Goal: Information Seeking & Learning: Learn about a topic

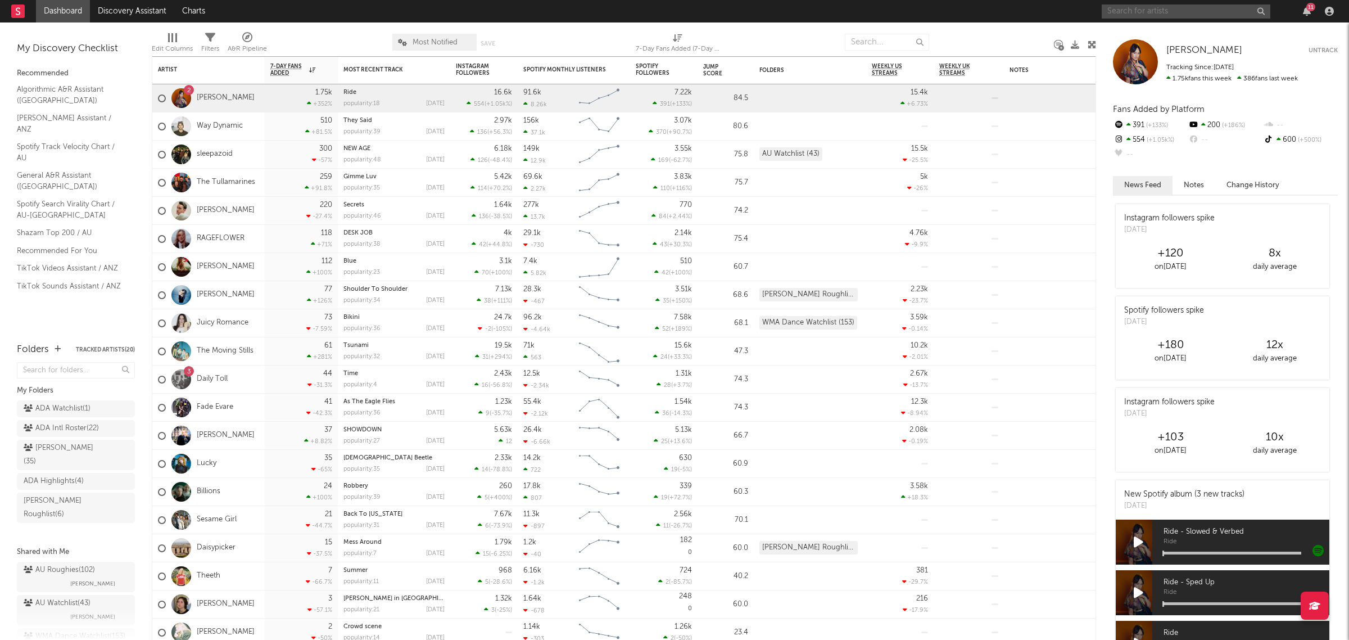
click at [1079, 10] on input "text" at bounding box center [1186, 11] width 169 height 14
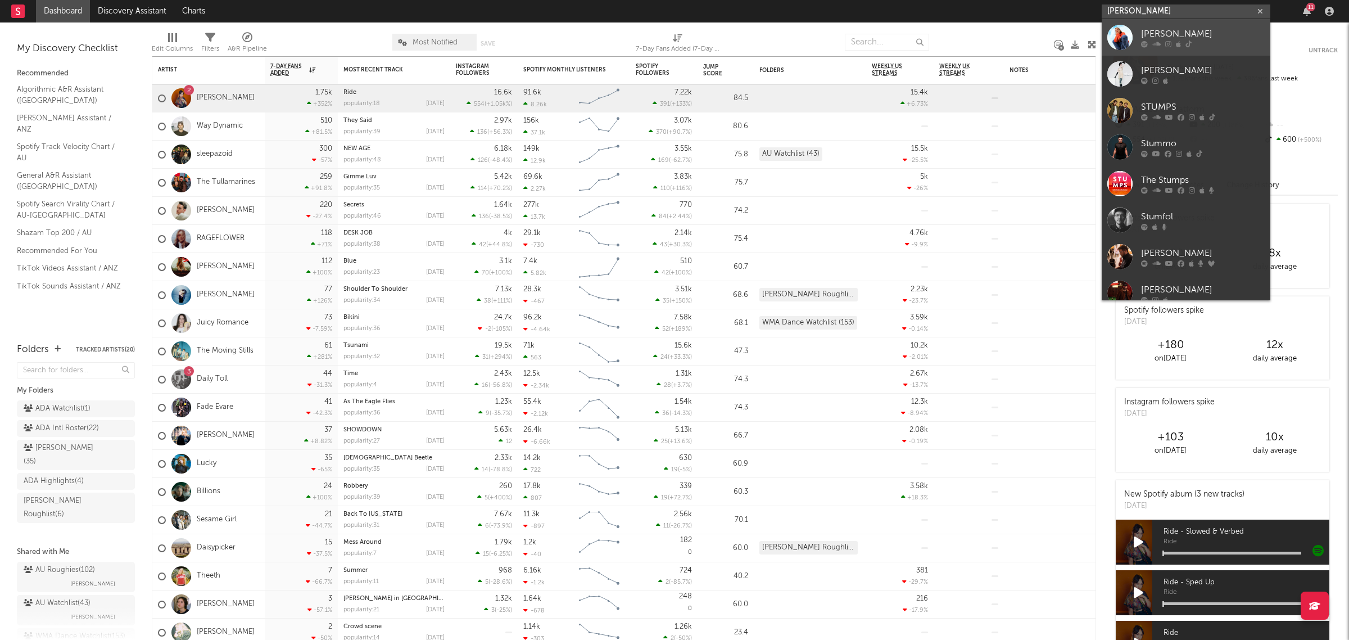
type input "[PERSON_NAME]"
click at [1079, 38] on div "[PERSON_NAME]" at bounding box center [1203, 33] width 124 height 13
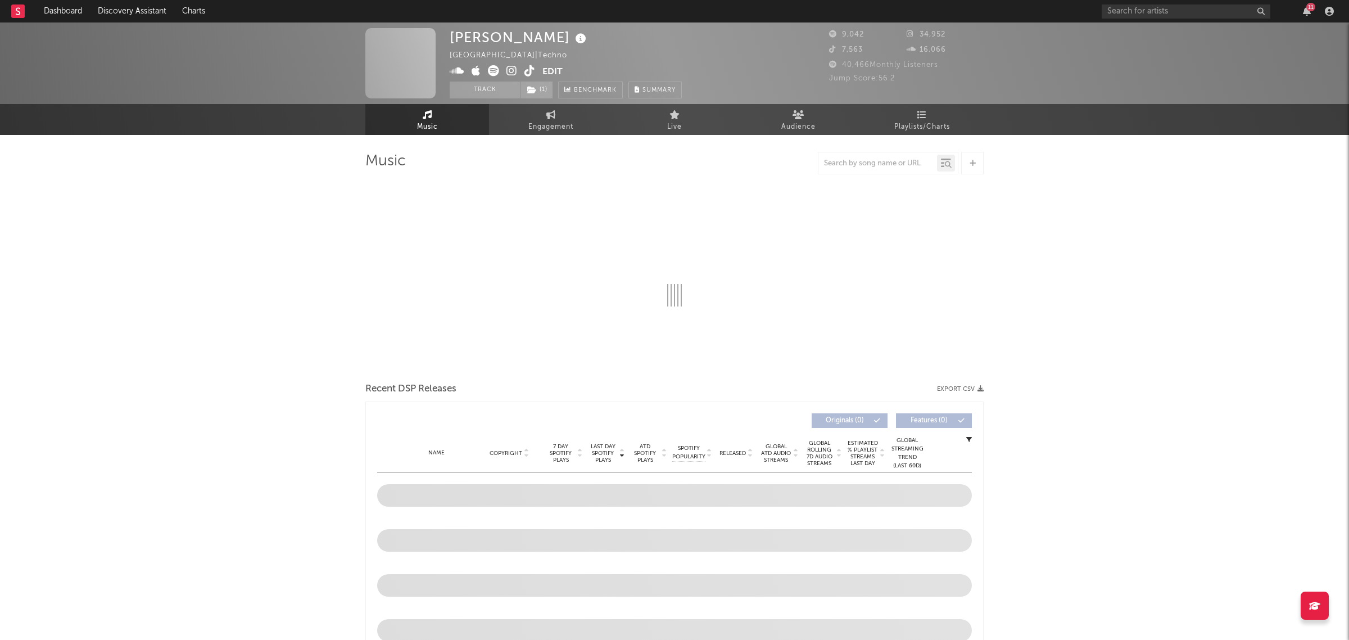
select select "1w"
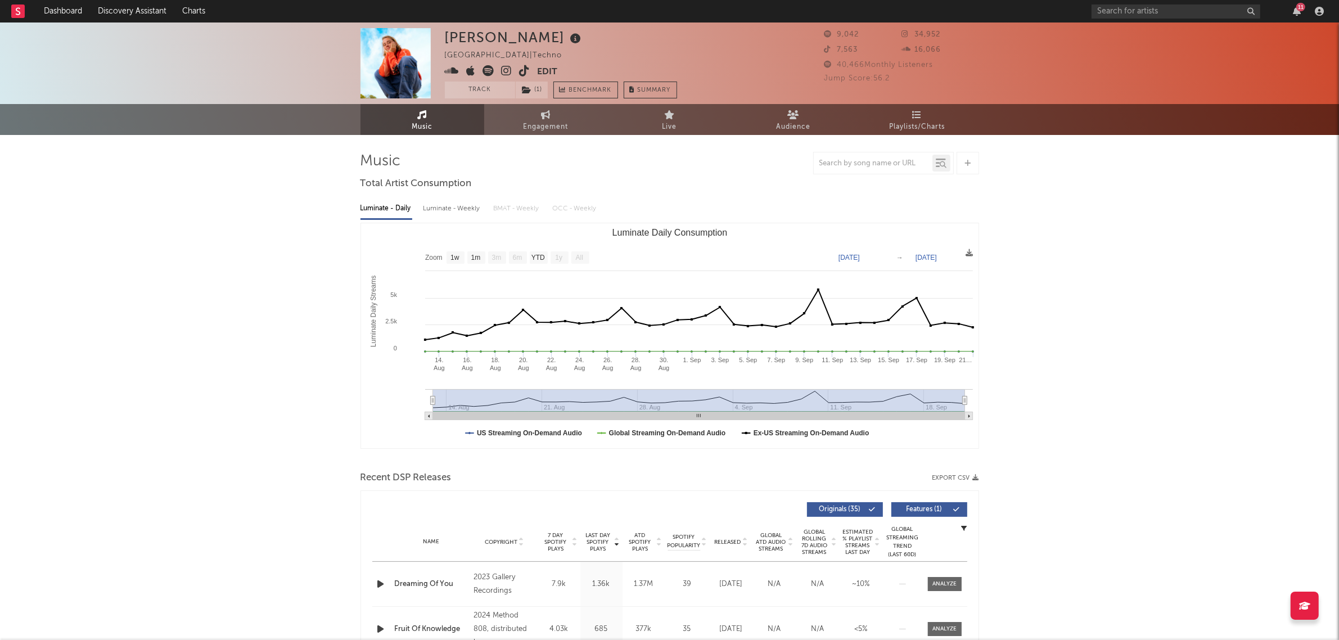
click at [697, 44] on div "[PERSON_NAME] Australia | Techno Edit Track ( 1 ) Benchmark Summary" at bounding box center [627, 63] width 365 height 70
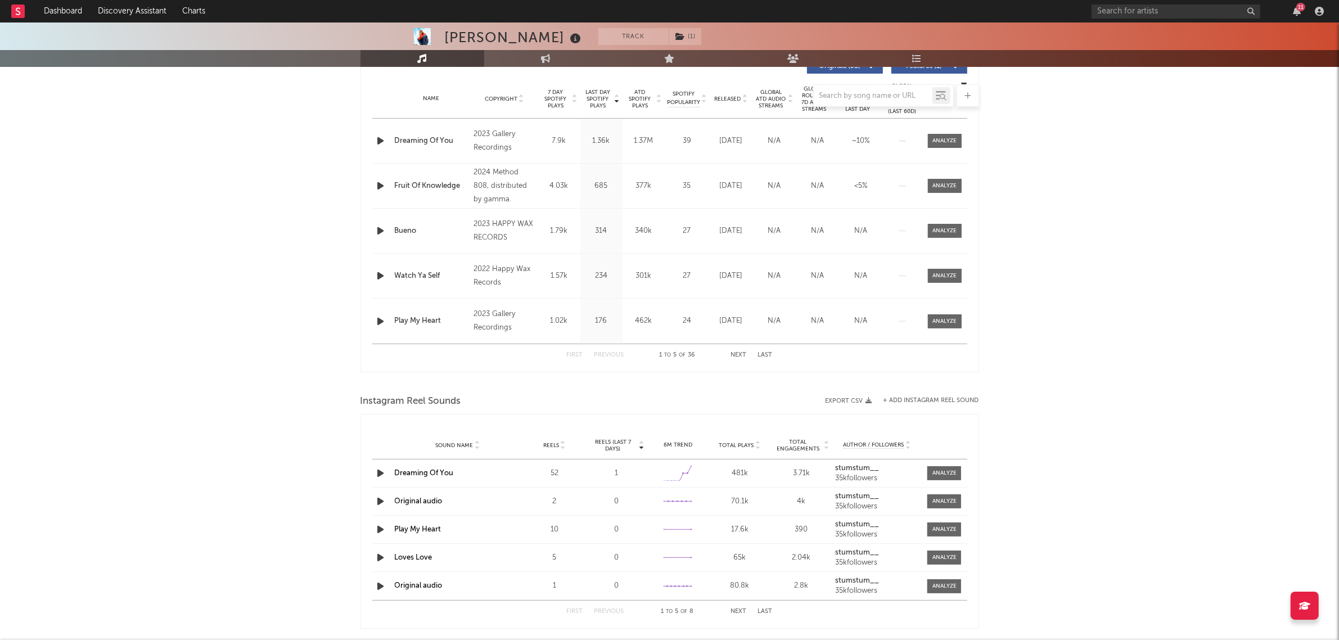
scroll to position [422, 0]
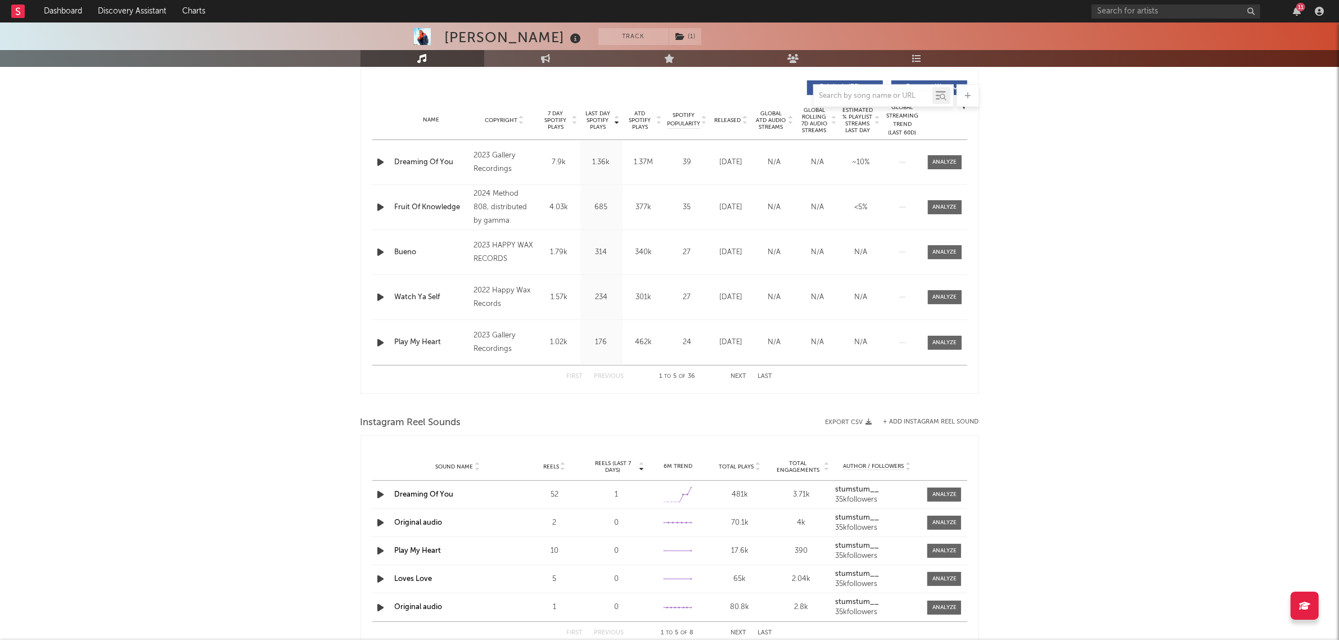
click at [738, 375] on button "Next" at bounding box center [739, 376] width 16 height 6
click at [602, 380] on div "First Previous 6 to 10 of 36 Next Last" at bounding box center [670, 376] width 206 height 22
click at [608, 375] on button "Previous" at bounding box center [609, 376] width 30 height 6
click at [738, 376] on button "Next" at bounding box center [739, 376] width 16 height 6
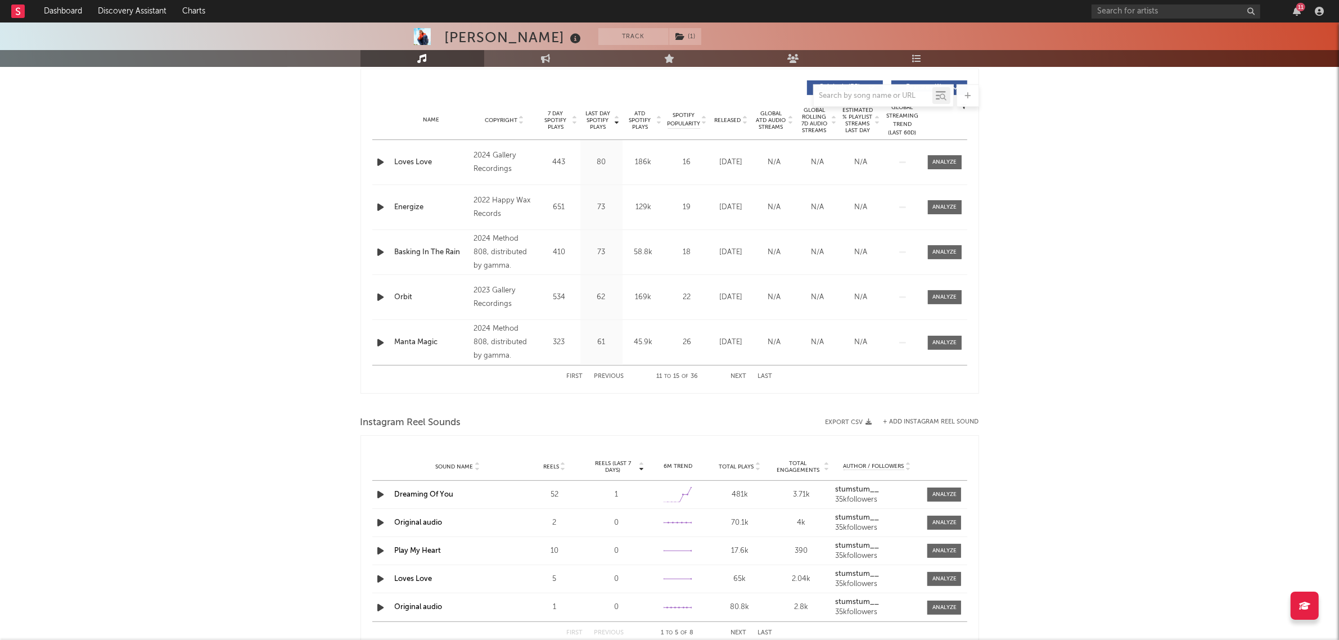
click at [738, 376] on button "Next" at bounding box center [739, 376] width 16 height 6
click at [429, 119] on div "Name" at bounding box center [432, 120] width 74 height 8
click at [502, 124] on div "Copyright" at bounding box center [503, 120] width 61 height 8
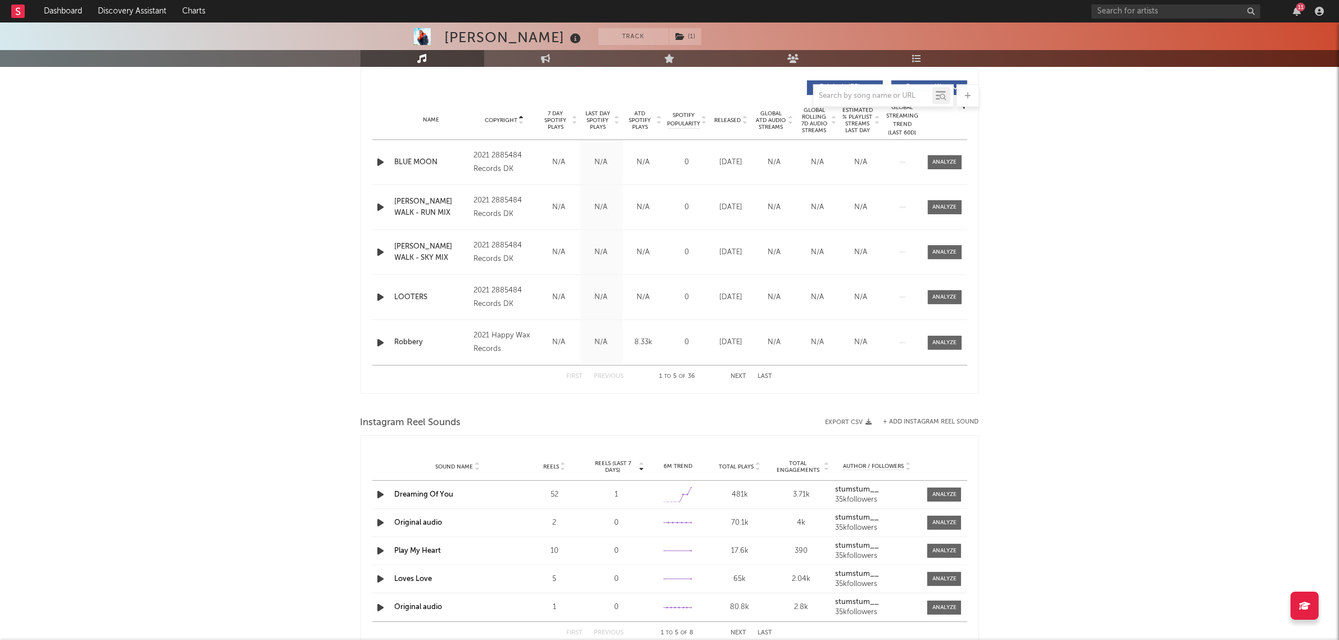
click at [740, 374] on button "Next" at bounding box center [739, 376] width 16 height 6
click at [611, 380] on div "First Previous 6 to 10 of 36 Next Last" at bounding box center [670, 376] width 206 height 22
click at [613, 377] on button "Previous" at bounding box center [609, 376] width 30 height 6
click at [742, 372] on div "First Previous 1 to 5 of 36 Next Last" at bounding box center [670, 376] width 206 height 22
click at [741, 376] on button "Next" at bounding box center [739, 376] width 16 height 6
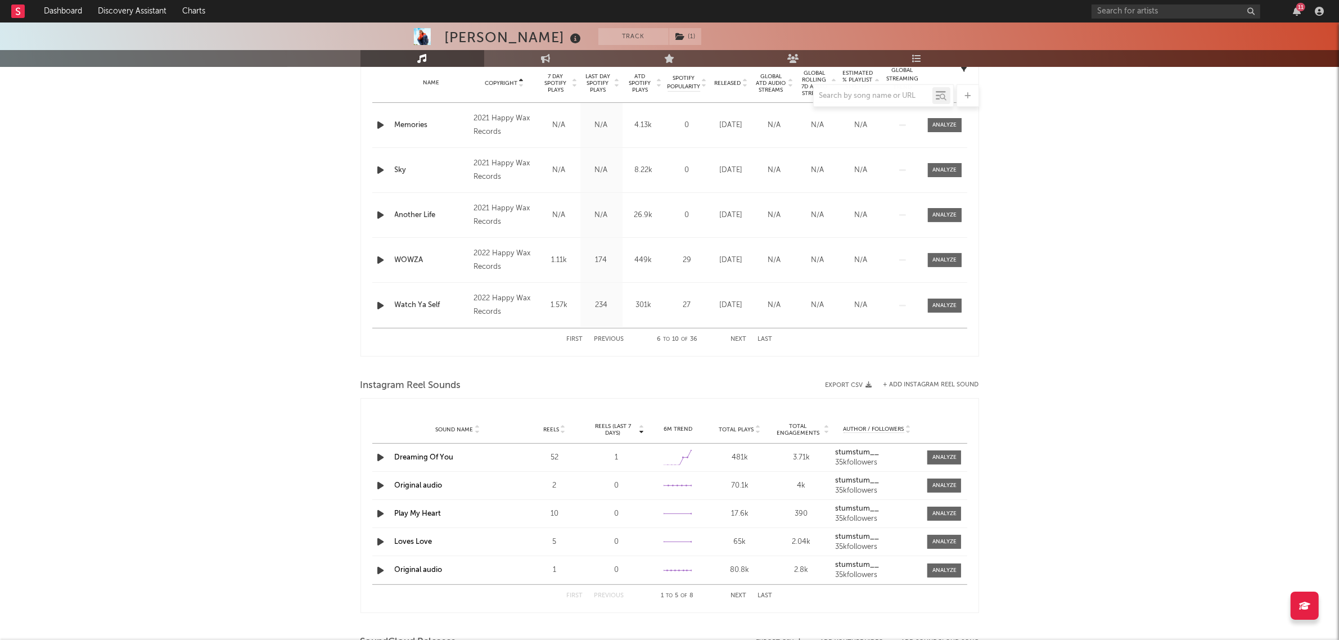
scroll to position [178, 0]
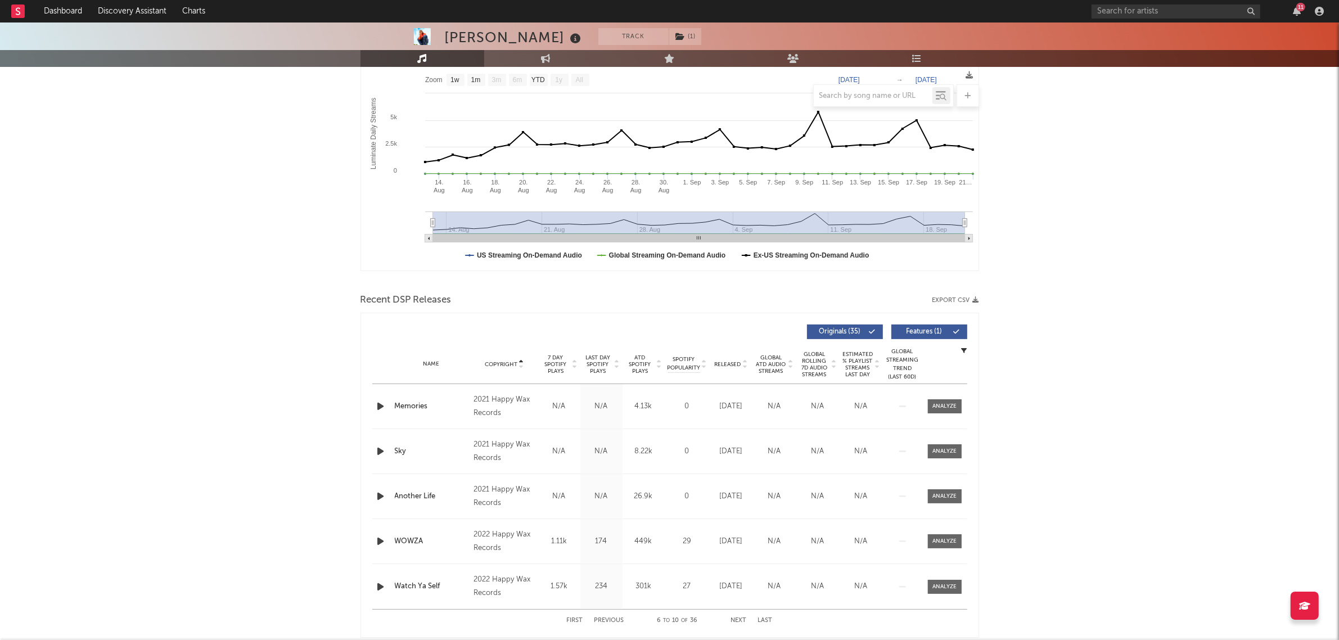
click at [763, 358] on span "Global ATD Audio Streams" at bounding box center [771, 364] width 31 height 20
click at [762, 358] on span "Global ATD Audio Streams" at bounding box center [771, 364] width 31 height 20
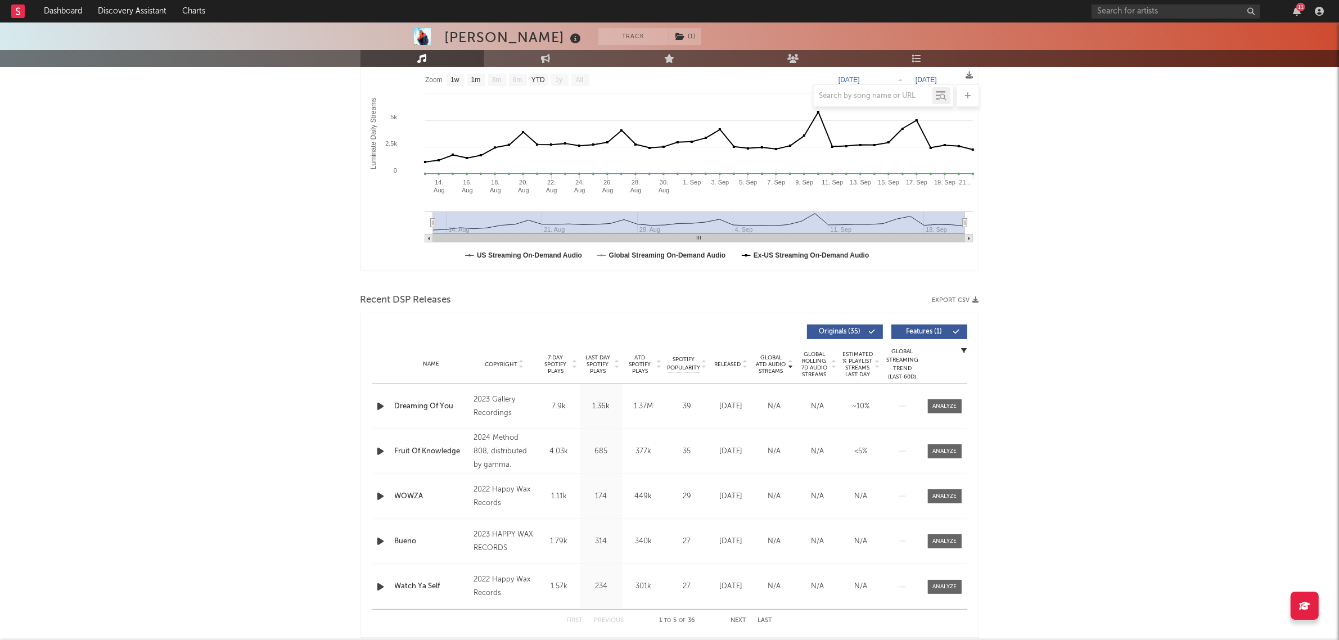
click at [1079, 404] on div "[PERSON_NAME] Track ( 1 ) [GEOGRAPHIC_DATA] | Techno Edit Track ( 1 ) Benchmark…" at bounding box center [669, 558] width 1339 height 1427
click at [1078, 322] on div "[PERSON_NAME] Track ( 1 ) [GEOGRAPHIC_DATA] | Techno Edit Track ( 1 ) Benchmark…" at bounding box center [669, 558] width 1339 height 1427
click at [481, 364] on div "Copyright" at bounding box center [503, 364] width 61 height 8
click at [1042, 404] on div "[PERSON_NAME] Track ( 1 ) [GEOGRAPHIC_DATA] | Techno Edit Track ( 1 ) Benchmark…" at bounding box center [669, 558] width 1339 height 1427
click at [954, 512] on span at bounding box center [945, 587] width 34 height 14
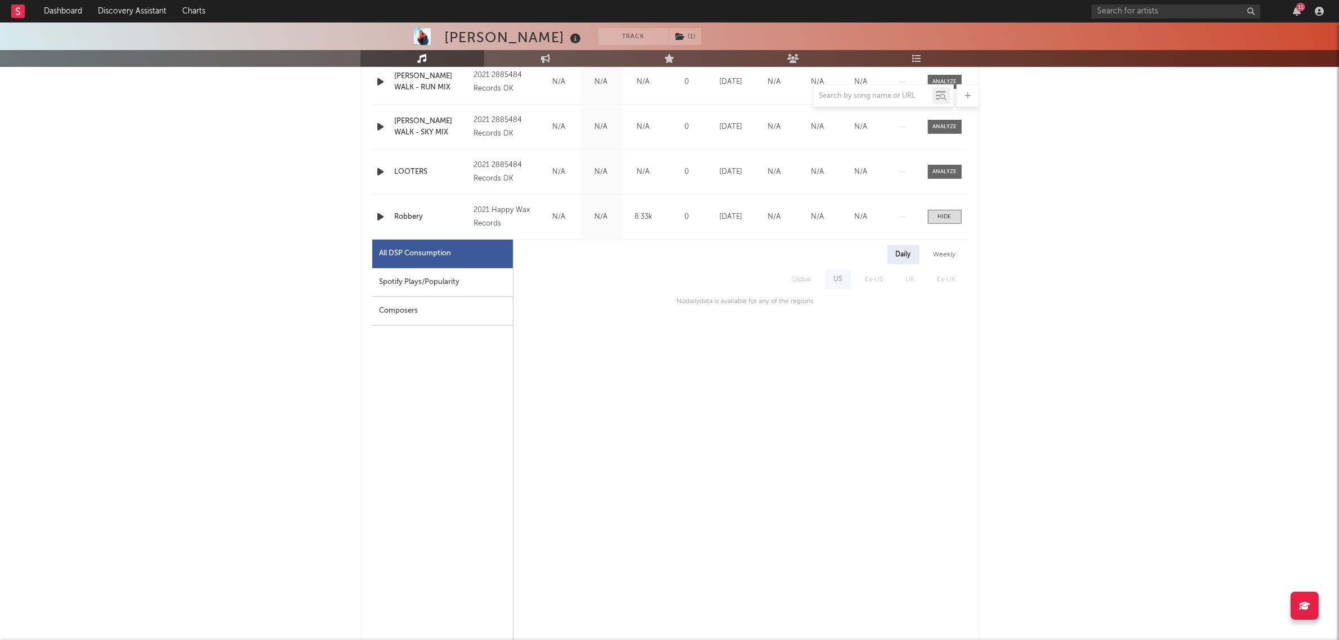
scroll to position [670, 0]
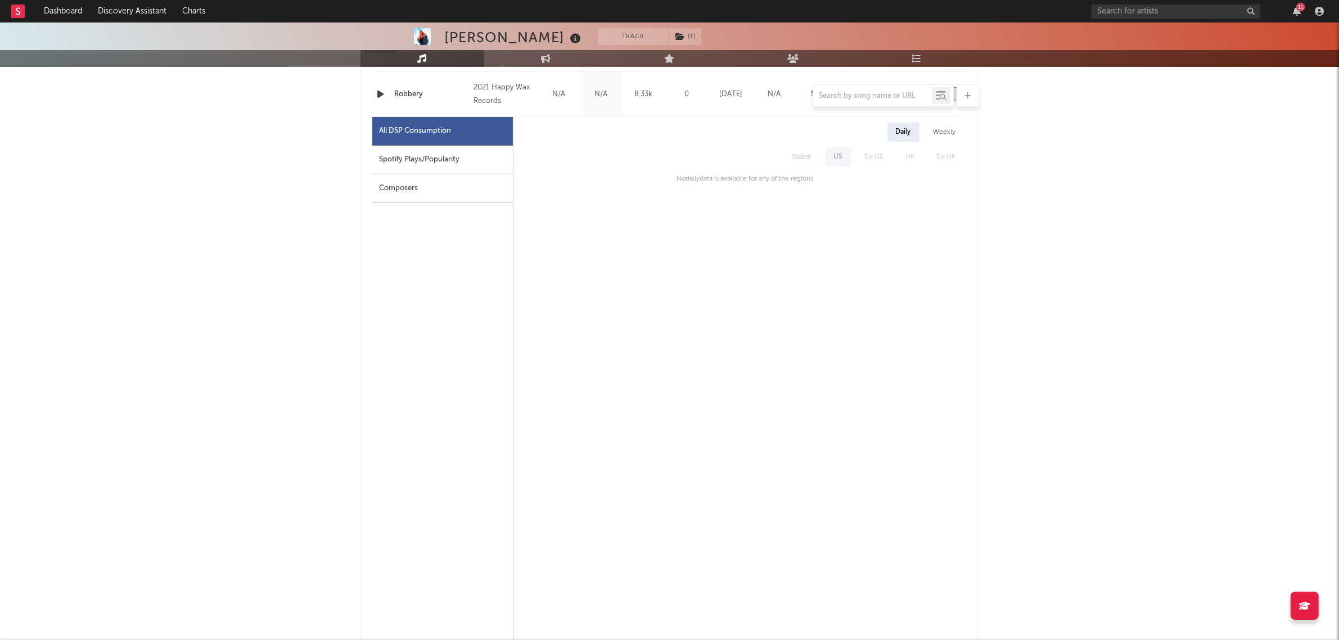
click at [409, 191] on div "Composers" at bounding box center [442, 188] width 141 height 29
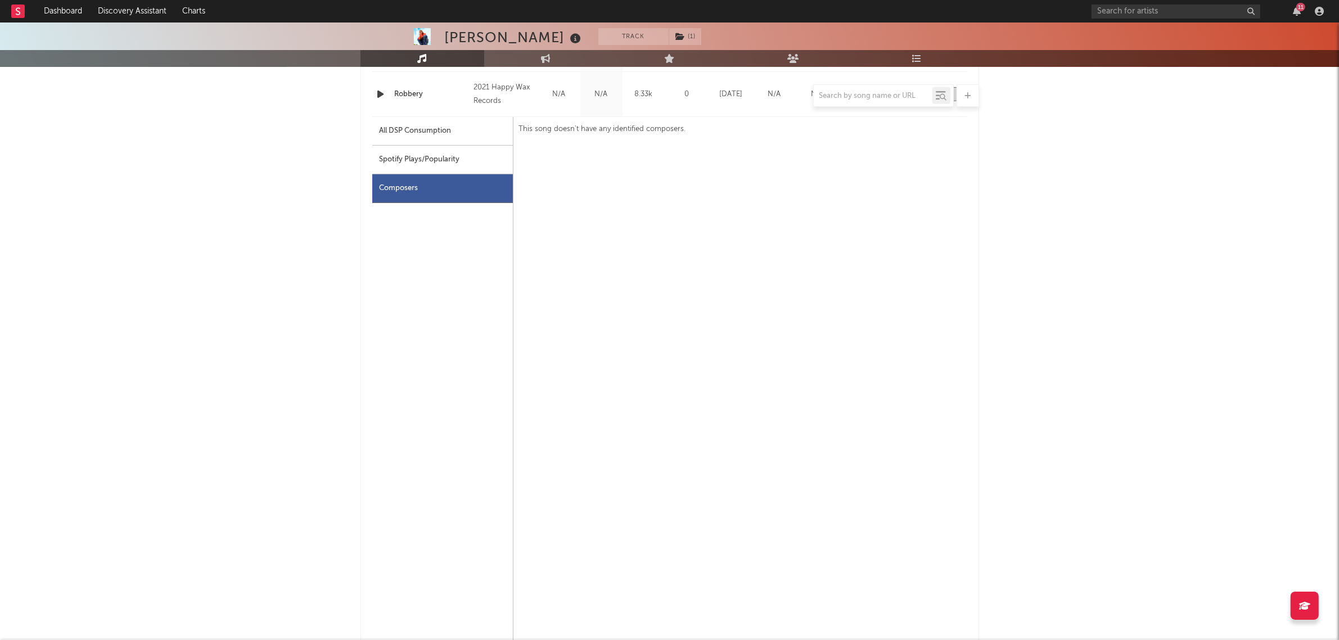
click at [423, 164] on div "Spotify Plays/Popularity" at bounding box center [442, 160] width 141 height 29
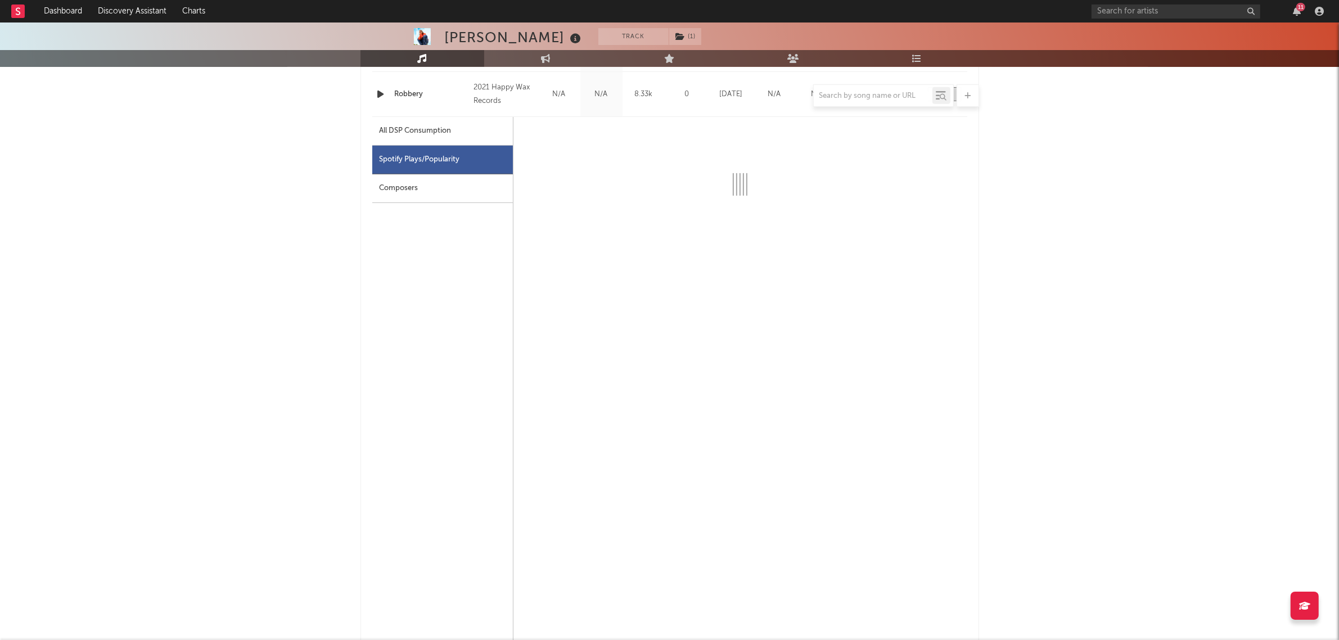
click at [429, 128] on div "All DSP Consumption" at bounding box center [415, 130] width 72 height 13
click at [991, 98] on div "STÜM Track ( 1 ) Australia | Techno Edit Track ( 1 ) Benchmark Summary 9,042 34…" at bounding box center [669, 334] width 1339 height 1962
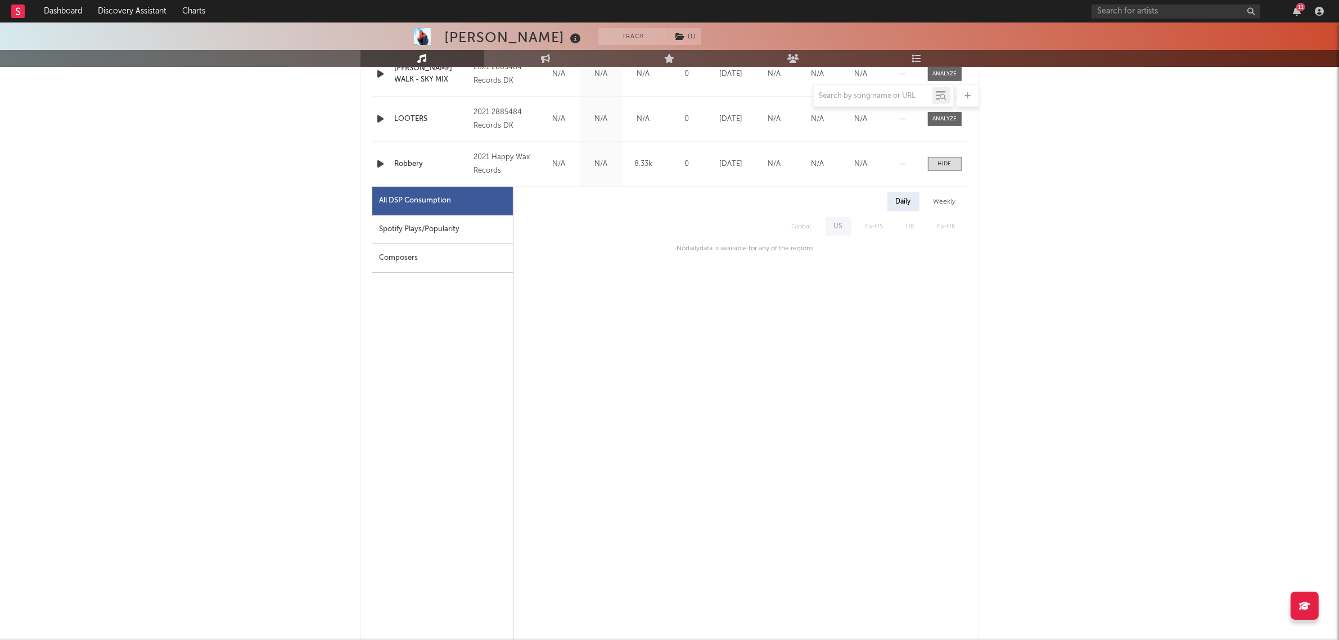
scroll to position [599, 0]
click at [953, 169] on span at bounding box center [945, 164] width 34 height 14
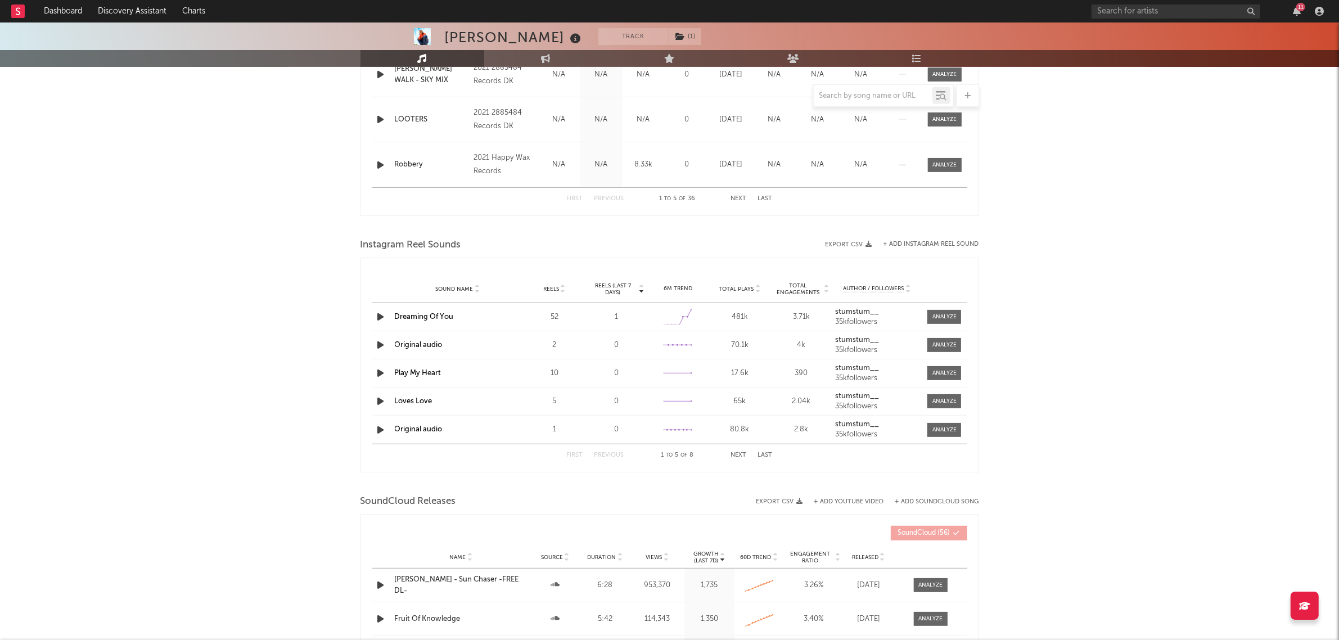
click at [1079, 243] on div "STÜM Track ( 1 ) Australia | Techno Edit Track ( 1 ) Benchmark Summary 9,042 34…" at bounding box center [669, 136] width 1339 height 1427
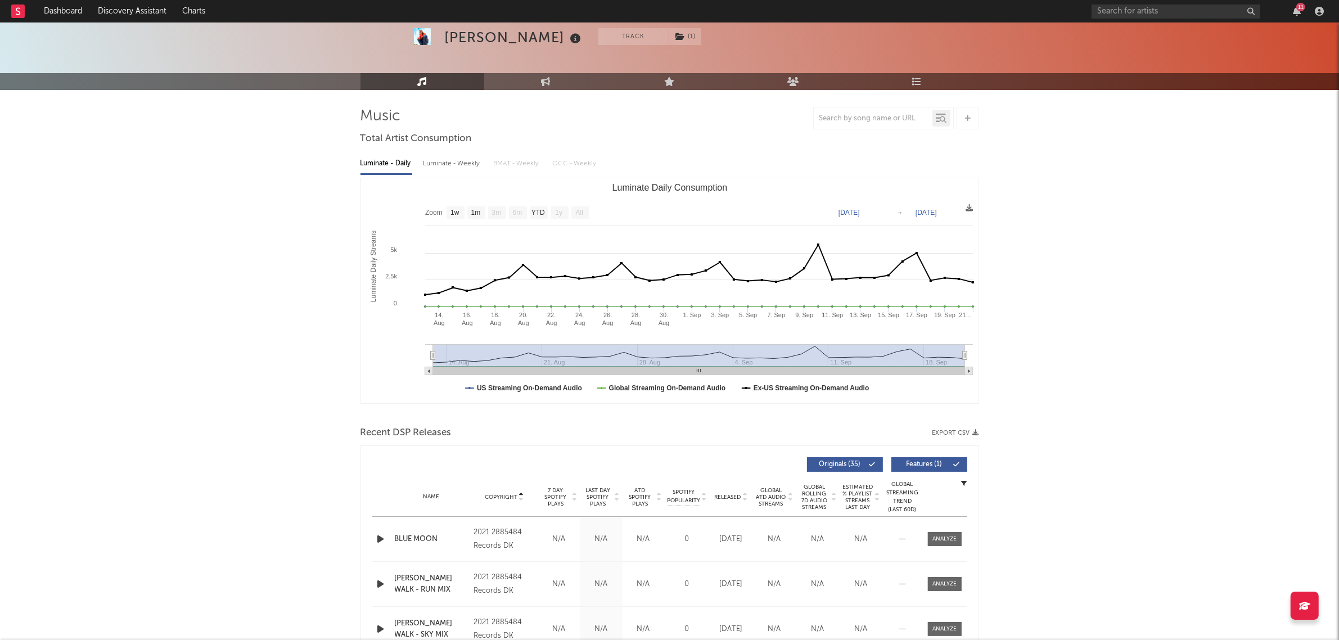
scroll to position [70, 0]
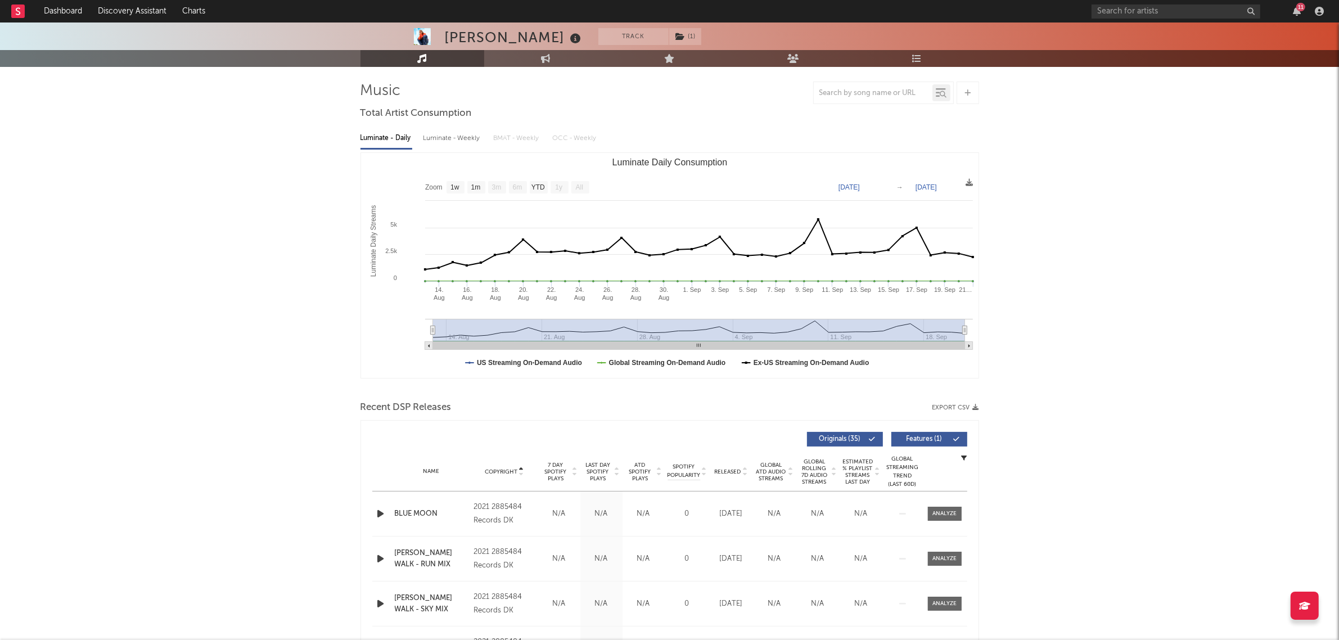
drag, startPoint x: 1045, startPoint y: 239, endPoint x: 1041, endPoint y: 231, distance: 8.8
click at [1079, 10] on input "text" at bounding box center [1175, 11] width 169 height 14
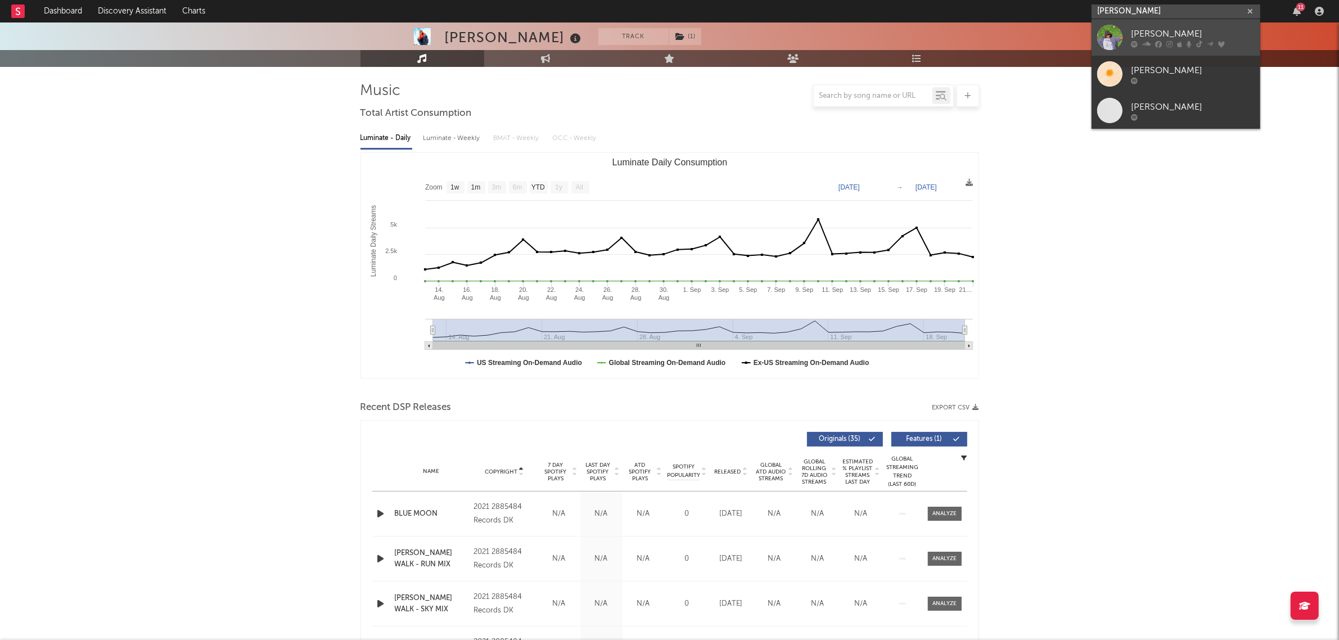
type input "sam alfred"
click at [1079, 28] on div "Sam Alfred" at bounding box center [1193, 33] width 124 height 13
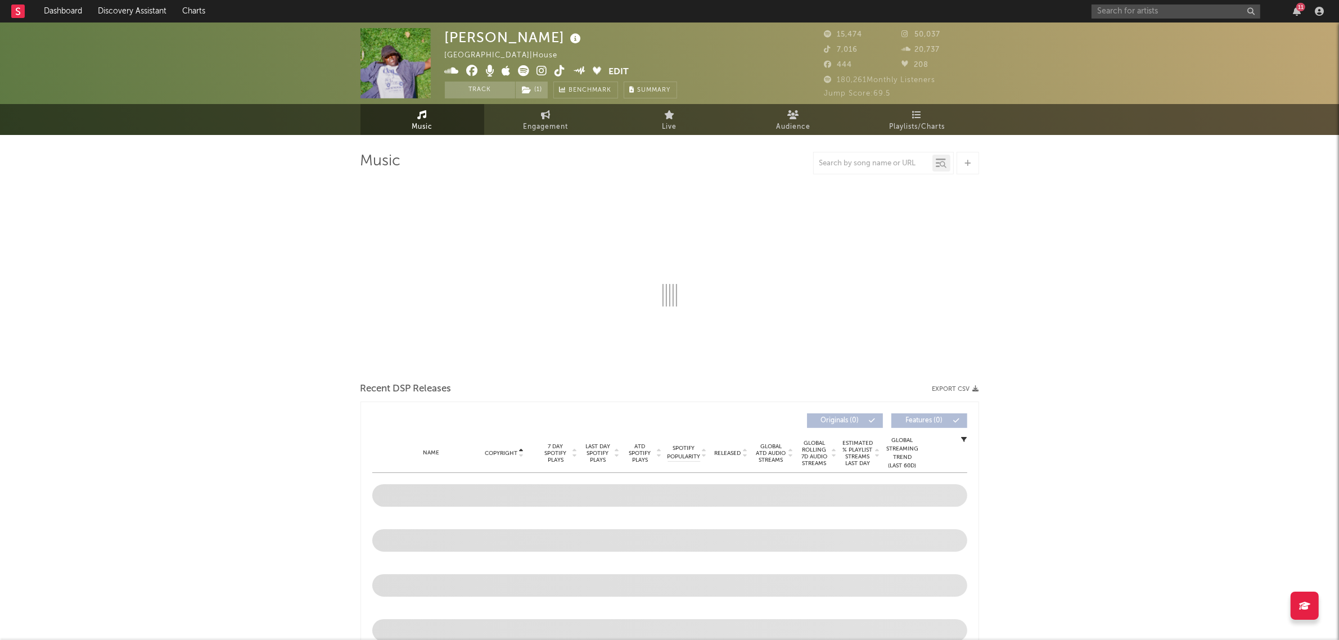
select select "6m"
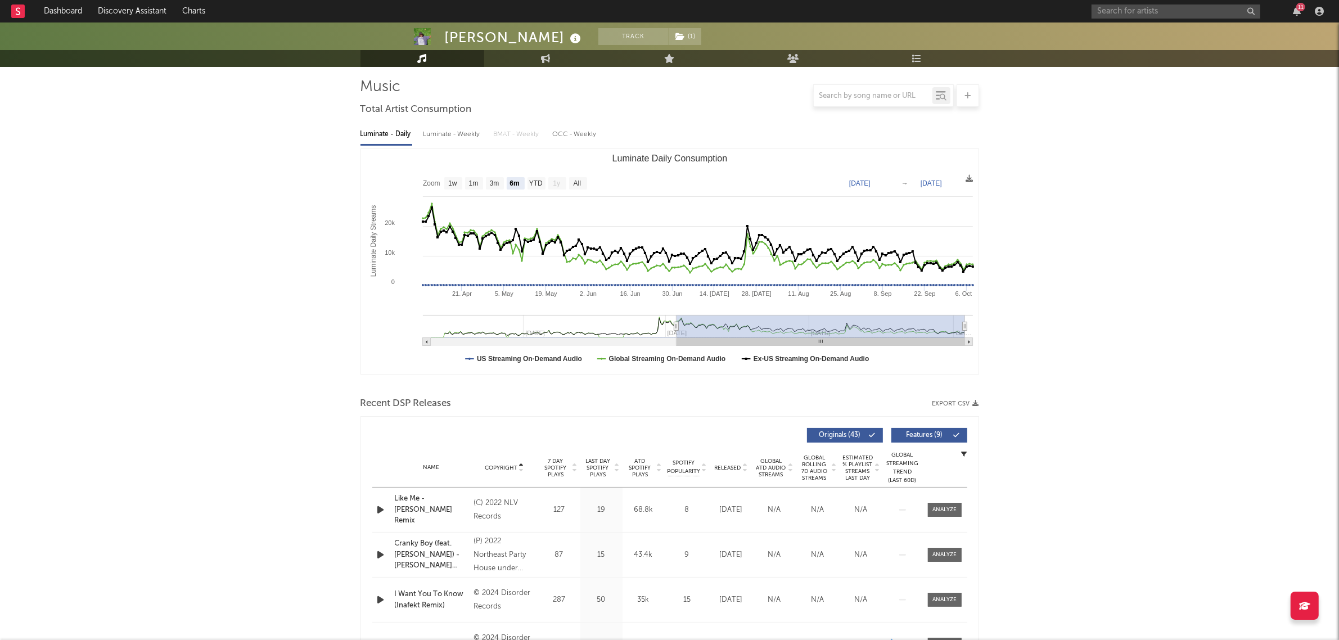
scroll to position [141, 0]
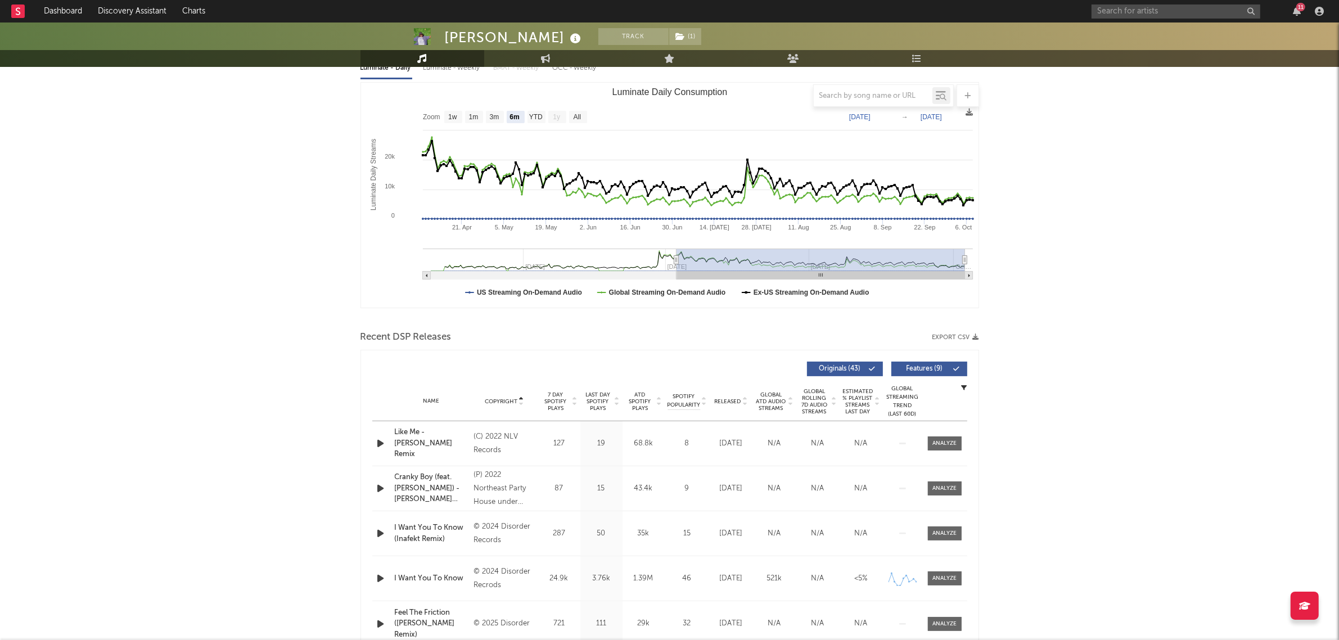
click at [508, 403] on span "Copyright" at bounding box center [501, 401] width 33 height 7
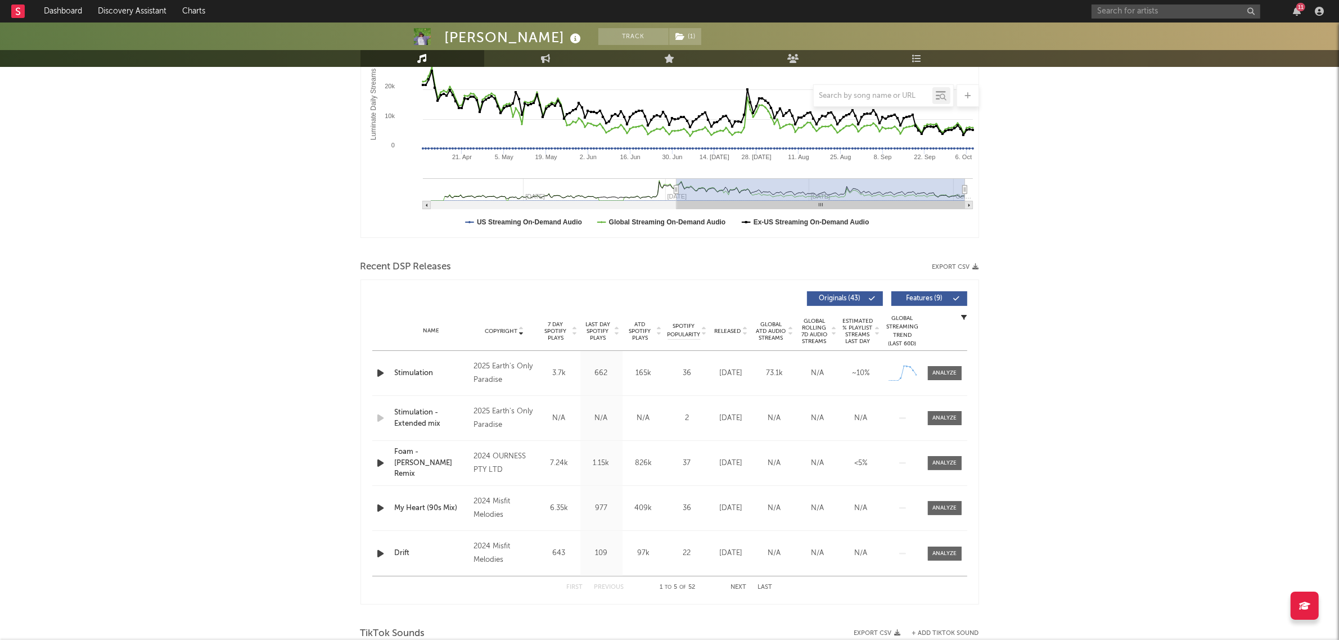
click at [495, 328] on span "Copyright" at bounding box center [501, 331] width 33 height 7
click at [735, 512] on button "Next" at bounding box center [739, 587] width 16 height 6
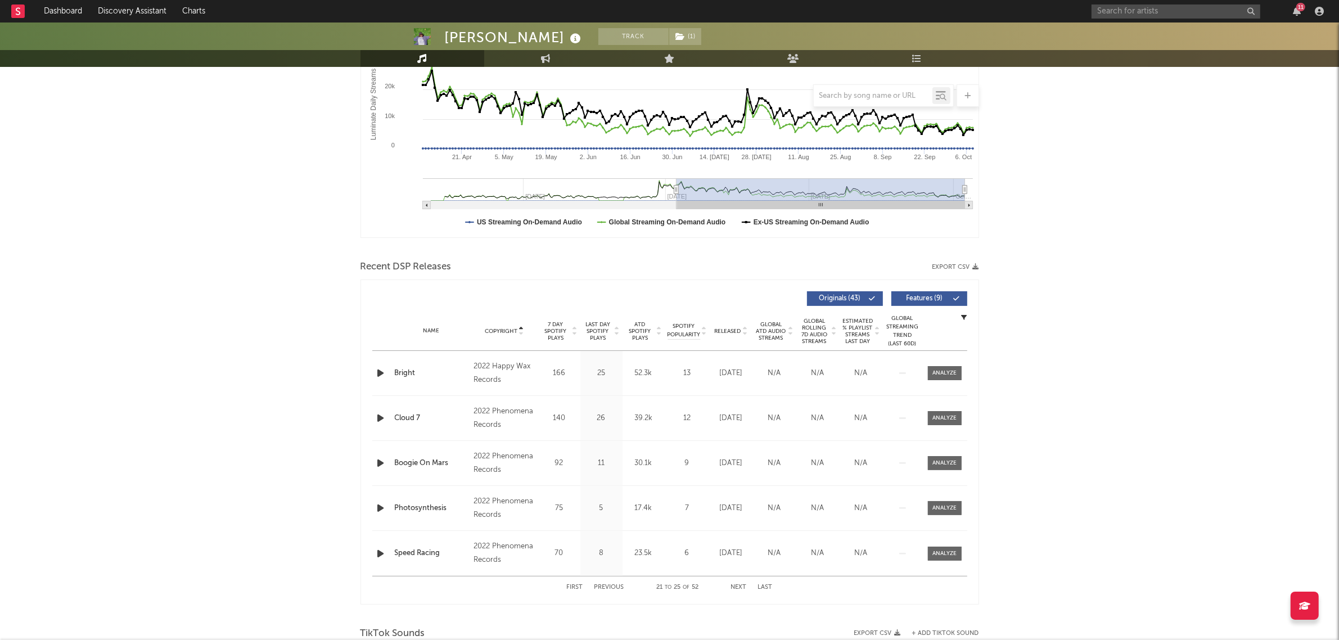
click at [735, 512] on button "Next" at bounding box center [739, 587] width 16 height 6
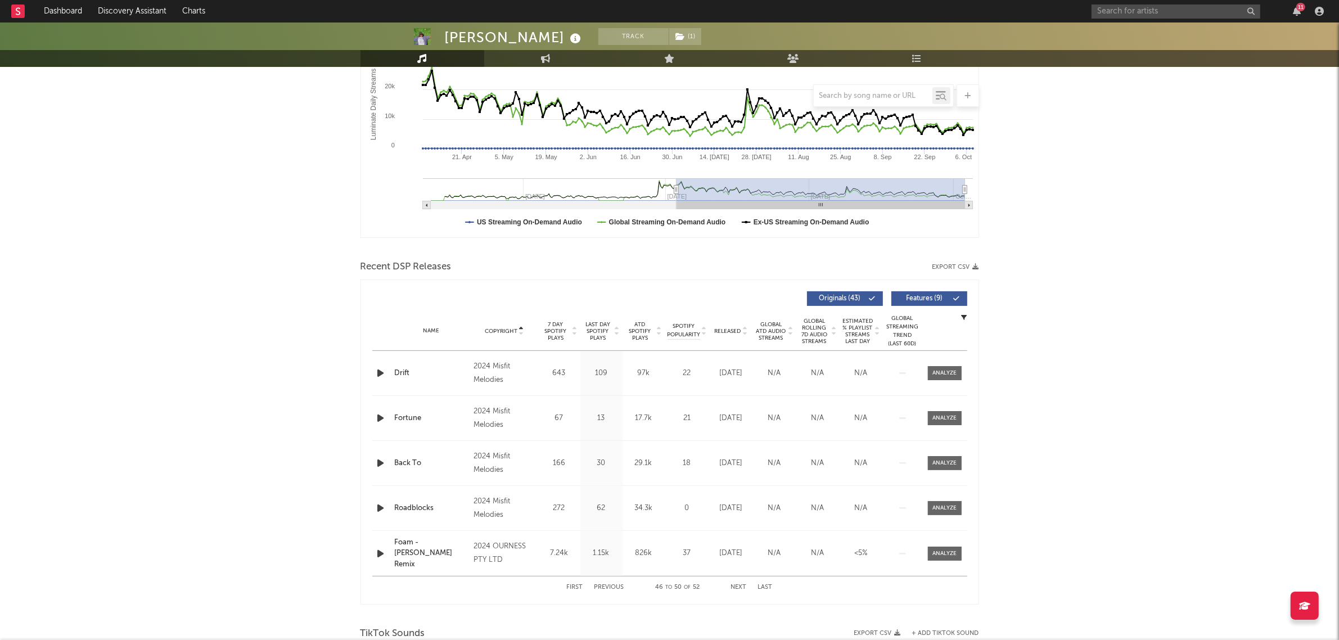
click at [735, 512] on button "Next" at bounding box center [739, 587] width 16 height 6
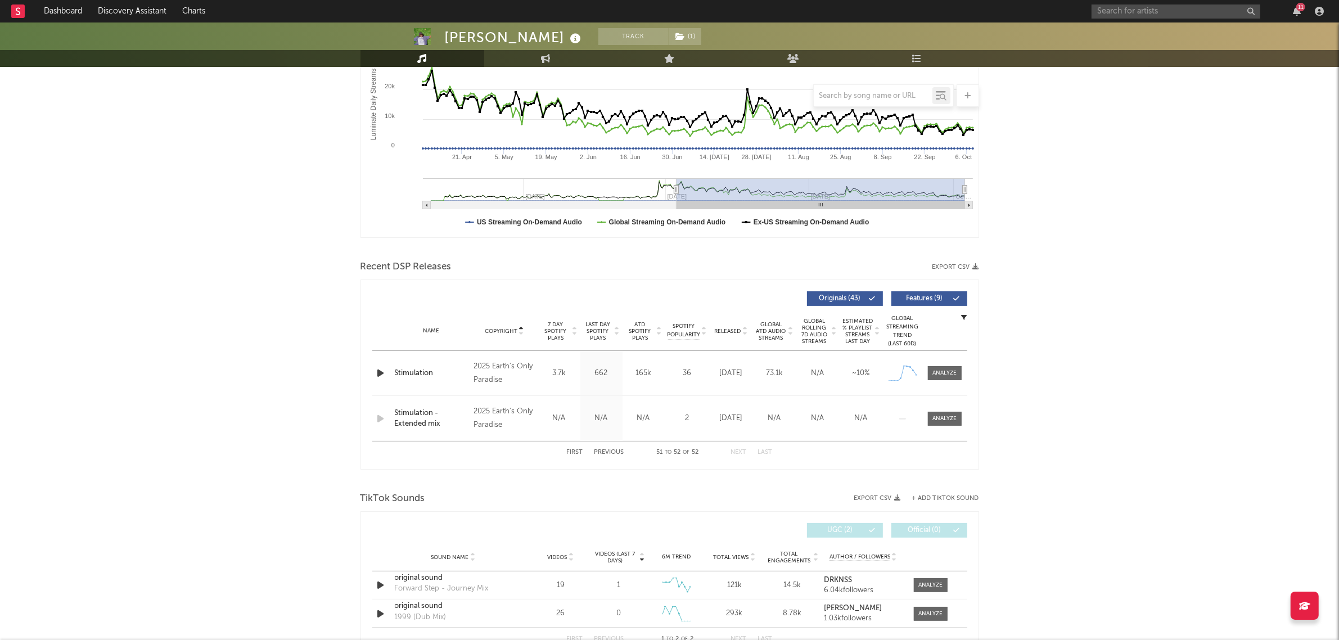
scroll to position [0, 0]
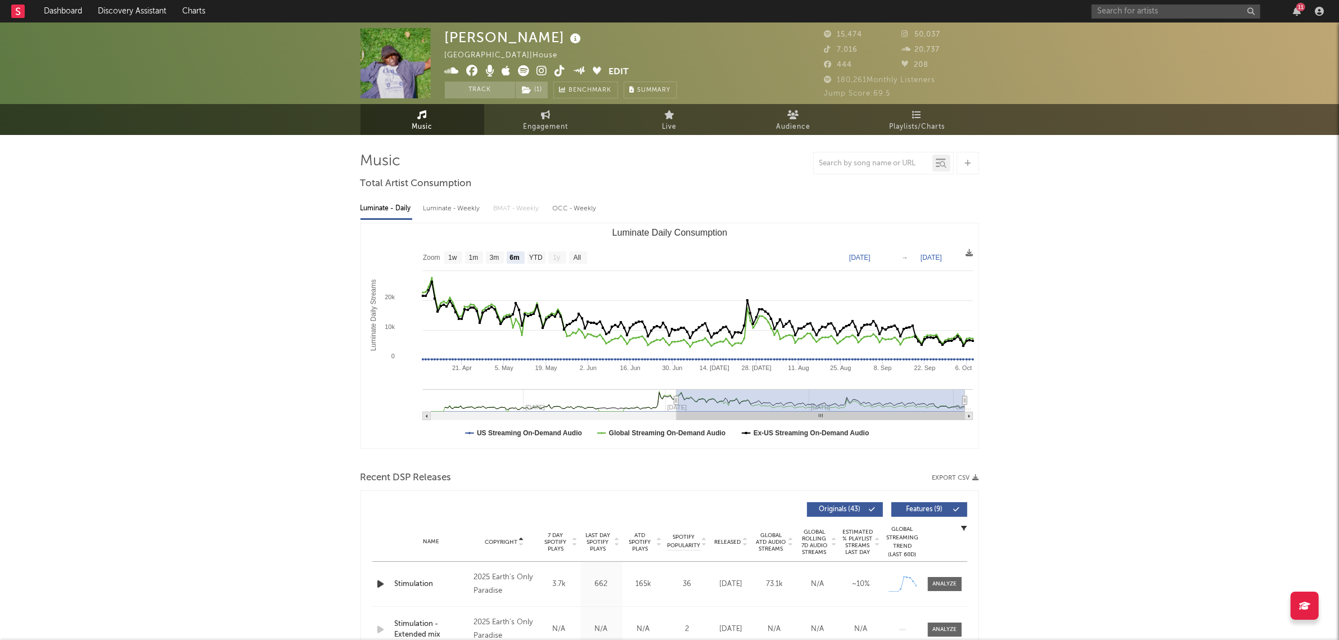
click at [516, 512] on span "Copyright" at bounding box center [501, 542] width 33 height 7
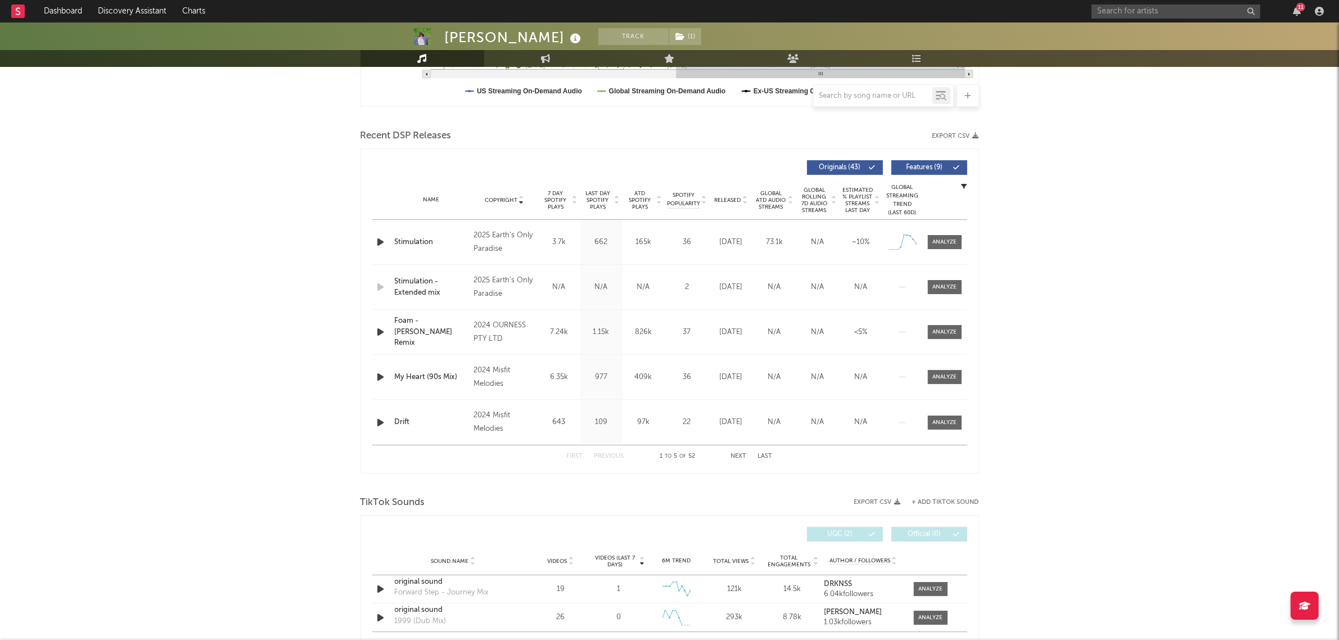
scroll to position [351, 0]
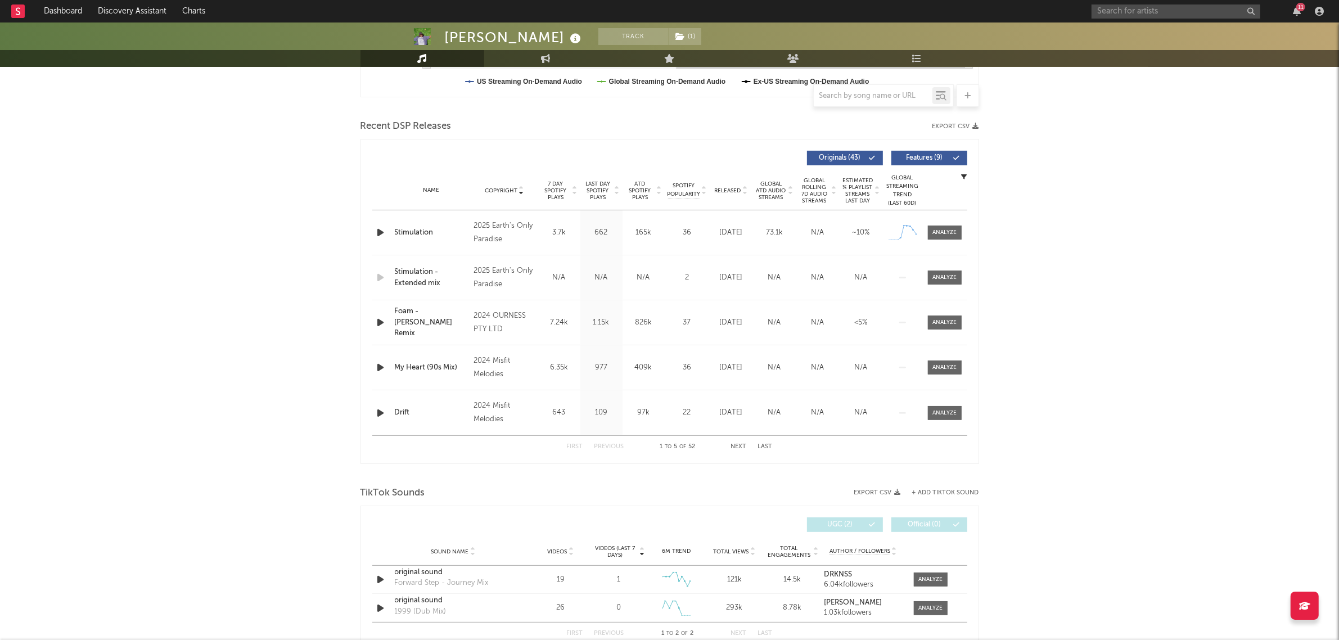
click at [745, 448] on button "Next" at bounding box center [739, 447] width 16 height 6
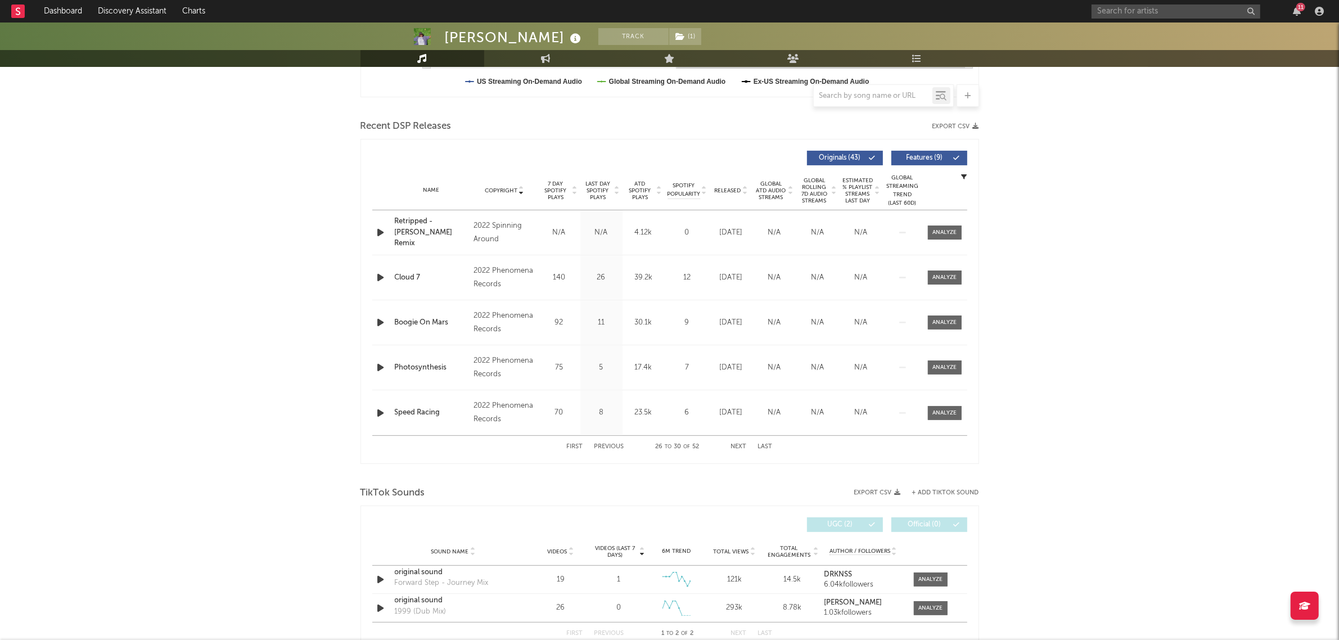
click at [745, 448] on button "Next" at bounding box center [739, 447] width 16 height 6
click at [612, 448] on button "Previous" at bounding box center [609, 447] width 30 height 6
click at [1028, 284] on div "Sam Alfred Track ( 1 ) Australia | House Edit Track ( 1 ) Benchmark Summary 15,…" at bounding box center [669, 478] width 1339 height 1614
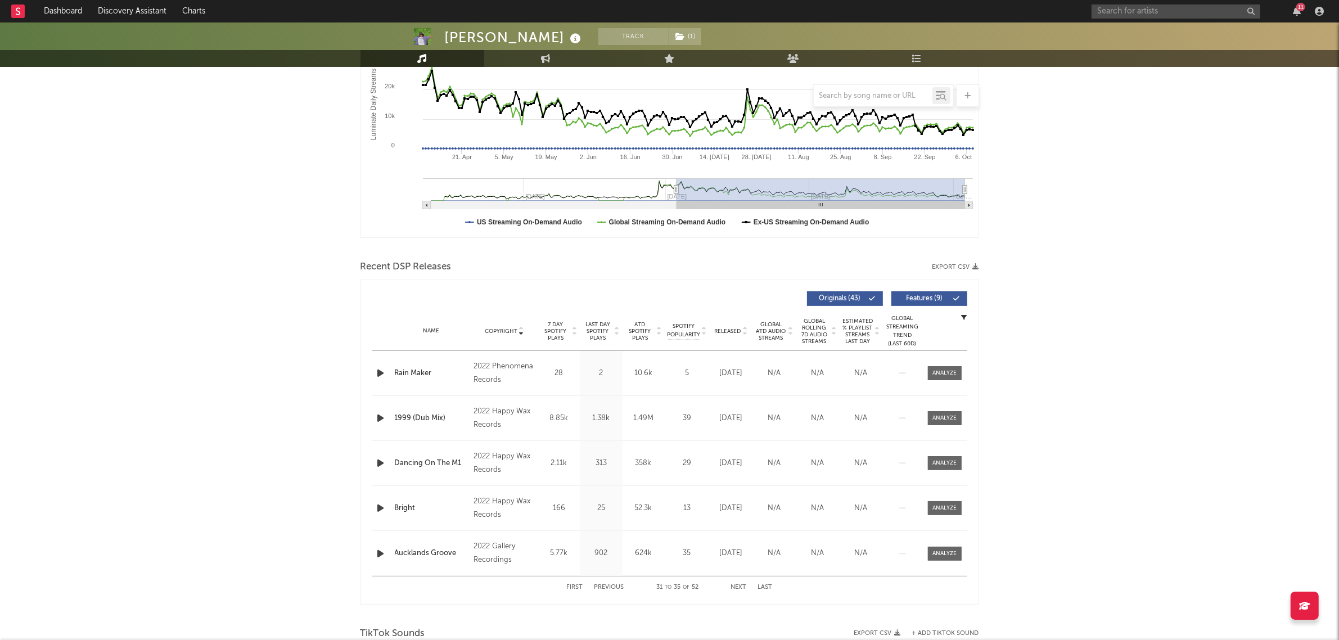
scroll to position [0, 0]
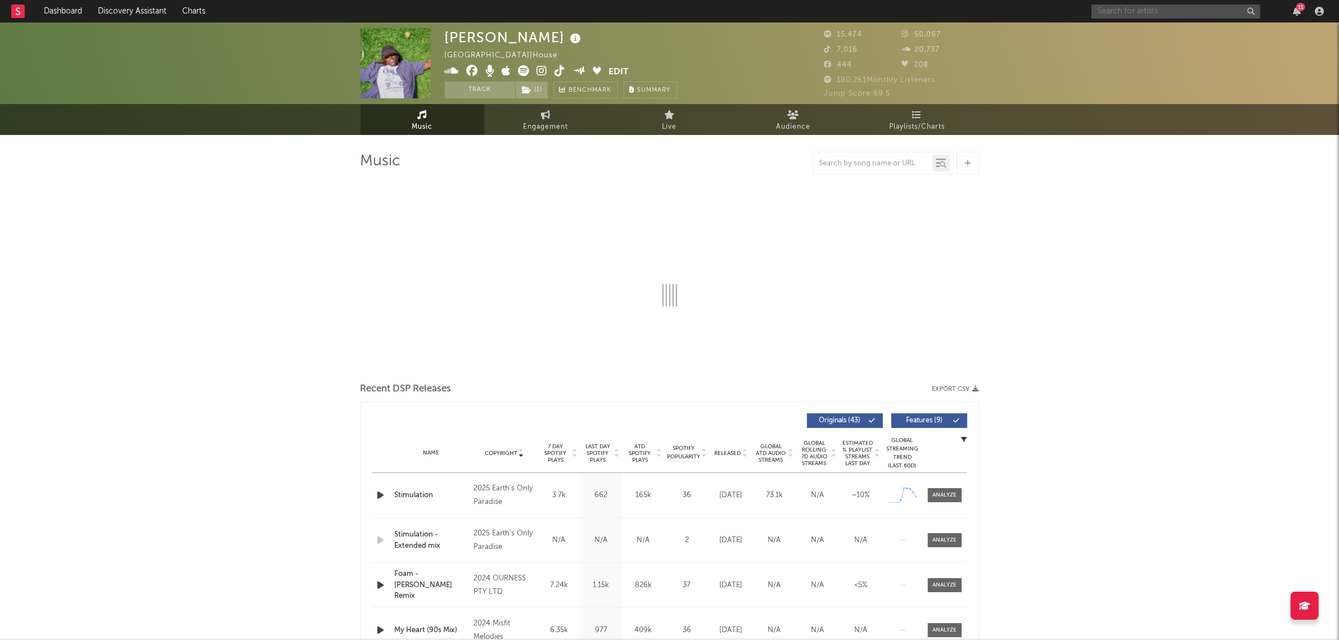
click at [1142, 12] on input "text" at bounding box center [1175, 11] width 169 height 14
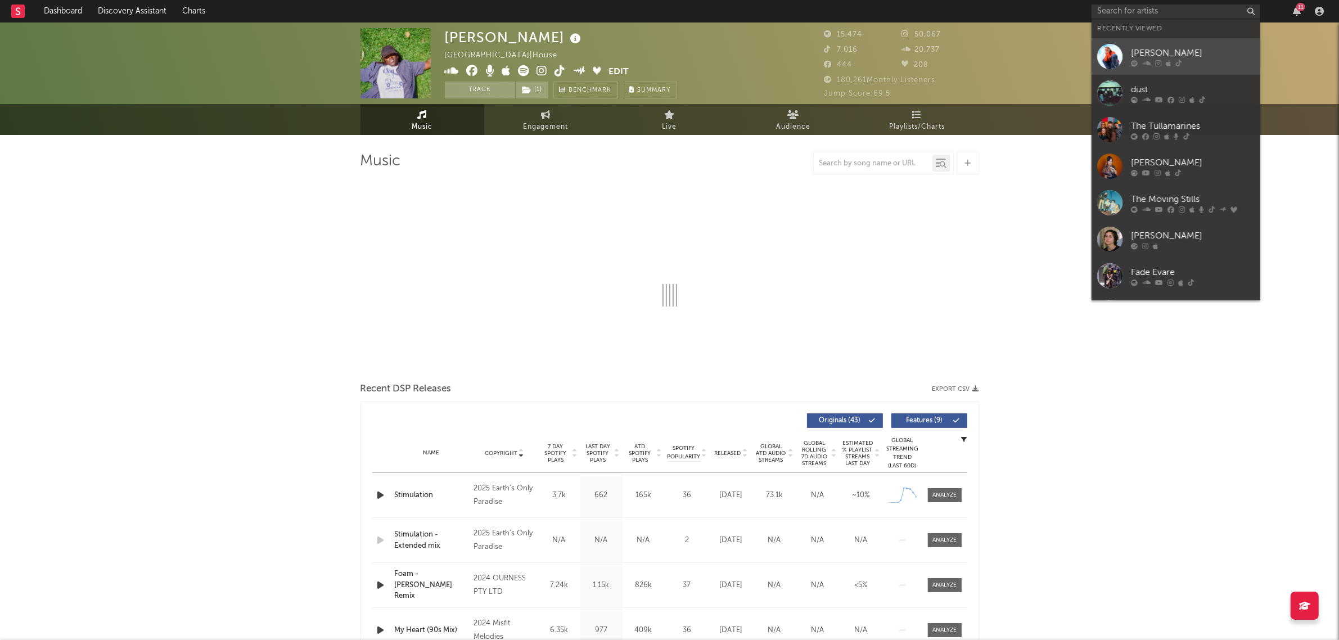
click at [1151, 44] on link "[PERSON_NAME]" at bounding box center [1175, 56] width 169 height 37
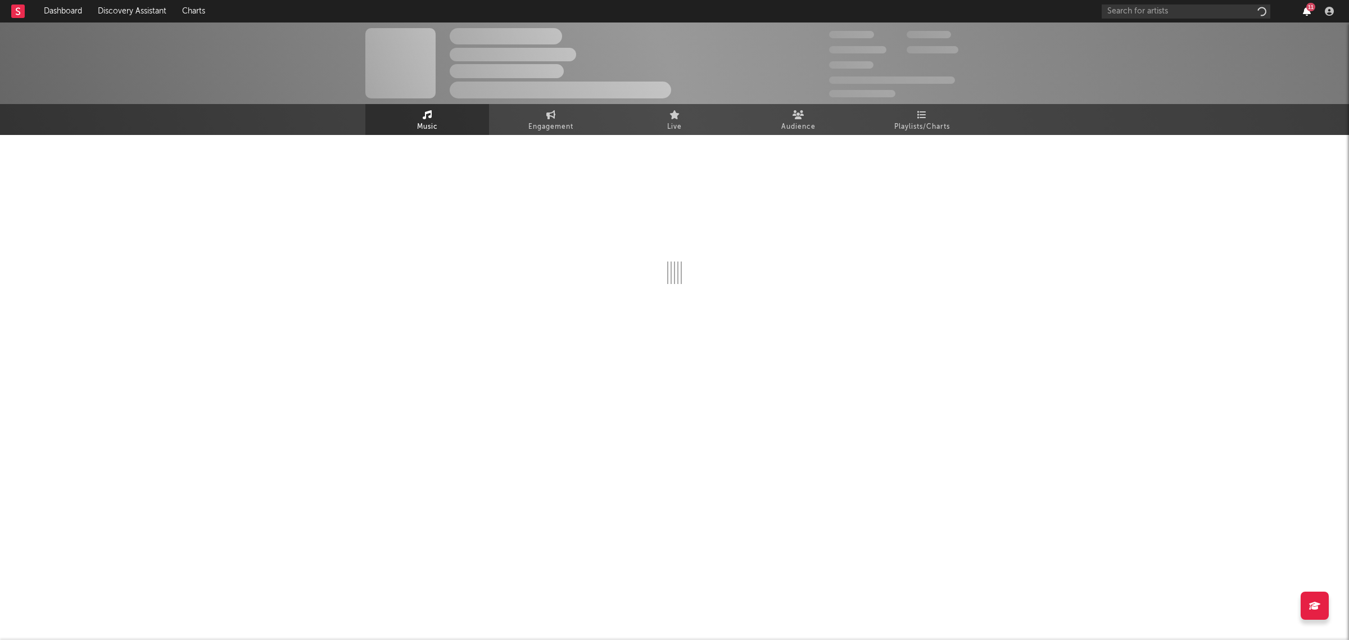
click at [1305, 9] on icon "button" at bounding box center [1307, 11] width 8 height 9
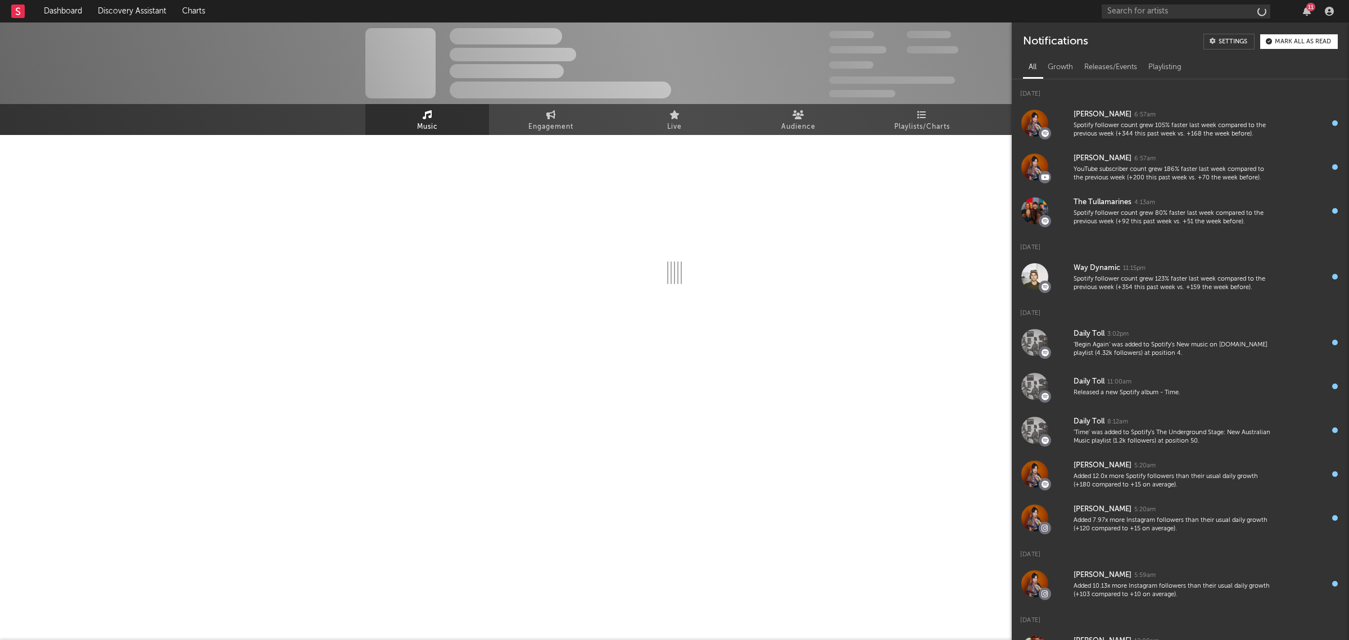
click at [1290, 45] on div "Mark all as read" at bounding box center [1303, 42] width 56 height 6
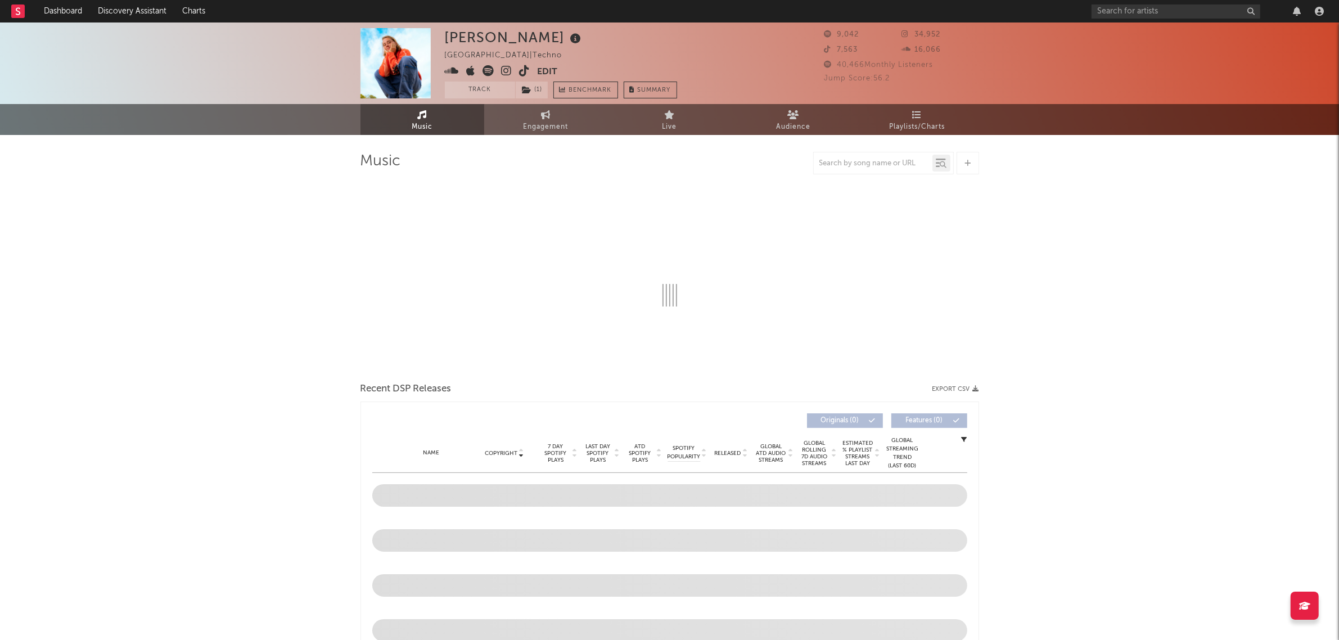
click at [943, 195] on div at bounding box center [669, 240] width 618 height 132
click at [463, 34] on div "[PERSON_NAME]" at bounding box center [514, 37] width 139 height 19
copy div "[PERSON_NAME]"
select select "1w"
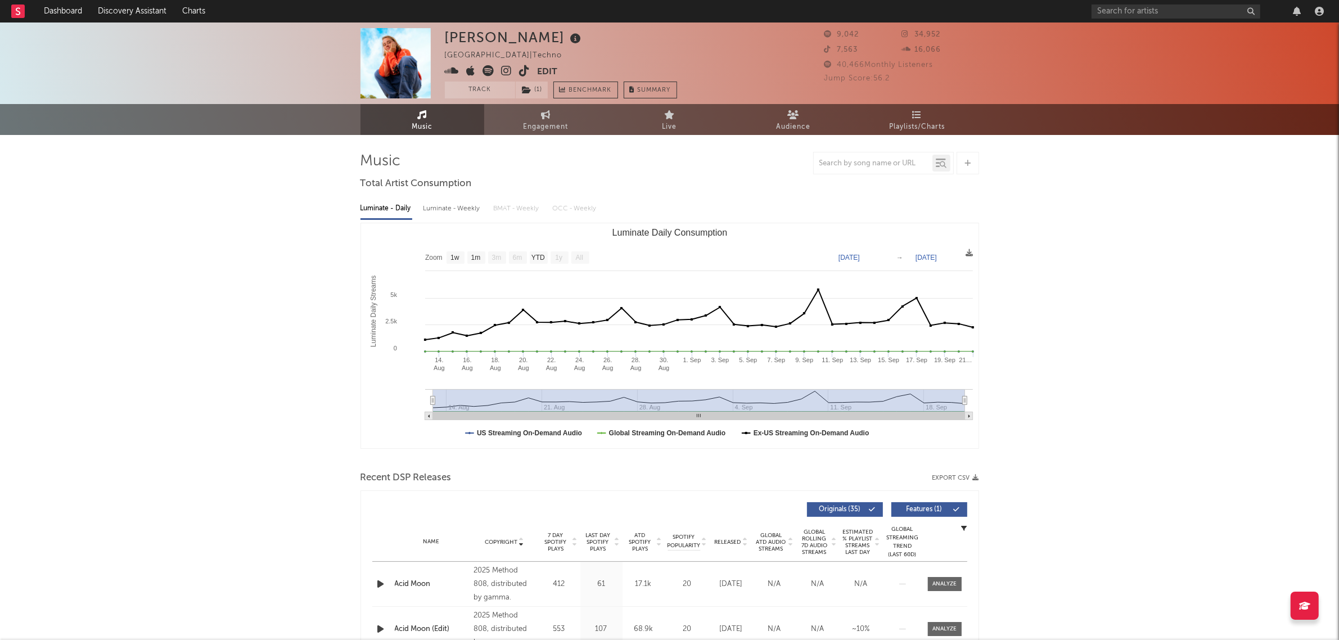
click at [610, 40] on div "[PERSON_NAME] Australia | Techno Edit Track ( 1 ) Benchmark Summary" at bounding box center [561, 63] width 232 height 70
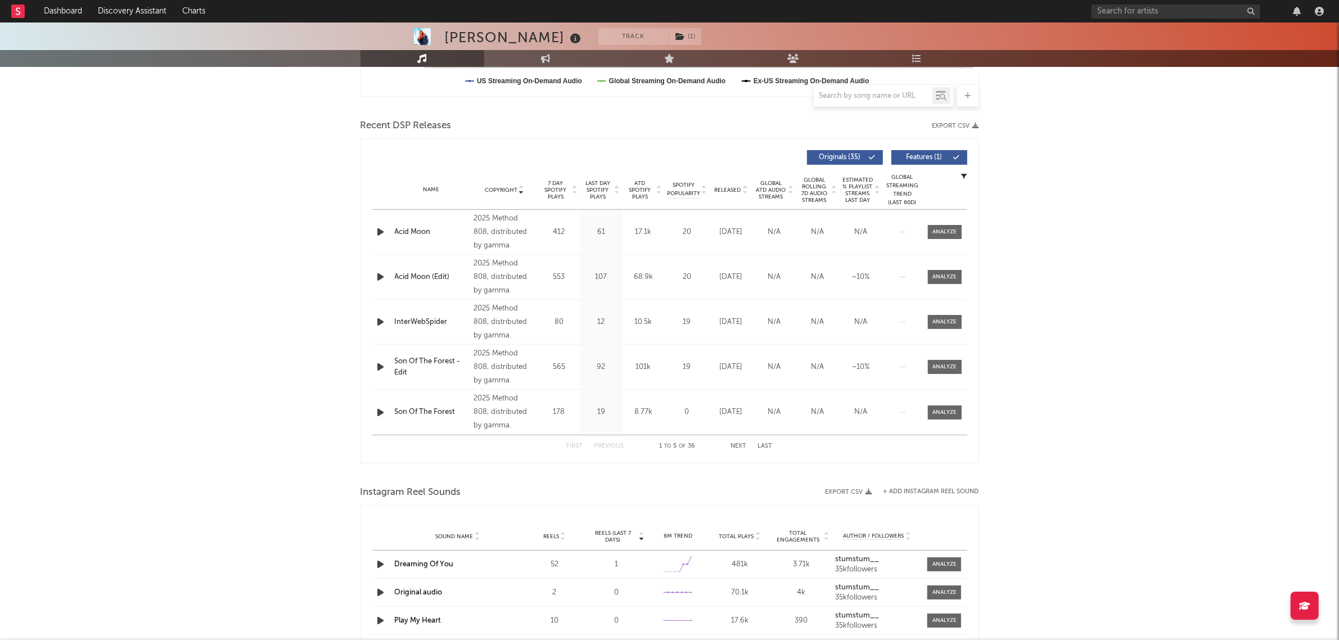
scroll to position [351, 0]
click at [510, 187] on span "Copyright" at bounding box center [501, 190] width 33 height 7
click at [740, 445] on button "Next" at bounding box center [739, 447] width 16 height 6
click at [640, 319] on div "26.9k" at bounding box center [643, 322] width 37 height 11
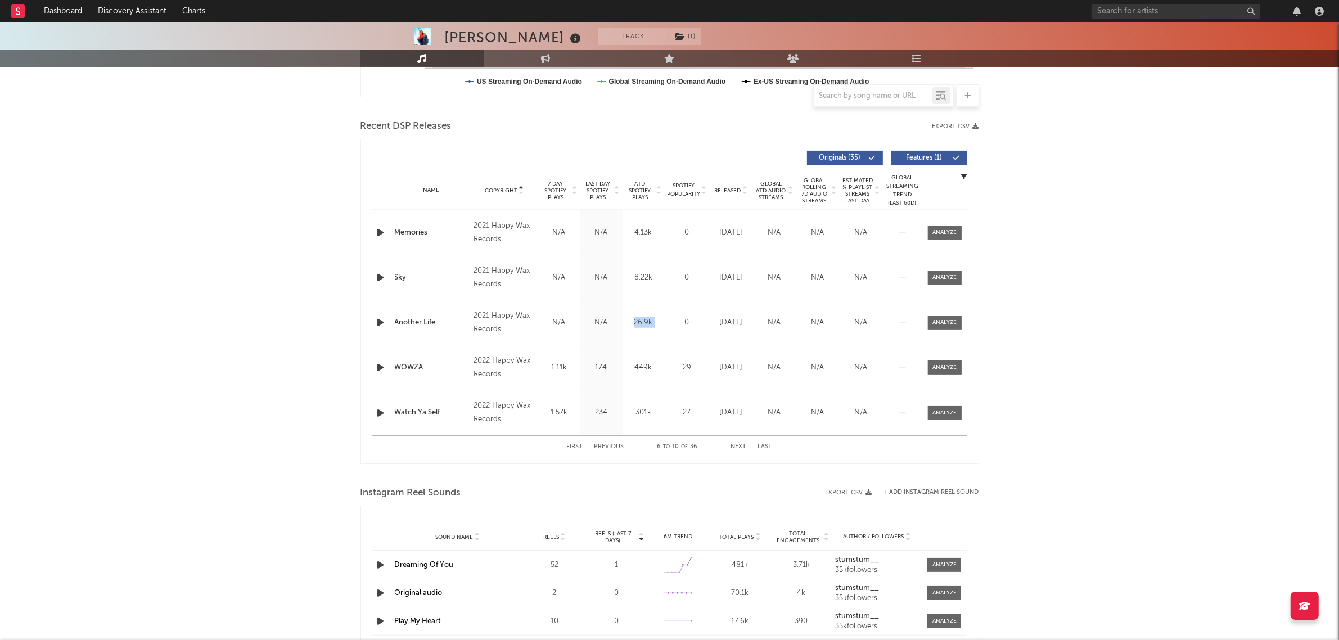
click at [640, 319] on div "26.9k" at bounding box center [643, 322] width 37 height 11
copy div "26.9k Spotify Popularity"
click at [606, 447] on button "Previous" at bounding box center [609, 447] width 30 height 6
click at [740, 444] on button "Next" at bounding box center [739, 447] width 16 height 6
click at [740, 442] on div "First Previous 6 to 10 of 36 Next Last" at bounding box center [670, 447] width 206 height 22
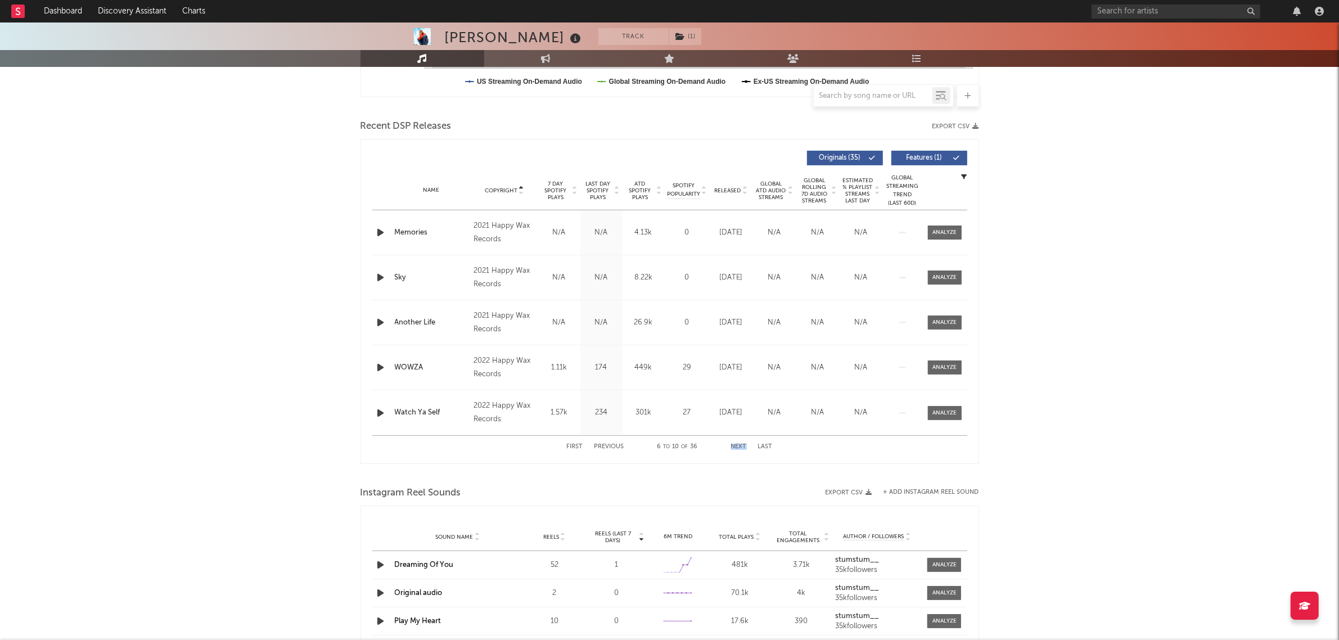
click at [737, 447] on button "Next" at bounding box center [739, 447] width 16 height 6
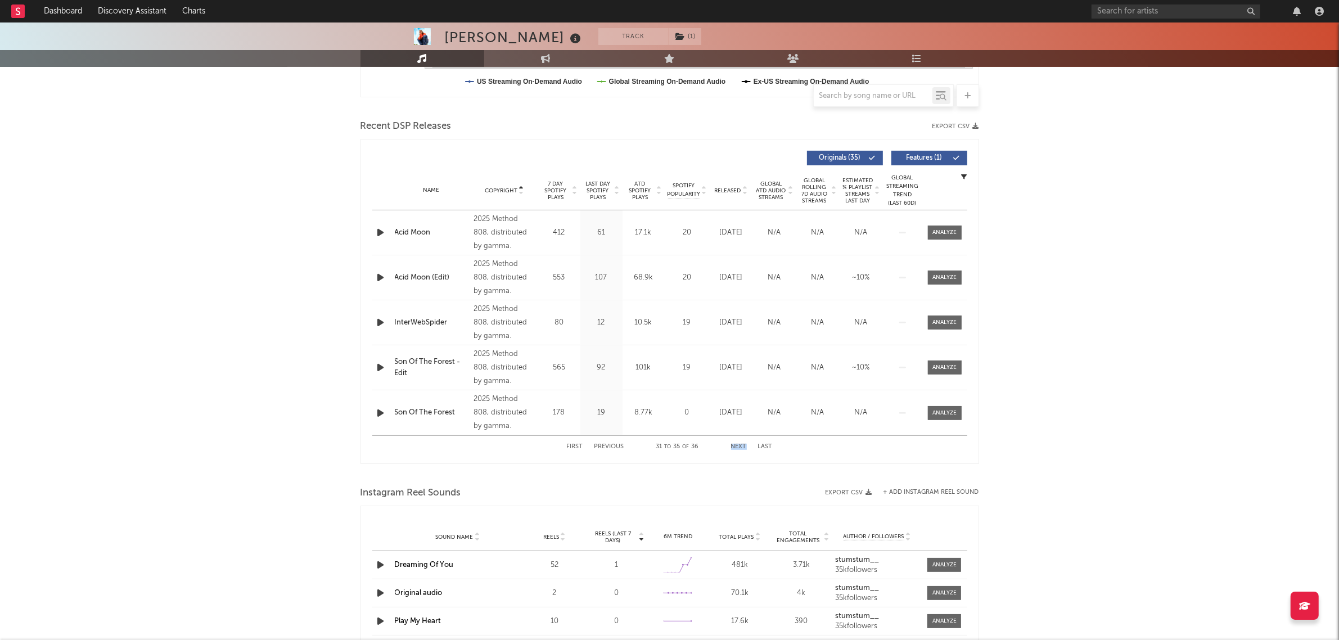
click at [737, 447] on button "Next" at bounding box center [739, 447] width 16 height 6
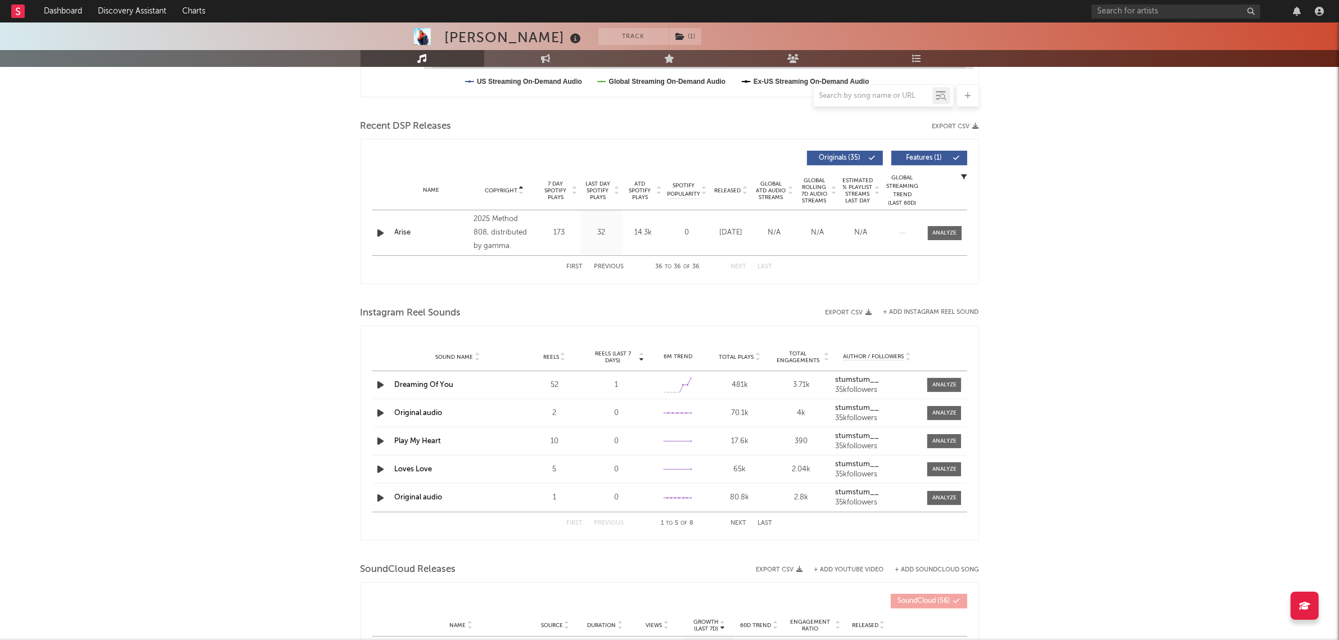
click at [603, 263] on div "First Previous 36 to 36 of 36 Next Last" at bounding box center [670, 267] width 206 height 22
click at [605, 267] on button "Previous" at bounding box center [609, 267] width 30 height 6
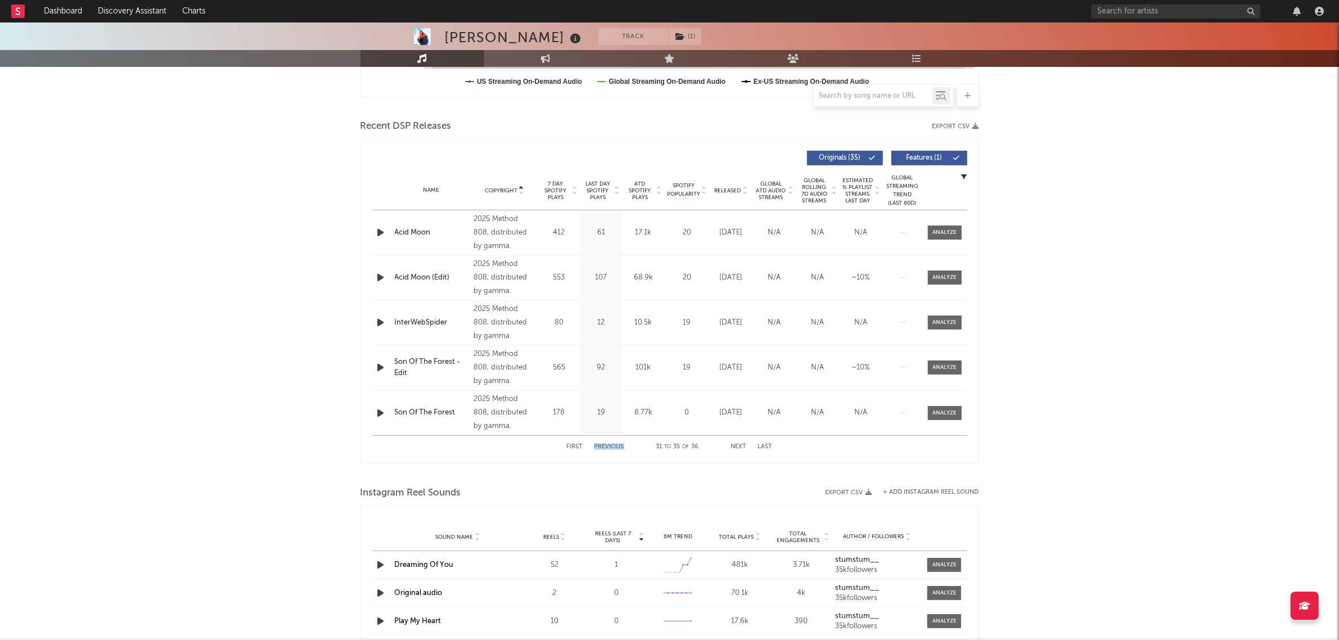
click at [619, 446] on button "Previous" at bounding box center [609, 447] width 30 height 6
click at [614, 448] on button "Previous" at bounding box center [609, 447] width 30 height 6
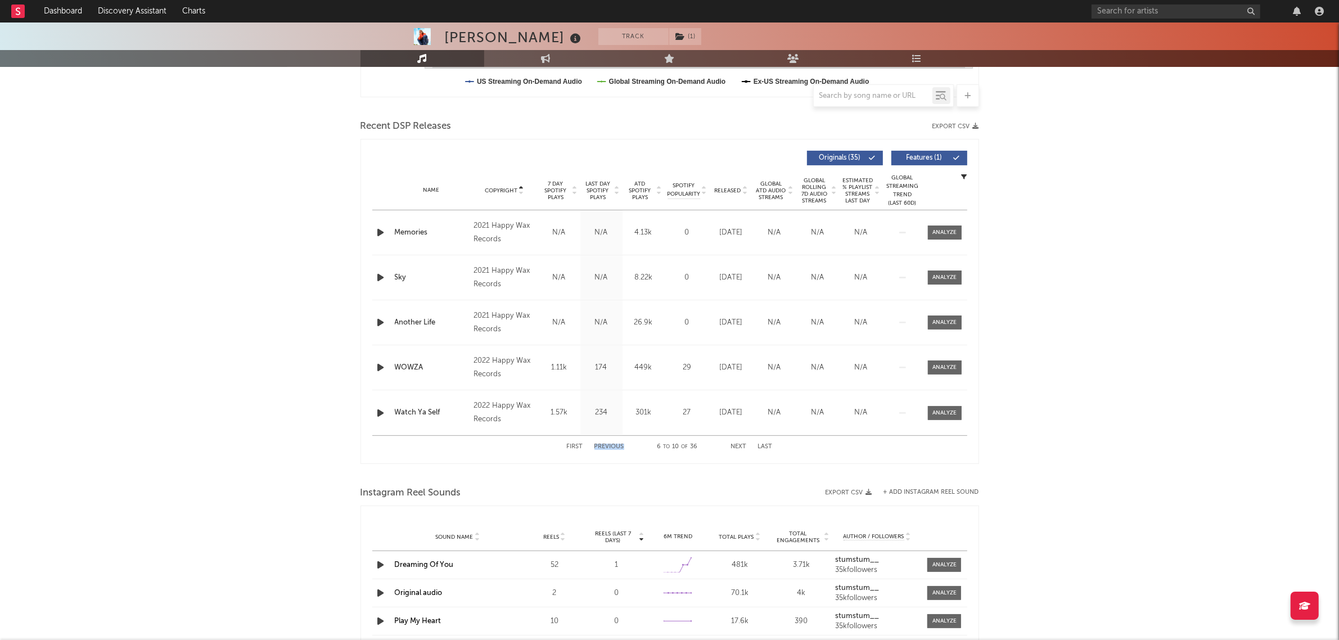
click at [614, 448] on button "Previous" at bounding box center [609, 447] width 30 height 6
click at [745, 446] on button "Next" at bounding box center [739, 447] width 16 height 6
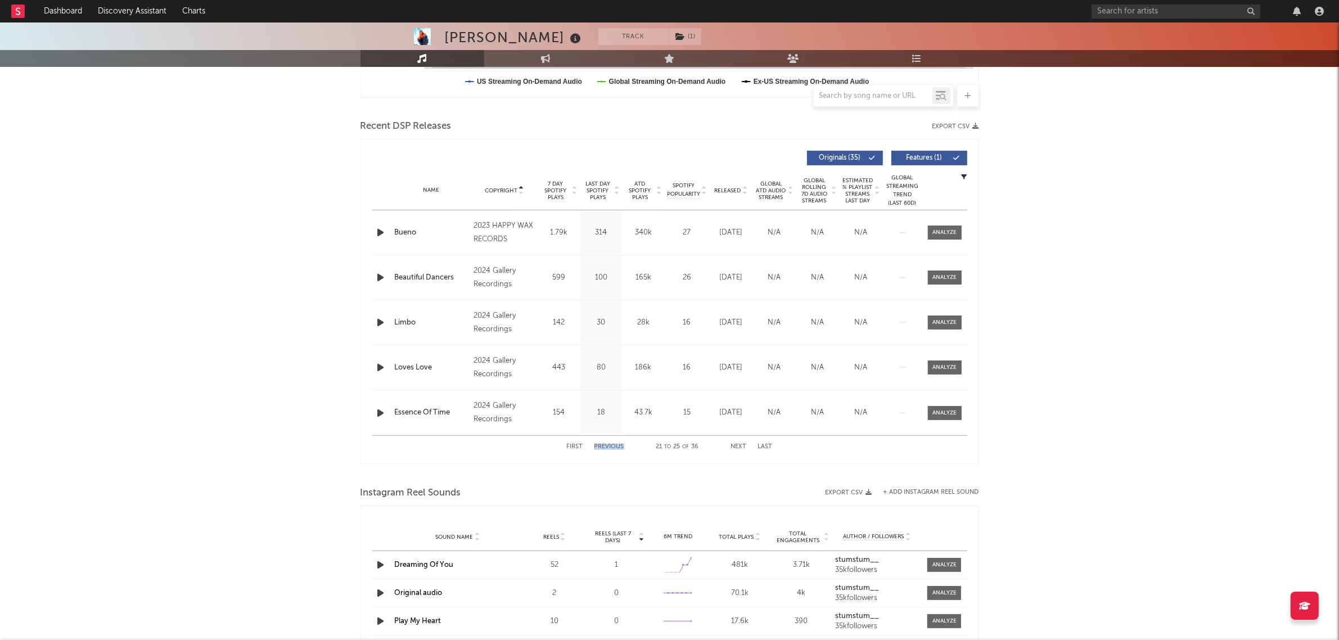
click at [745, 446] on button "Next" at bounding box center [739, 447] width 16 height 6
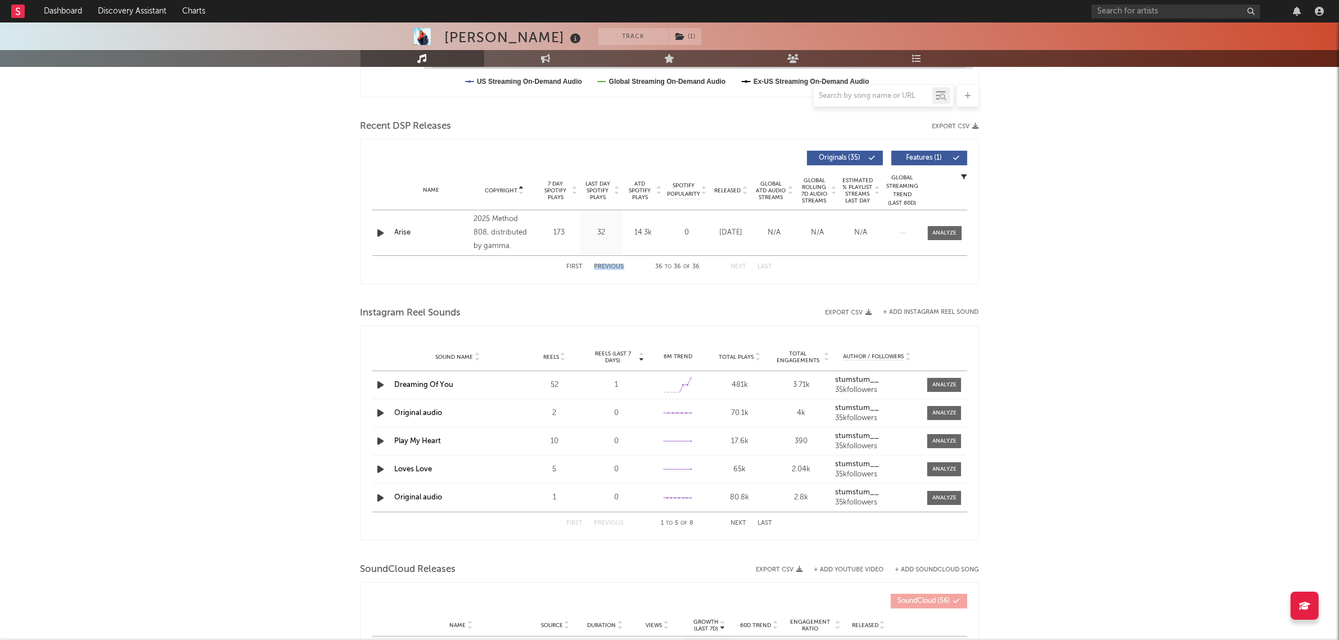
click at [612, 269] on button "Previous" at bounding box center [609, 267] width 30 height 6
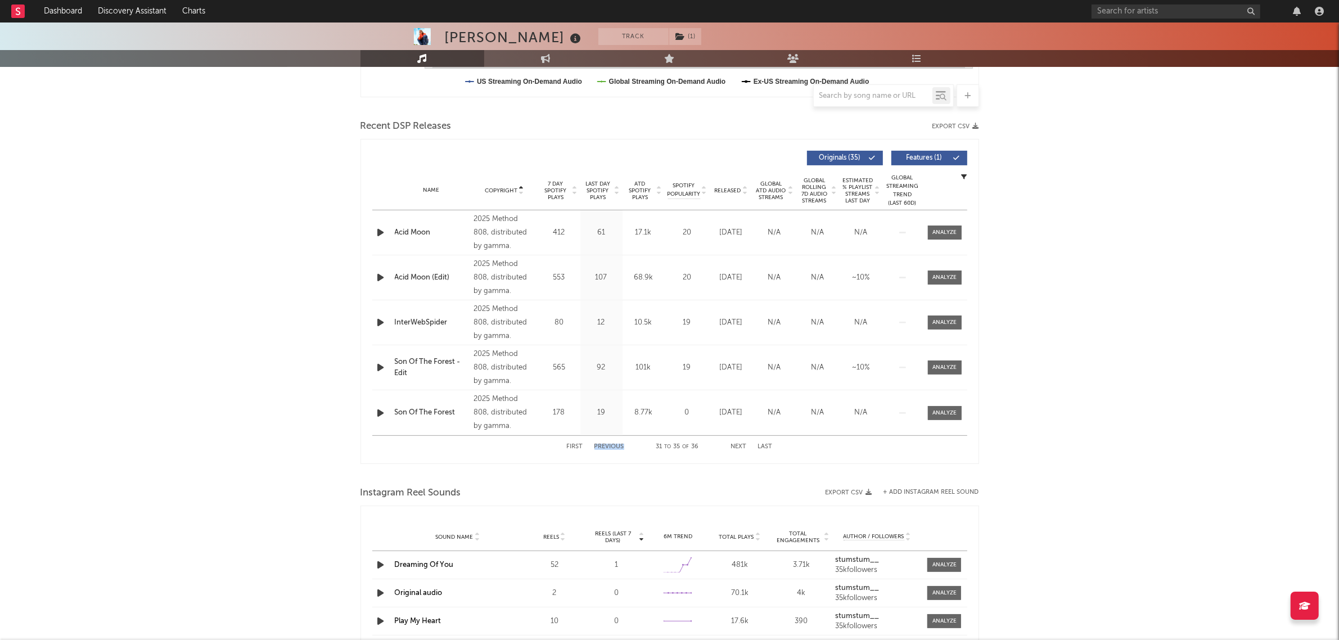
click at [621, 442] on div "First Previous 31 to 35 of 36 Next Last" at bounding box center [670, 447] width 206 height 22
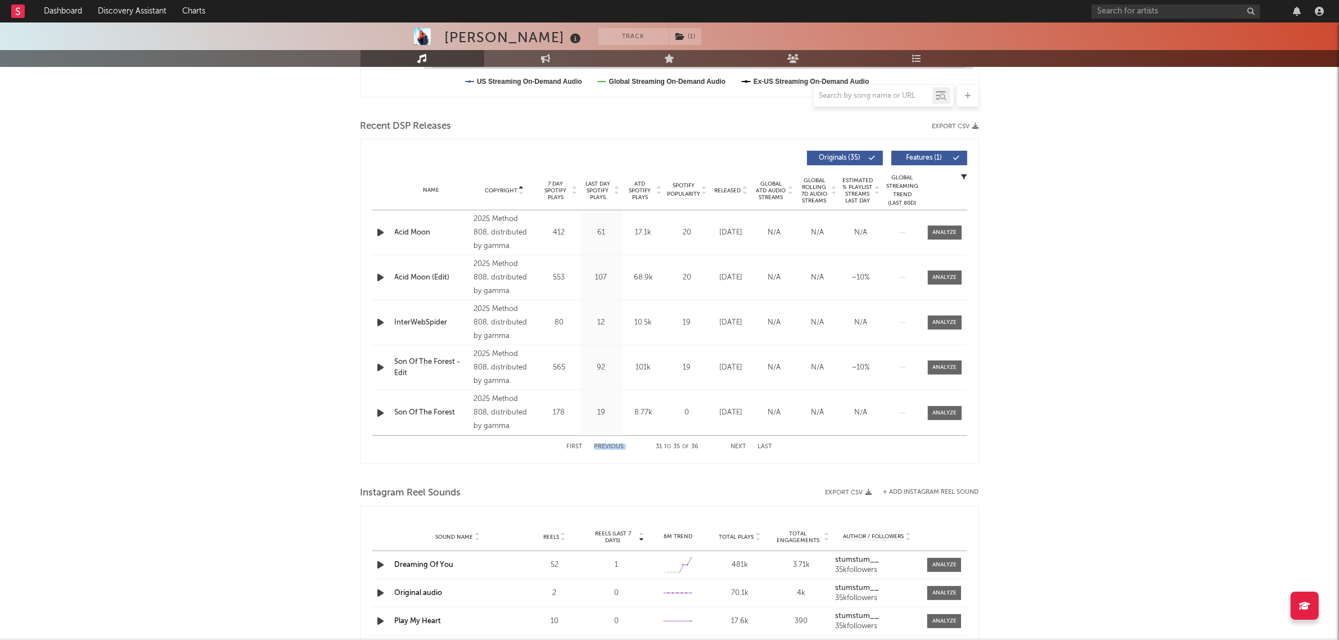
click at [614, 445] on button "Previous" at bounding box center [609, 447] width 30 height 6
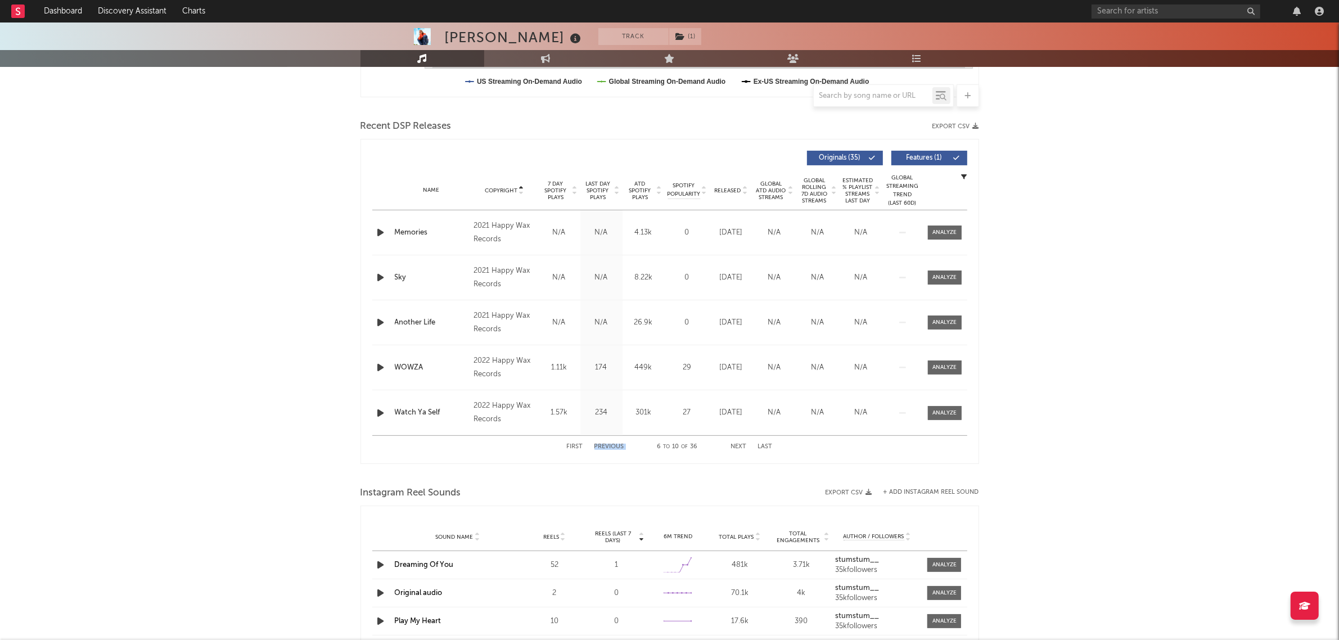
click at [613, 450] on div "First Previous 6 to 10 of 36 Next Last" at bounding box center [670, 447] width 206 height 22
click at [610, 448] on button "Previous" at bounding box center [609, 447] width 30 height 6
click at [1170, 11] on input "text" at bounding box center [1175, 11] width 169 height 14
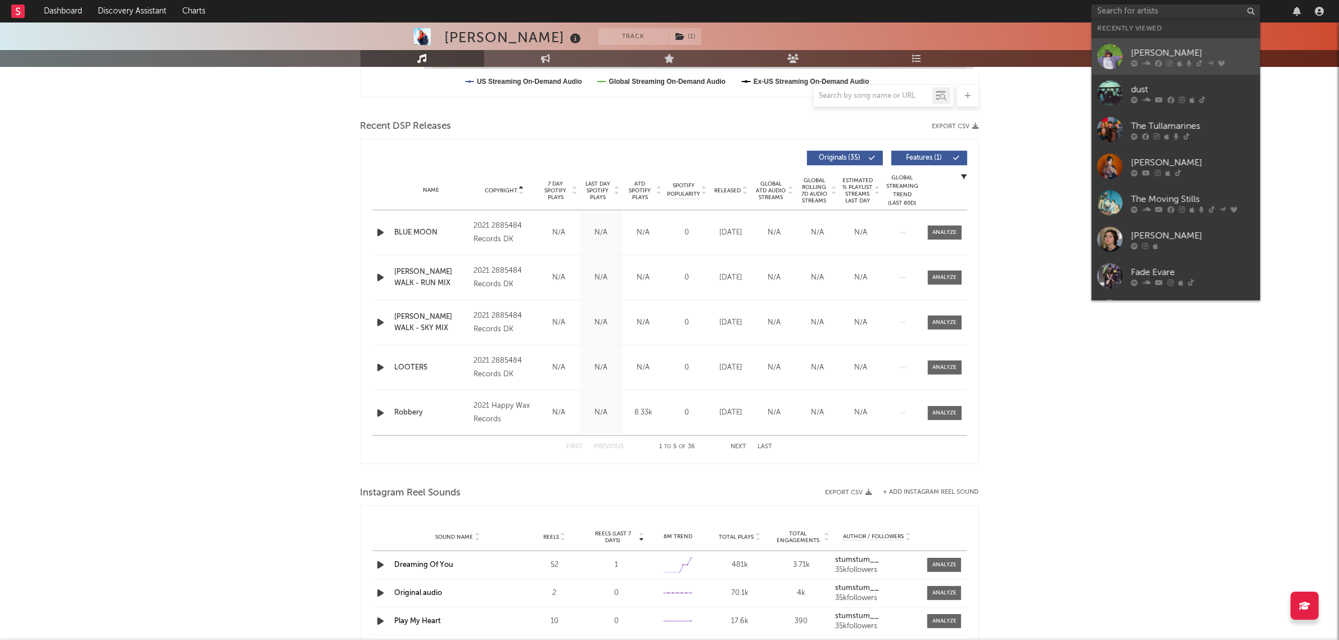
click at [1167, 55] on div "[PERSON_NAME]" at bounding box center [1193, 52] width 124 height 13
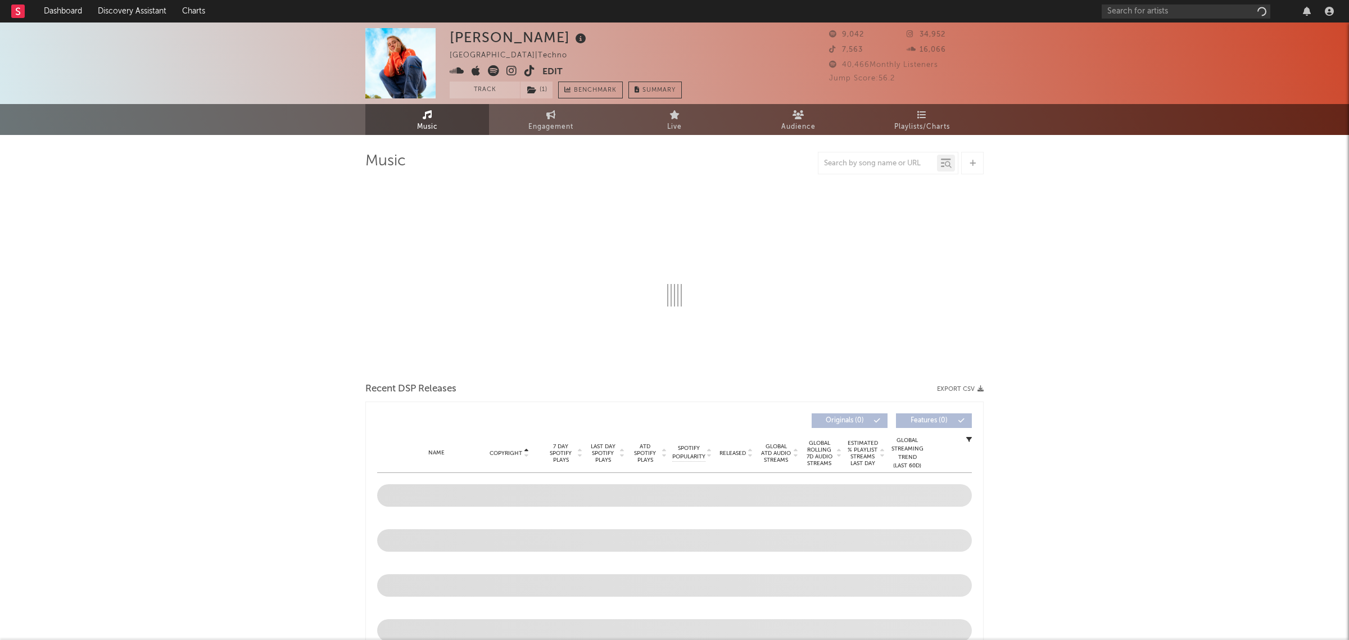
select select "1w"
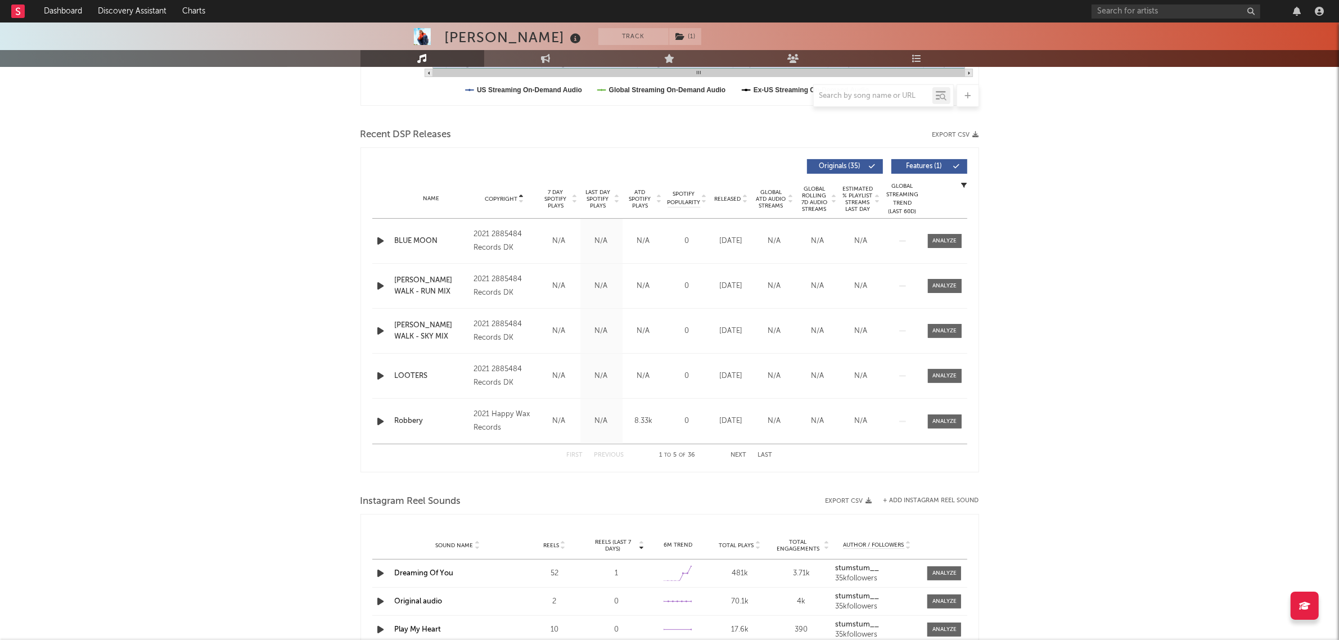
scroll to position [422, 0]
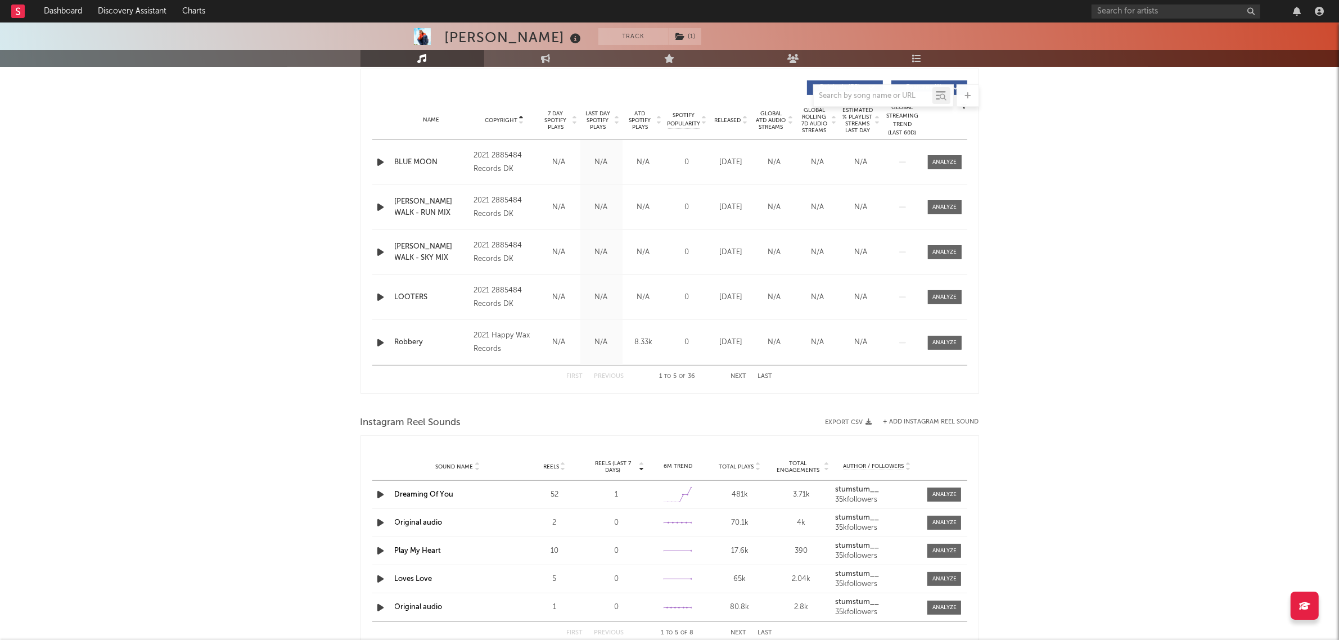
click at [741, 379] on button "Next" at bounding box center [739, 376] width 16 height 6
click at [639, 343] on div "301k" at bounding box center [643, 342] width 37 height 11
copy div "301k"
click at [617, 378] on button "Previous" at bounding box center [609, 376] width 30 height 6
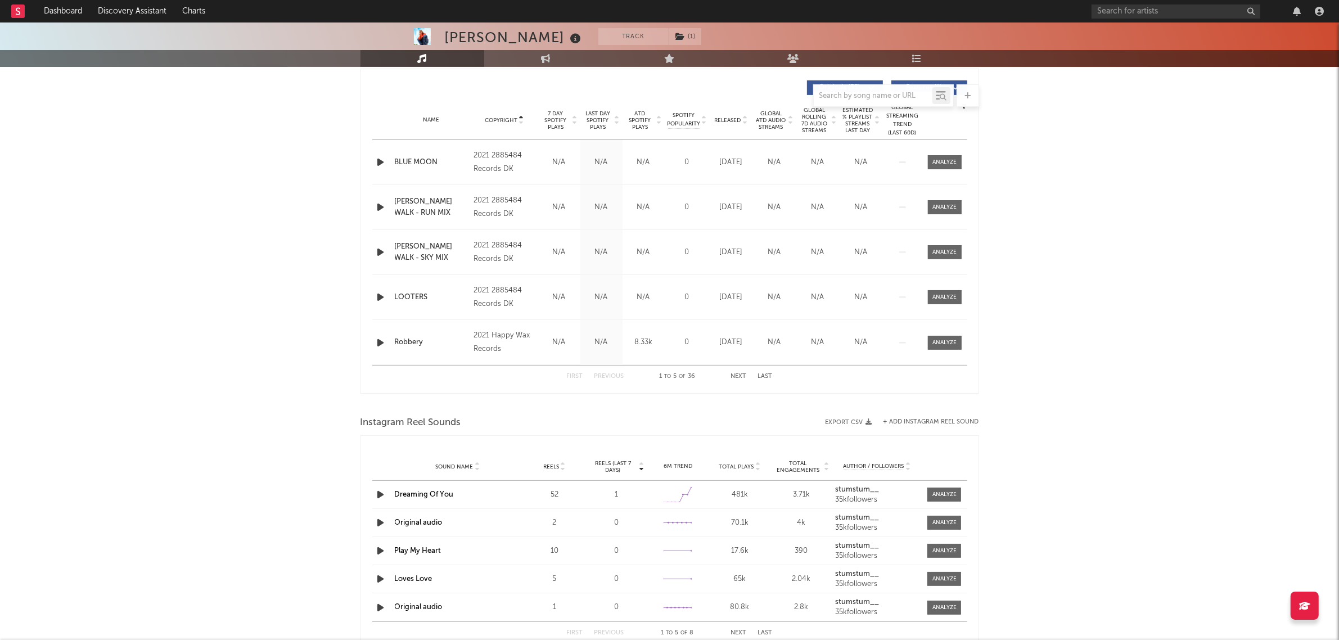
click at [734, 381] on div "First Previous 1 to 5 of 36 Next Last" at bounding box center [670, 376] width 206 height 22
click at [736, 378] on button "Next" at bounding box center [739, 376] width 16 height 6
click at [641, 162] on div "129k" at bounding box center [643, 162] width 37 height 11
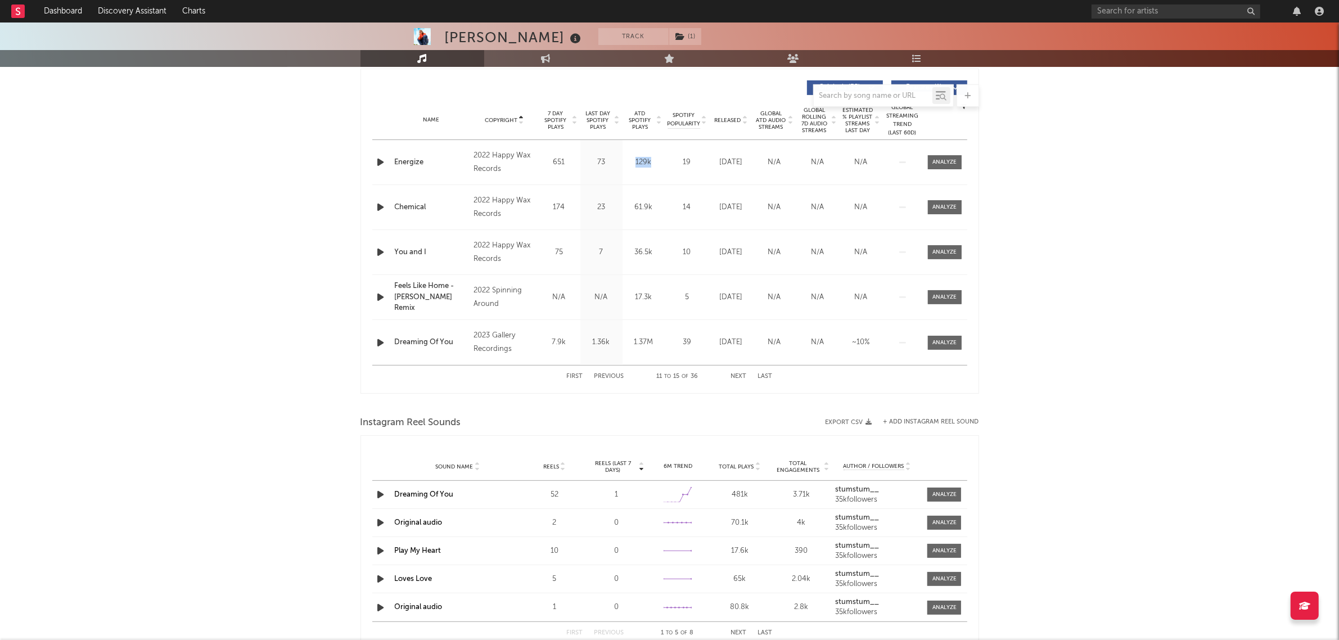
copy div "129k"
click at [647, 209] on div "61.9k" at bounding box center [643, 207] width 37 height 11
copy div "61.9k"
click at [645, 251] on div "36.5k" at bounding box center [643, 252] width 37 height 11
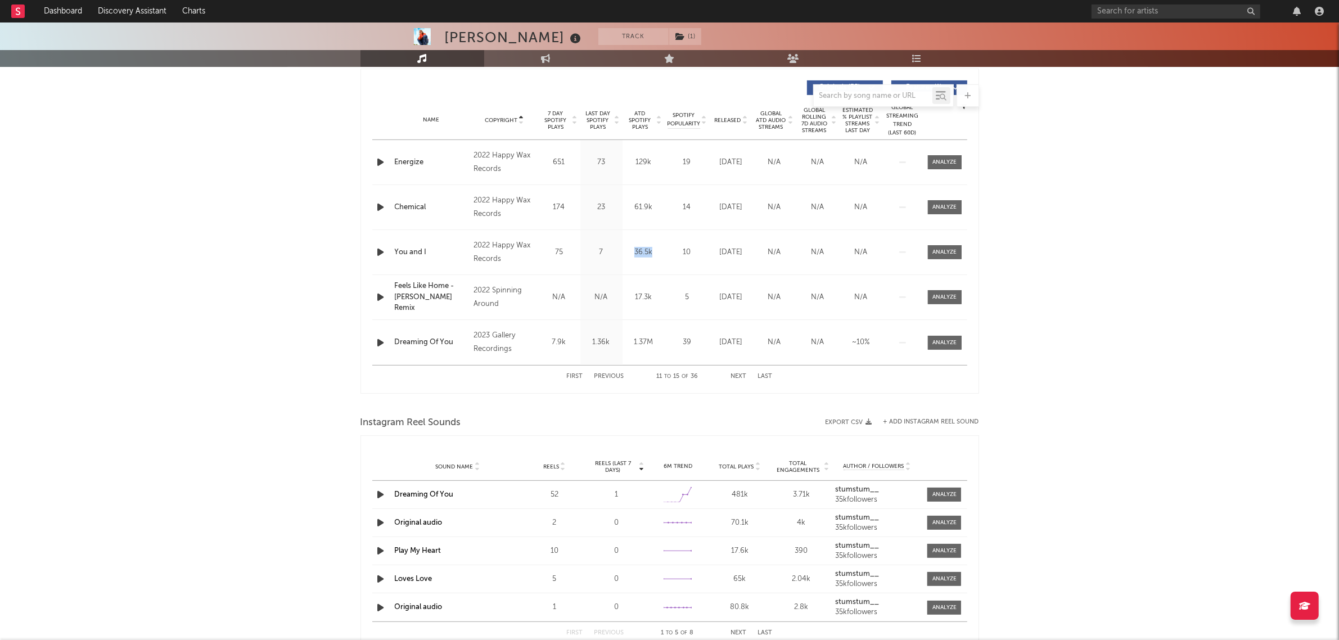
click at [645, 251] on div "36.5k" at bounding box center [643, 252] width 37 height 11
copy div "36.5k"
click at [605, 381] on div "First Previous 11 to 15 of 36 Next Last" at bounding box center [670, 376] width 206 height 22
click at [609, 378] on button "Previous" at bounding box center [609, 376] width 30 height 6
click at [639, 298] on div "449k" at bounding box center [643, 297] width 37 height 11
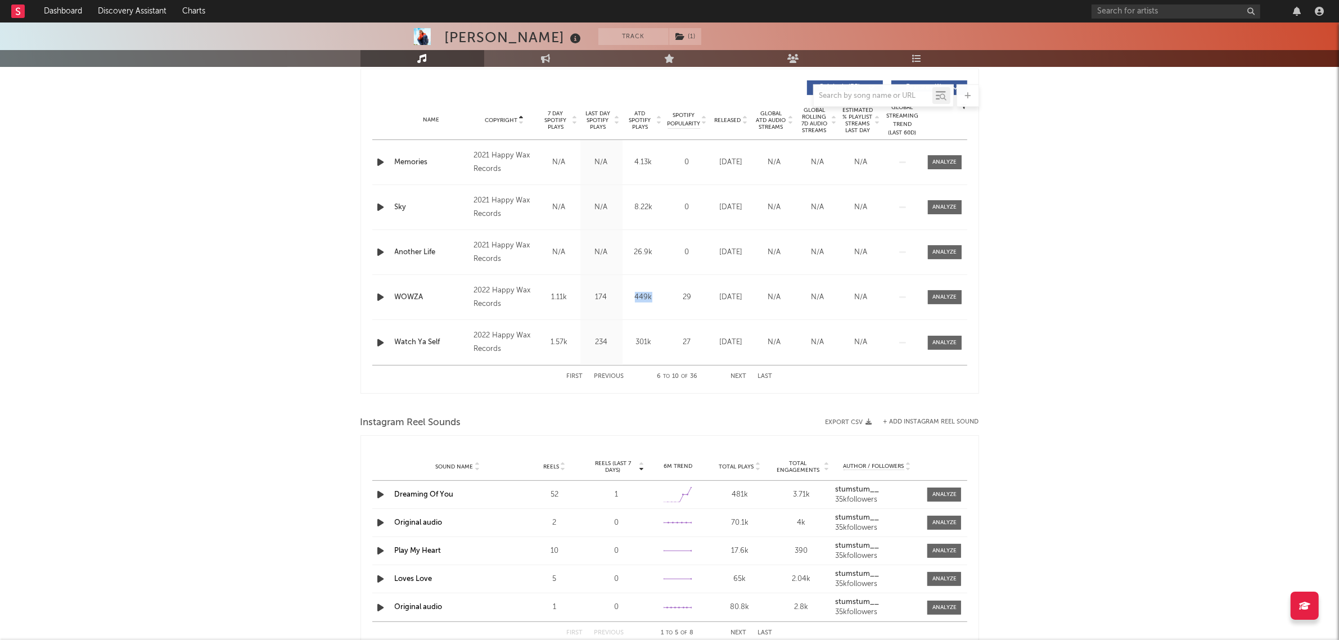
click at [639, 298] on div "449k" at bounding box center [643, 297] width 37 height 11
copy div "449k"
click at [739, 378] on button "Next" at bounding box center [739, 376] width 16 height 6
click at [738, 378] on button "Next" at bounding box center [739, 376] width 16 height 6
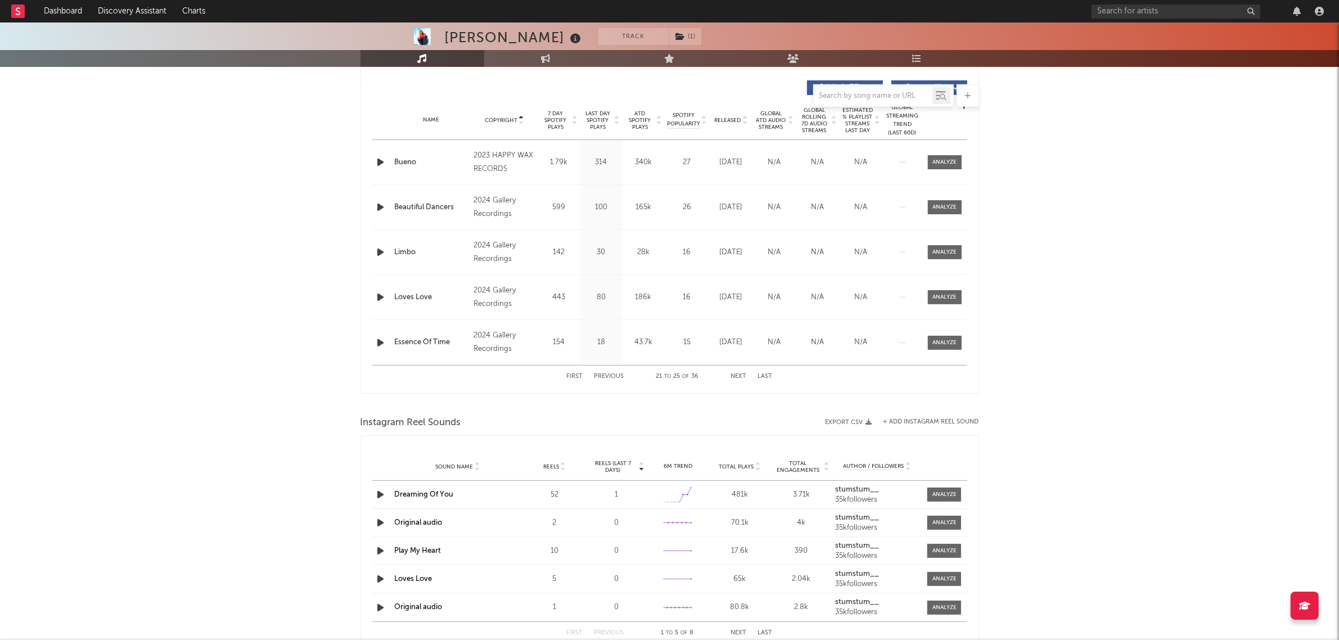
click at [608, 374] on button "Previous" at bounding box center [609, 376] width 30 height 6
click at [641, 341] on div "97.5k" at bounding box center [643, 342] width 37 height 11
copy div "97.5k"
click at [212, 291] on div "STÜM Track ( 1 ) Australia | Techno Edit Track ( 1 ) Benchmark Summary 9,042 34…" at bounding box center [669, 314] width 1339 height 1427
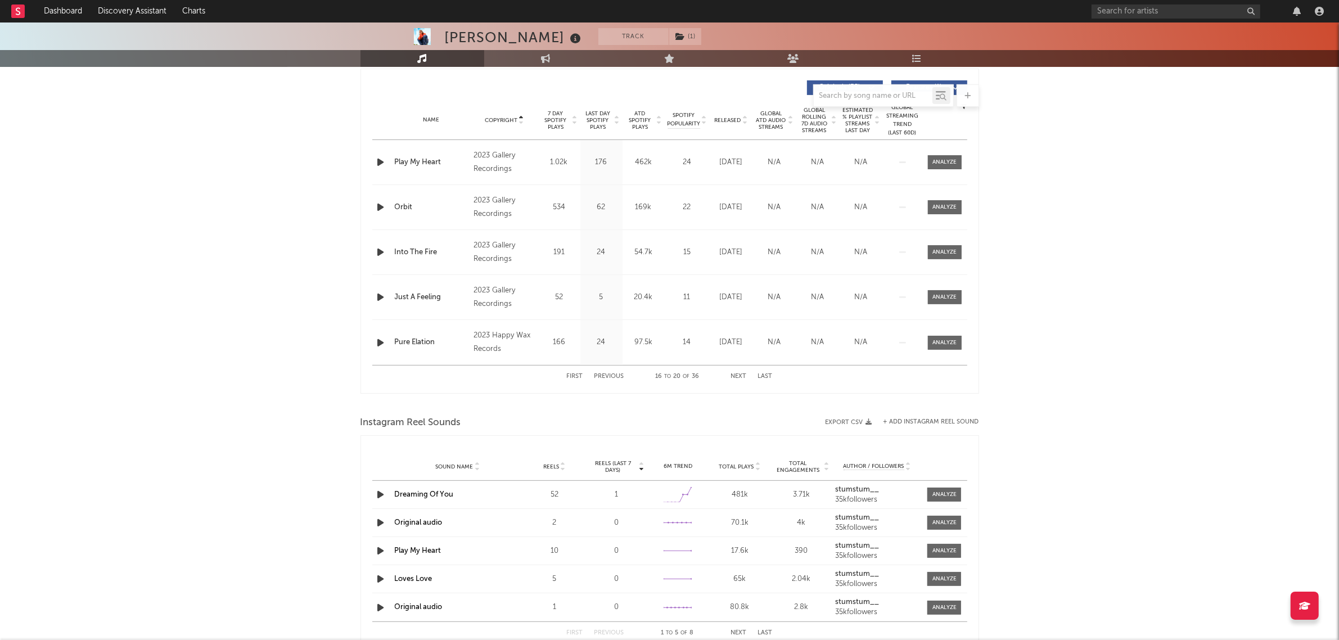
click at [606, 374] on button "Previous" at bounding box center [609, 376] width 30 height 6
click at [612, 369] on div "First Previous 11 to 15 of 36 Next Last" at bounding box center [670, 376] width 206 height 22
click at [614, 374] on button "Previous" at bounding box center [609, 376] width 30 height 6
click at [738, 376] on button "Next" at bounding box center [739, 376] width 16 height 6
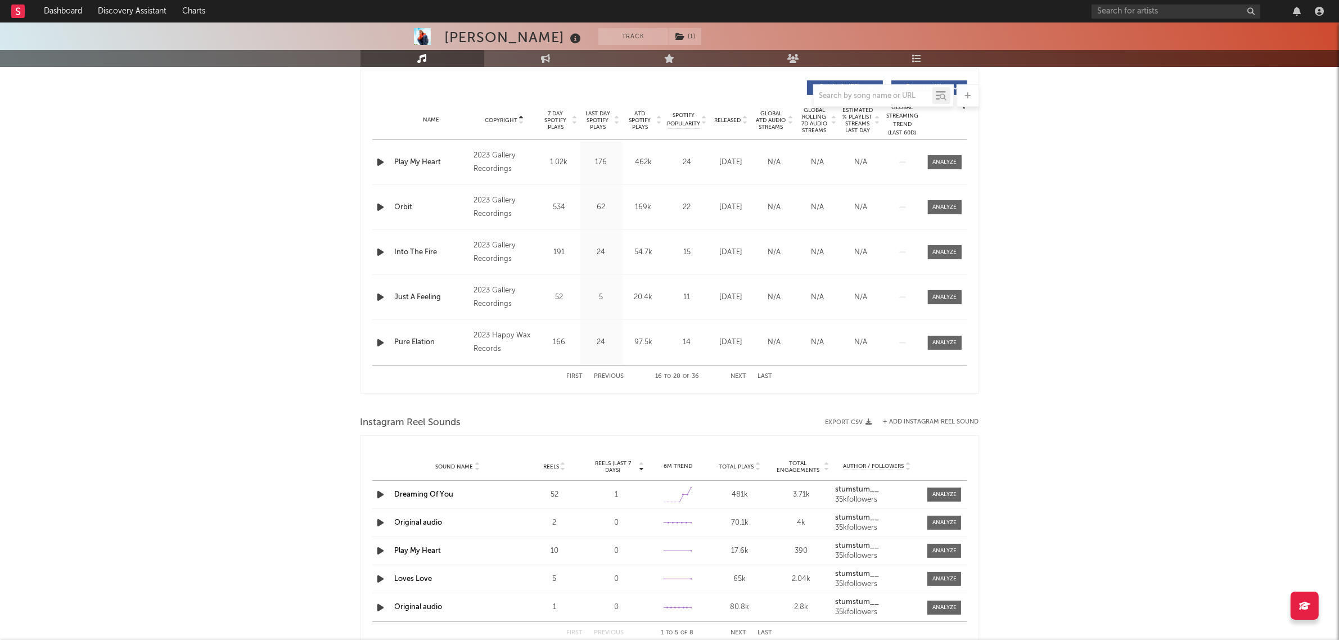
click at [738, 376] on button "Next" at bounding box center [739, 376] width 16 height 6
click at [616, 377] on button "Previous" at bounding box center [609, 376] width 30 height 6
click at [641, 161] on div "340k" at bounding box center [643, 162] width 37 height 11
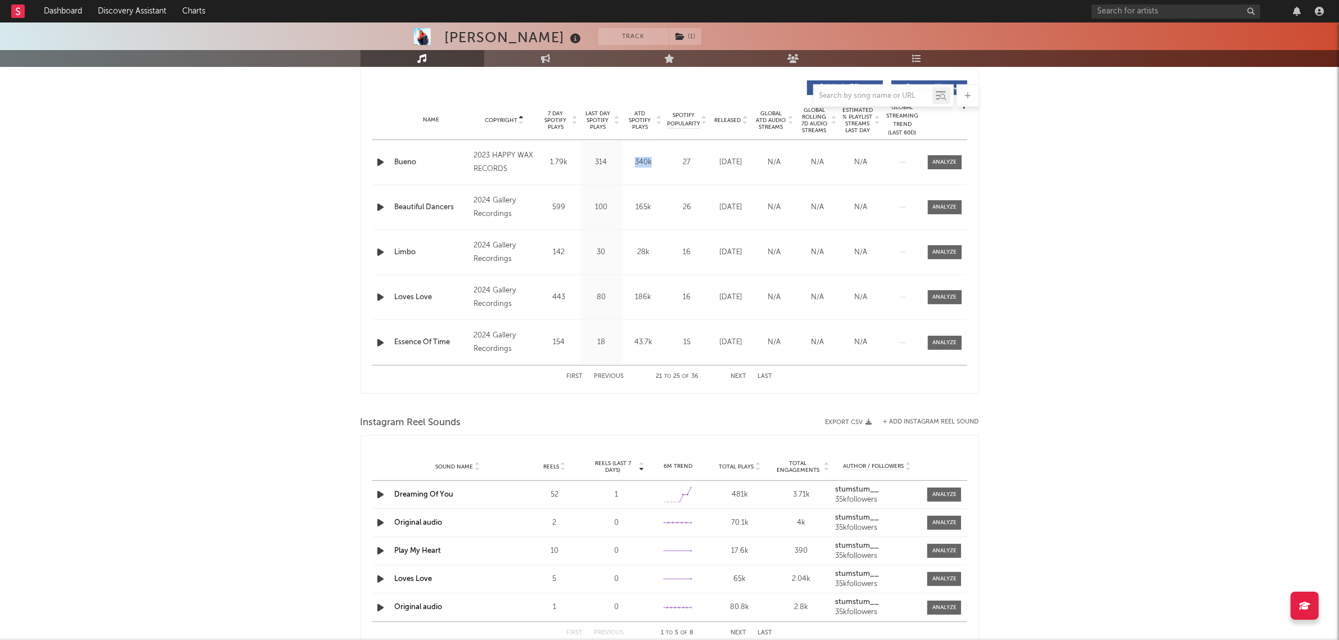
copy div "340k"
click at [609, 380] on div "First Previous 21 to 25 of 36 Next Last" at bounding box center [670, 376] width 206 height 22
click at [605, 377] on button "Previous" at bounding box center [609, 376] width 30 height 6
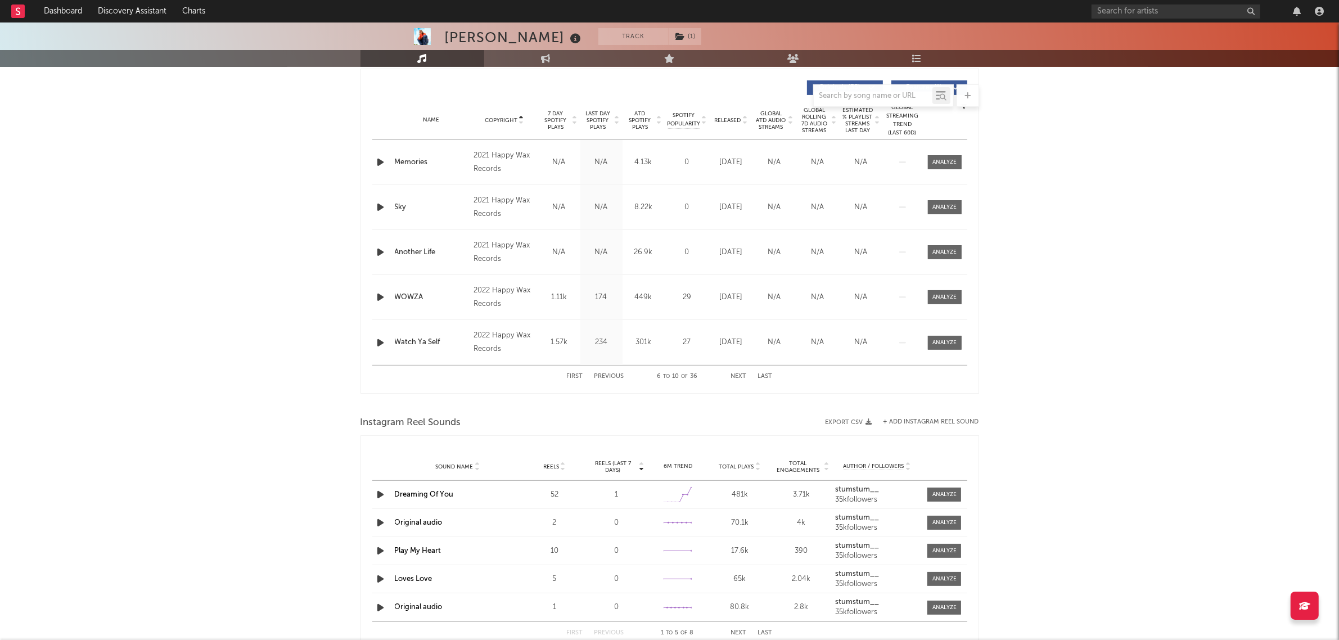
click at [611, 377] on button "Previous" at bounding box center [609, 376] width 30 height 6
click at [735, 379] on button "Next" at bounding box center [739, 376] width 16 height 6
click at [498, 119] on span "Copyright" at bounding box center [501, 120] width 33 height 7
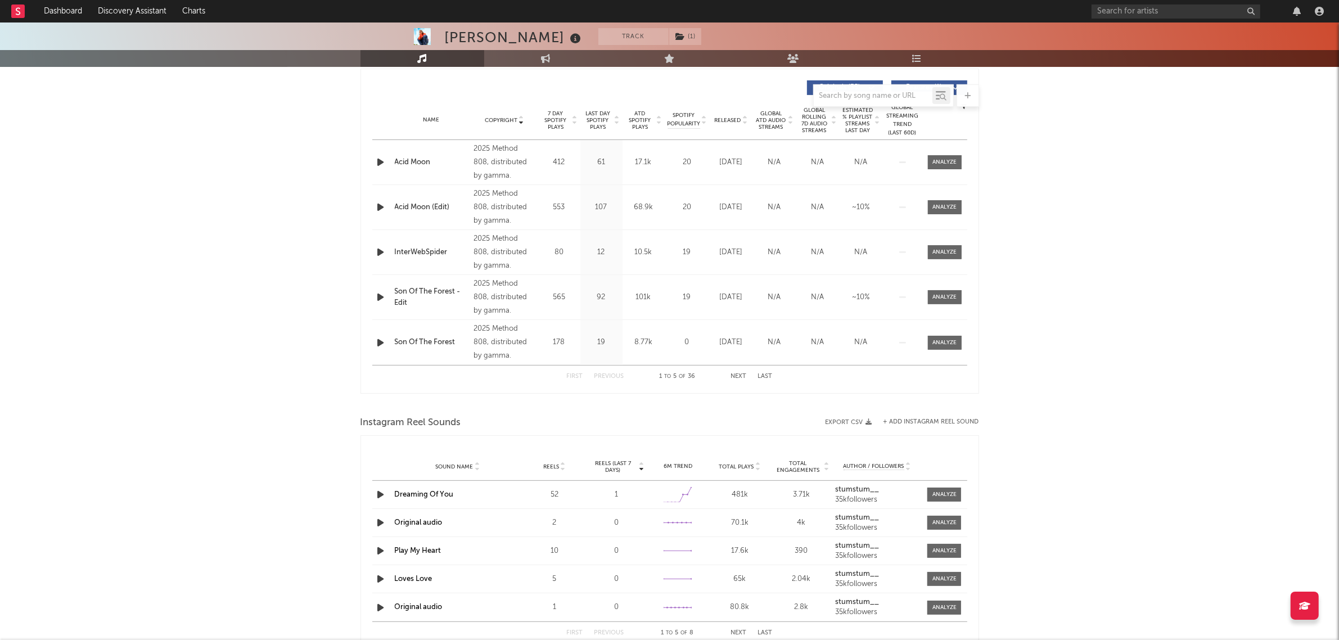
click at [498, 119] on span "Copyright" at bounding box center [501, 120] width 33 height 7
click at [738, 374] on button "Next" at bounding box center [739, 376] width 16 height 6
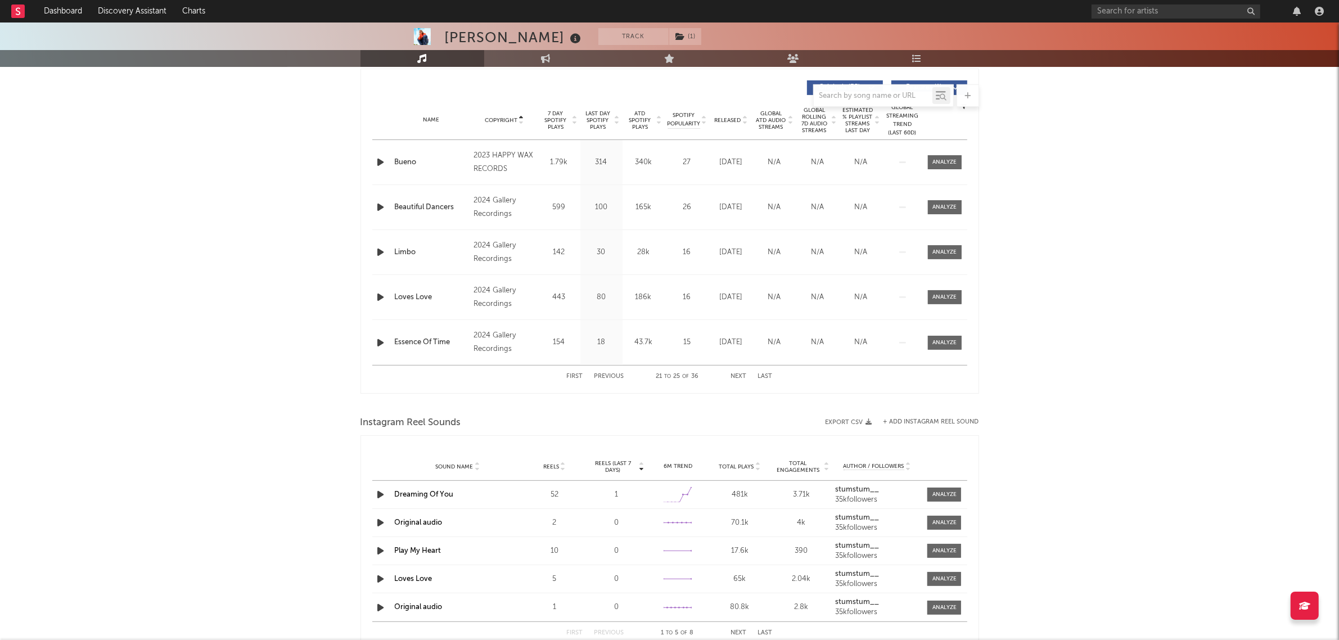
click at [738, 374] on button "Next" at bounding box center [739, 376] width 16 height 6
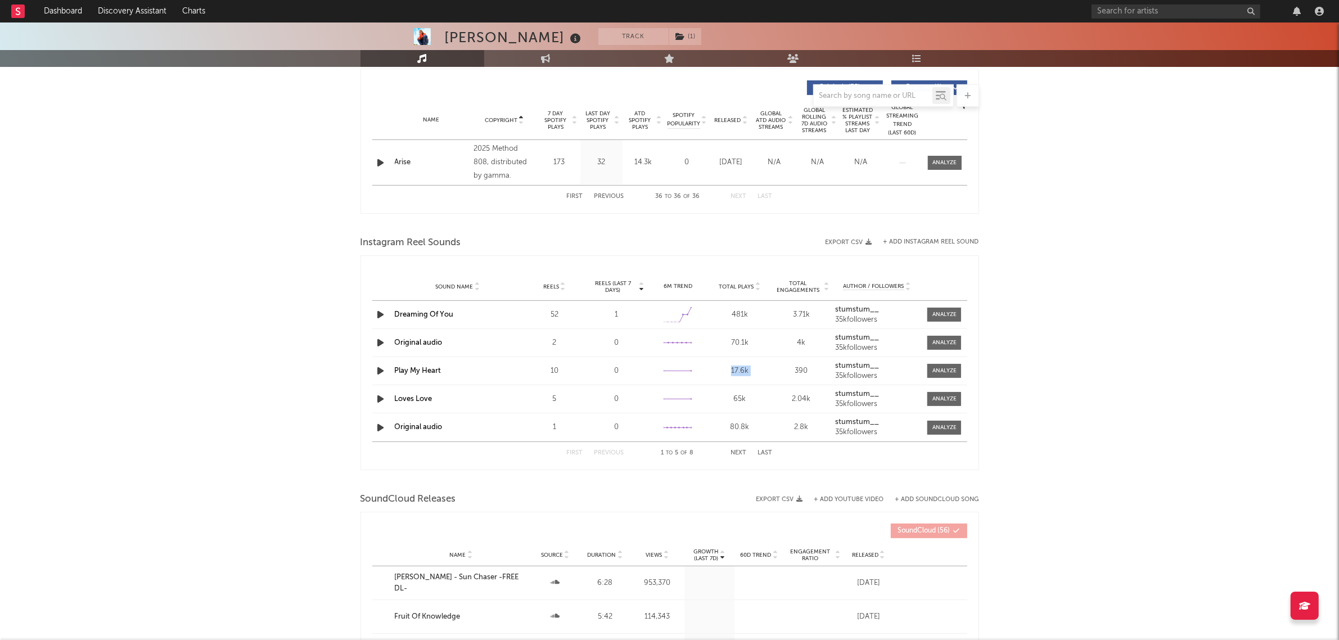
click at [738, 374] on div "17.6k" at bounding box center [739, 370] width 56 height 11
click at [614, 237] on div "Instagram Reel Sounds" at bounding box center [669, 242] width 618 height 19
click at [612, 210] on div "Copyright Copyright 7 Day Spotify Plays Last Day Spotify Plays ATD Spotify Play…" at bounding box center [669, 141] width 618 height 145
click at [607, 203] on div "First Previous 36 to 36 of 36 Next Last" at bounding box center [670, 197] width 206 height 22
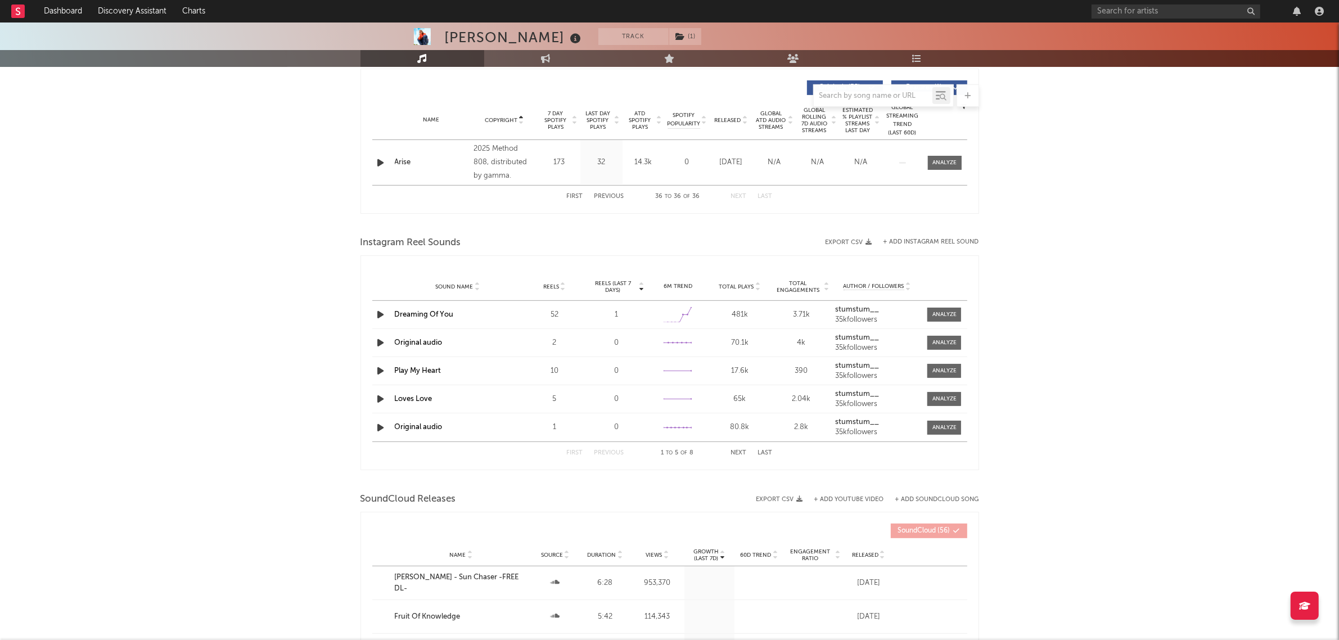
click at [607, 195] on button "Previous" at bounding box center [609, 196] width 30 height 6
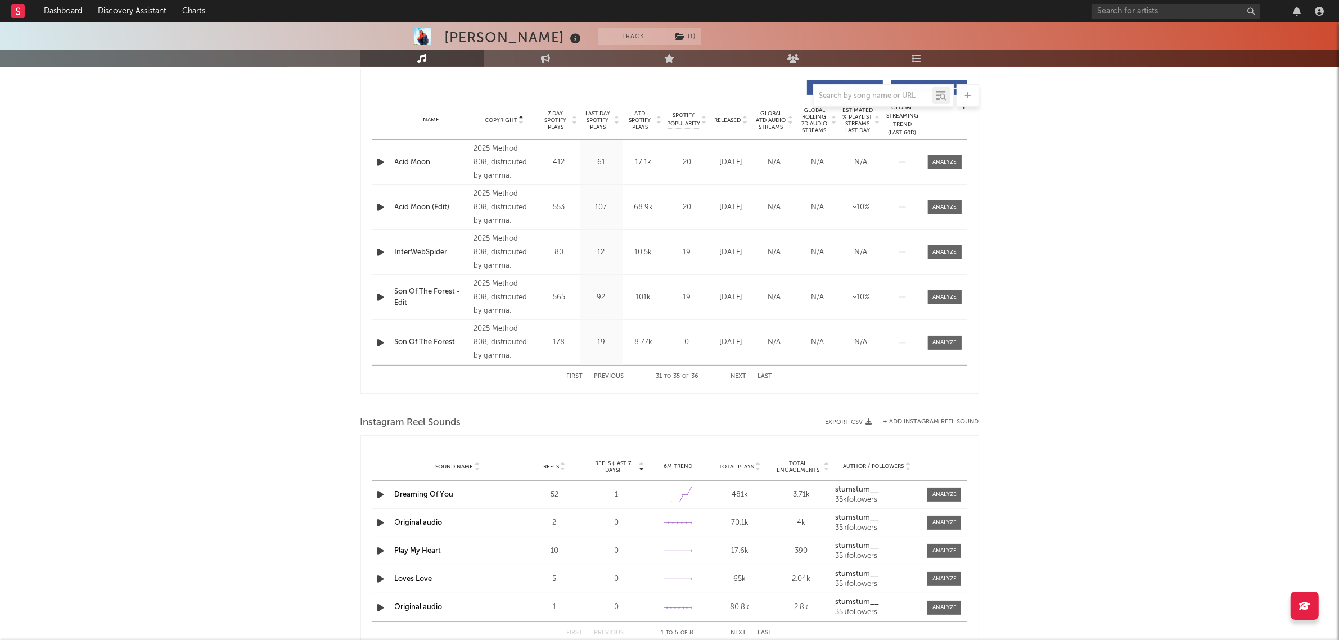
click at [611, 378] on button "Previous" at bounding box center [609, 376] width 30 height 6
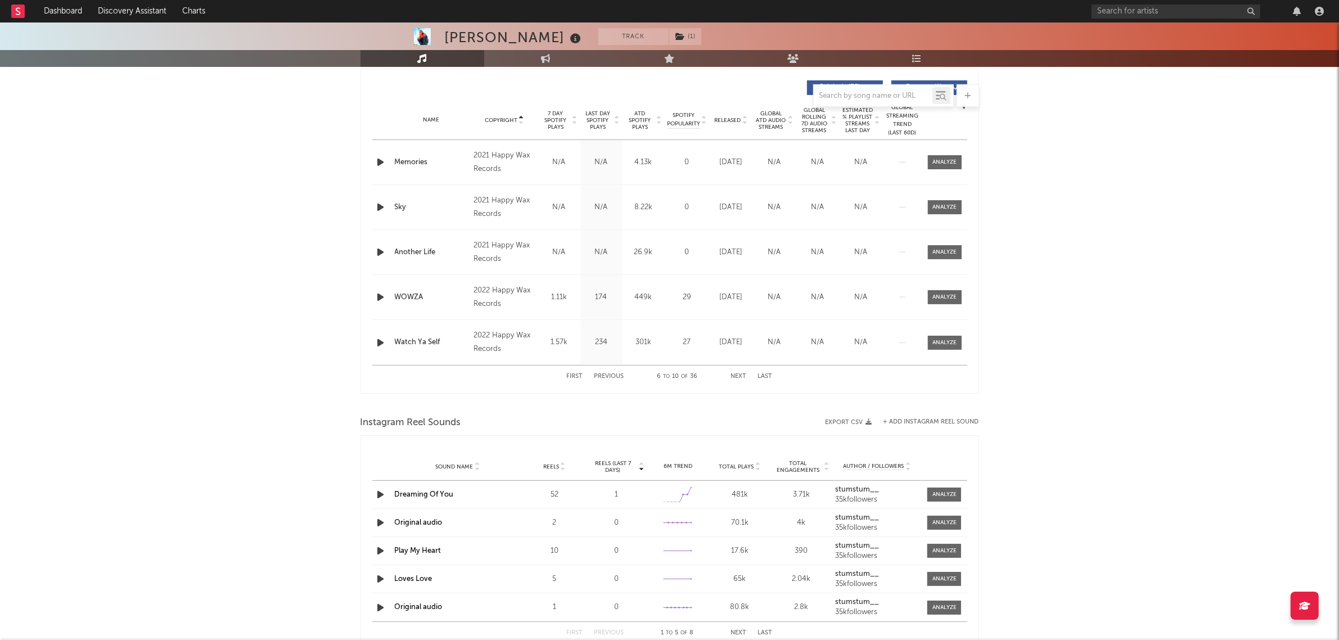
click at [611, 378] on button "Previous" at bounding box center [609, 376] width 30 height 6
click at [611, 405] on div at bounding box center [669, 404] width 618 height 17
click at [739, 377] on button "Next" at bounding box center [739, 376] width 16 height 6
click at [621, 374] on button "Previous" at bounding box center [609, 376] width 30 height 6
click at [648, 343] on div "8.33k" at bounding box center [643, 342] width 37 height 11
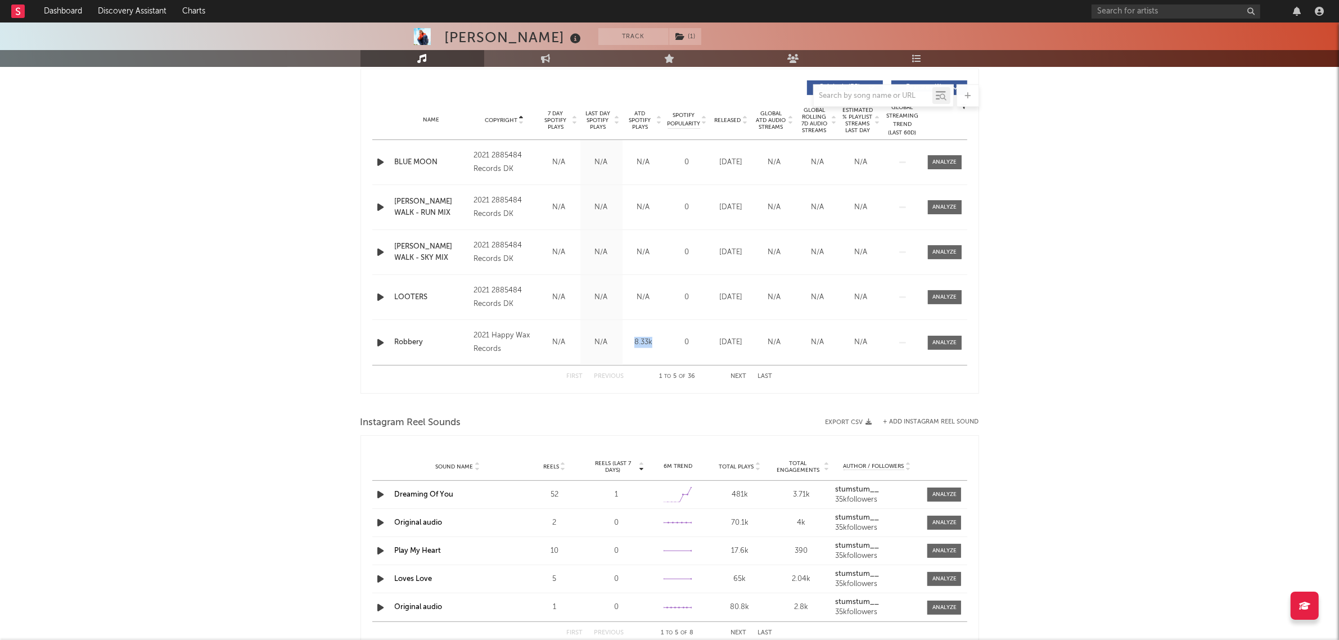
click at [648, 343] on div "8.33k" at bounding box center [643, 342] width 37 height 11
click at [733, 377] on button "Next" at bounding box center [739, 376] width 16 height 6
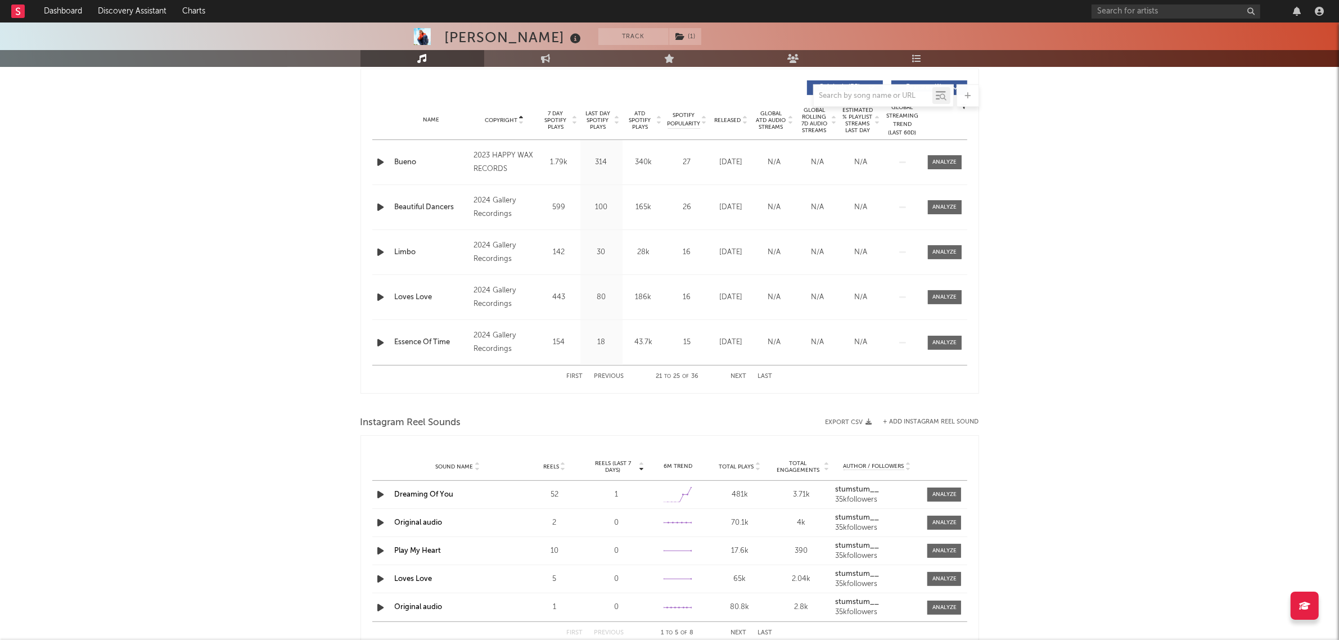
click at [733, 377] on button "Next" at bounding box center [739, 376] width 16 height 6
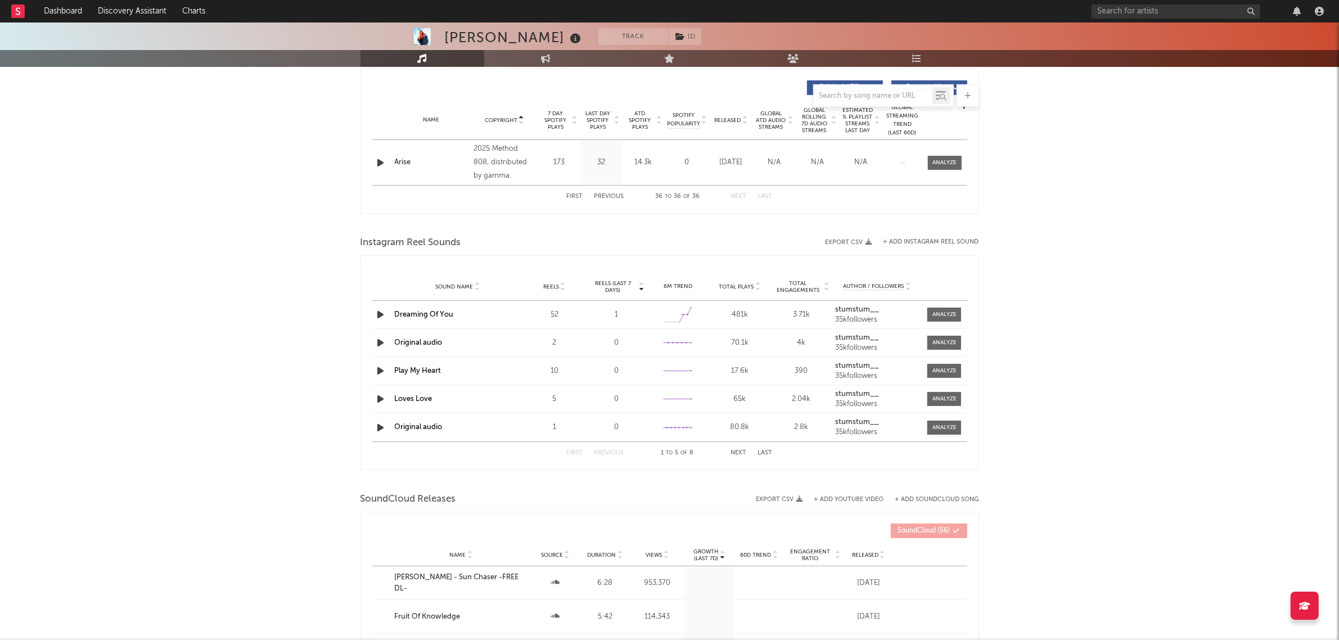
click at [617, 196] on button "Previous" at bounding box center [609, 196] width 30 height 6
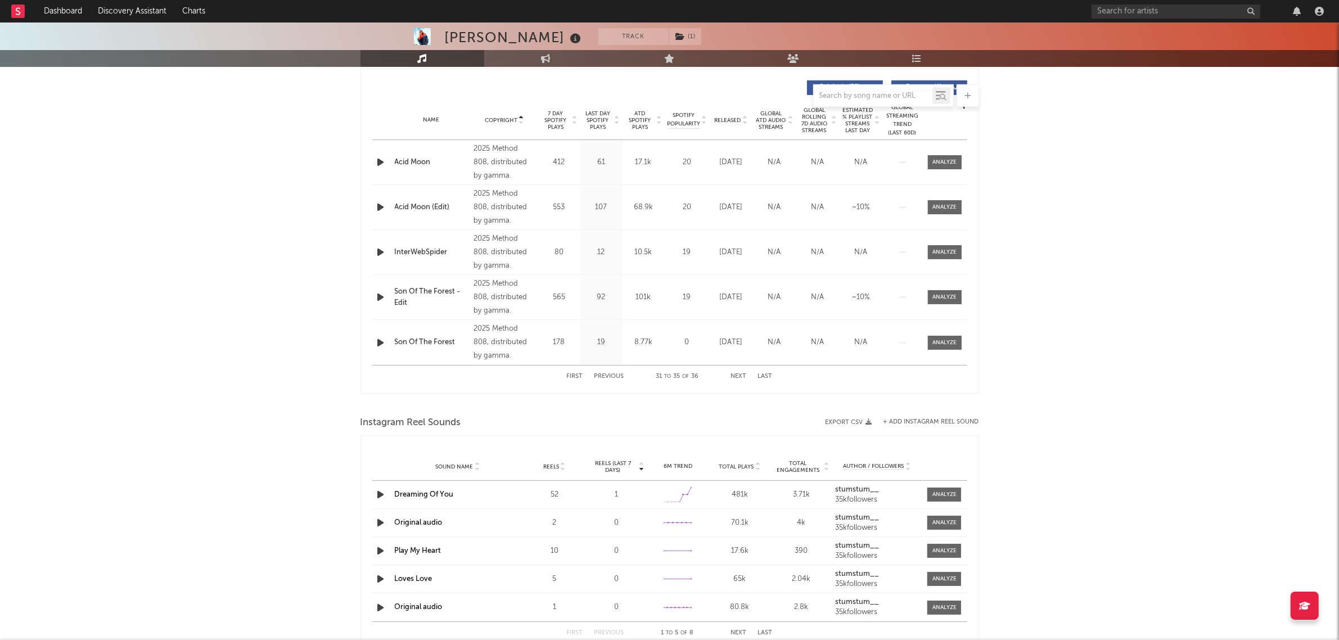
click at [614, 377] on button "Previous" at bounding box center [609, 376] width 30 height 6
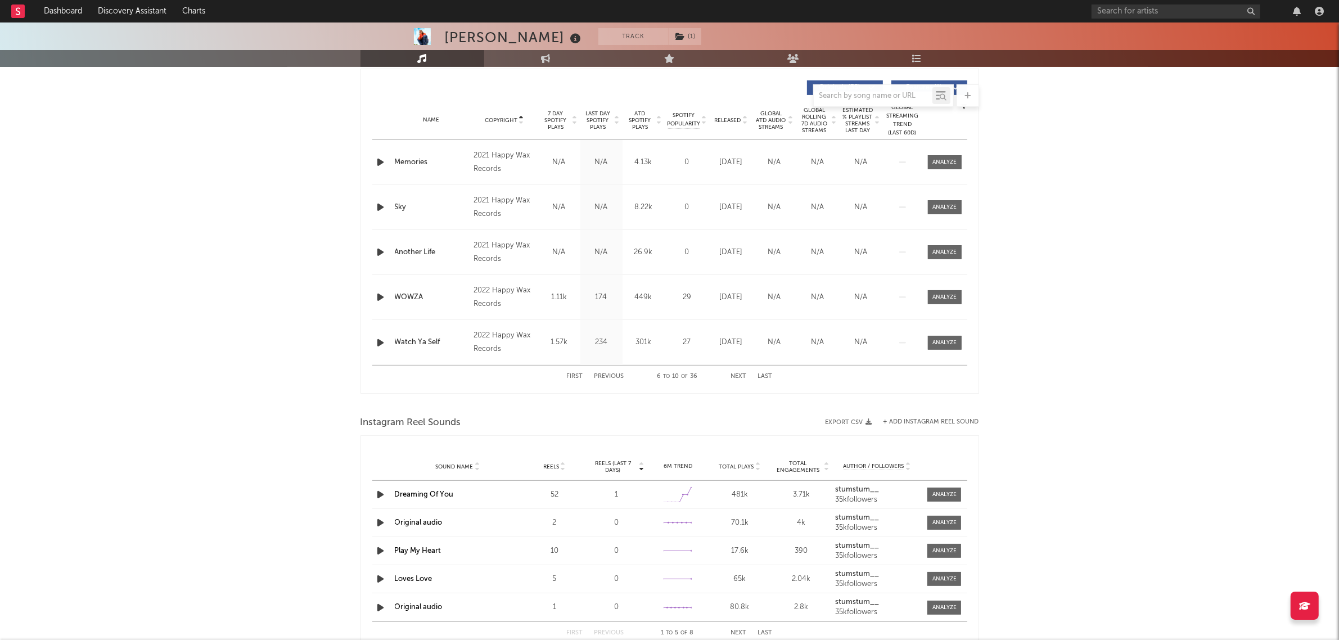
click at [614, 377] on button "Previous" at bounding box center [609, 376] width 30 height 6
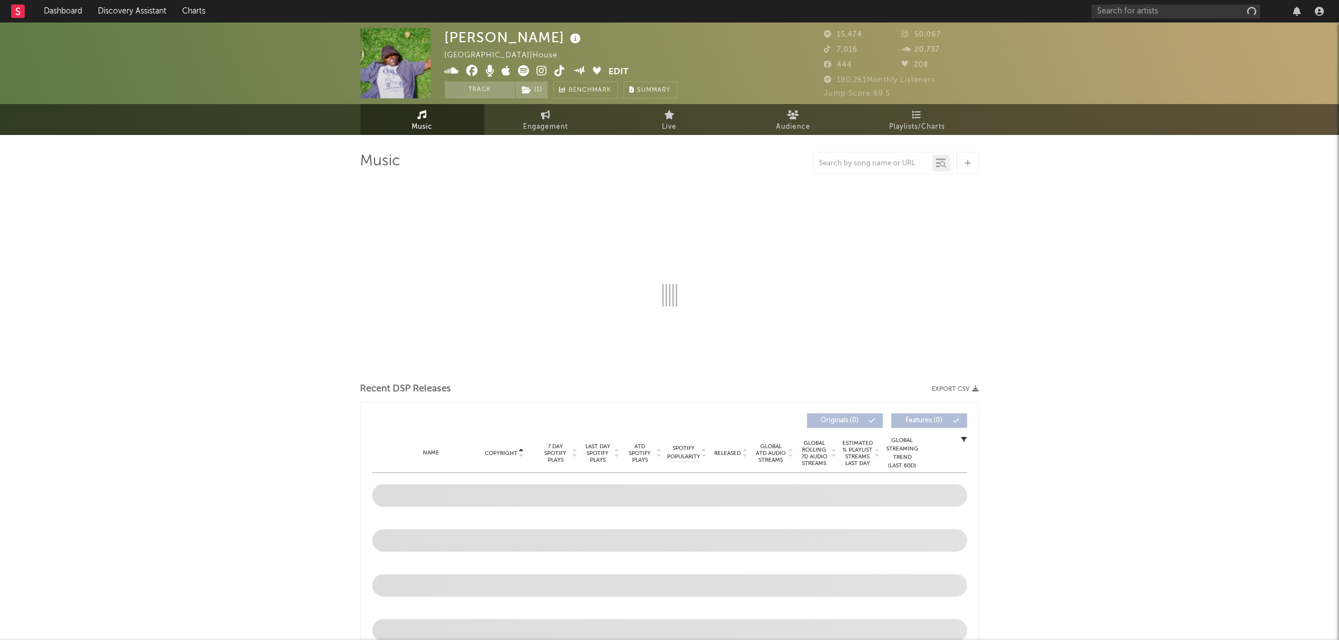
select select "6m"
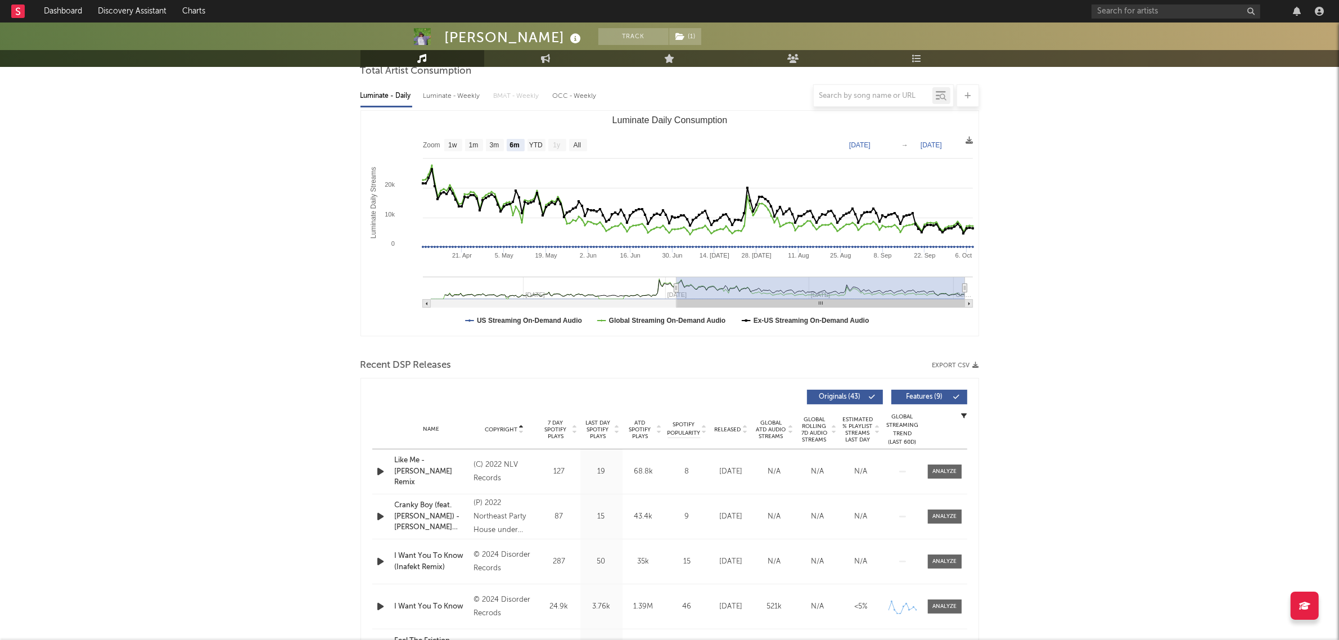
scroll to position [211, 0]
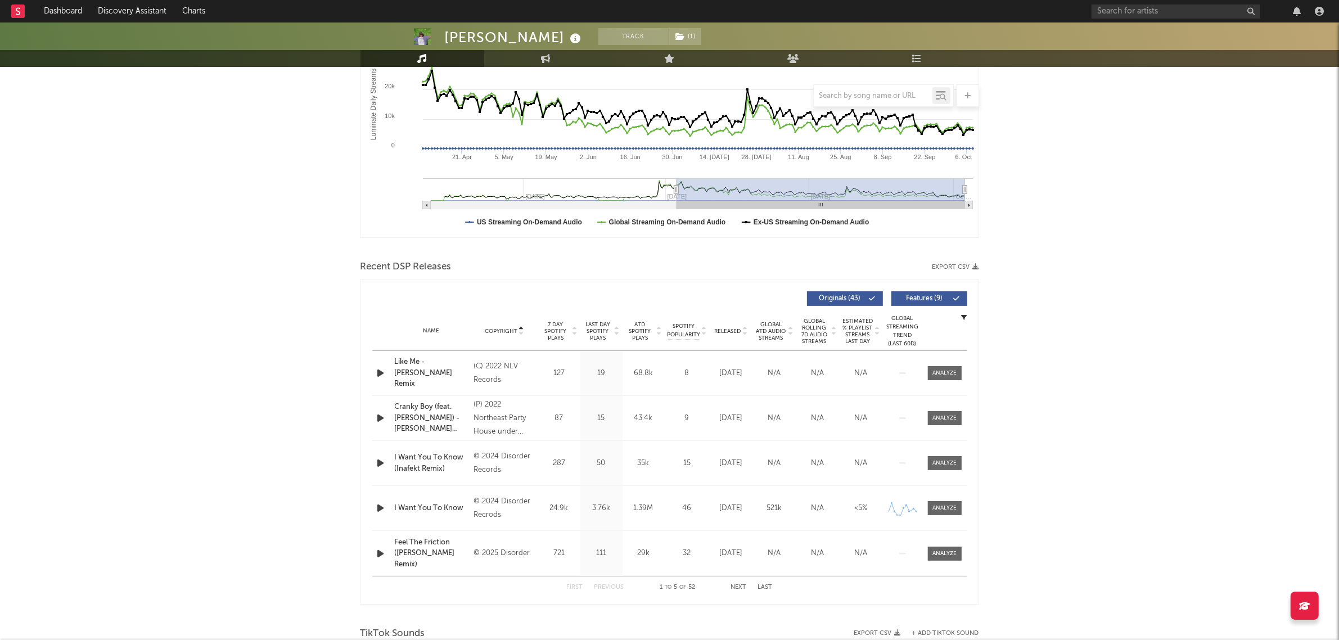
click at [745, 590] on button "Next" at bounding box center [739, 587] width 16 height 6
click at [501, 322] on div "Name Copyright Label Album Names Composer Names 7 Day Spotify Plays Last Day Sp…" at bounding box center [669, 330] width 595 height 39
click at [505, 325] on div "Name Copyright Label Album Names Composer Names 7 Day Spotify Plays Last Day Sp…" at bounding box center [669, 330] width 595 height 39
click at [506, 328] on span "Copyright" at bounding box center [501, 331] width 33 height 7
click at [740, 588] on button "Next" at bounding box center [739, 587] width 16 height 6
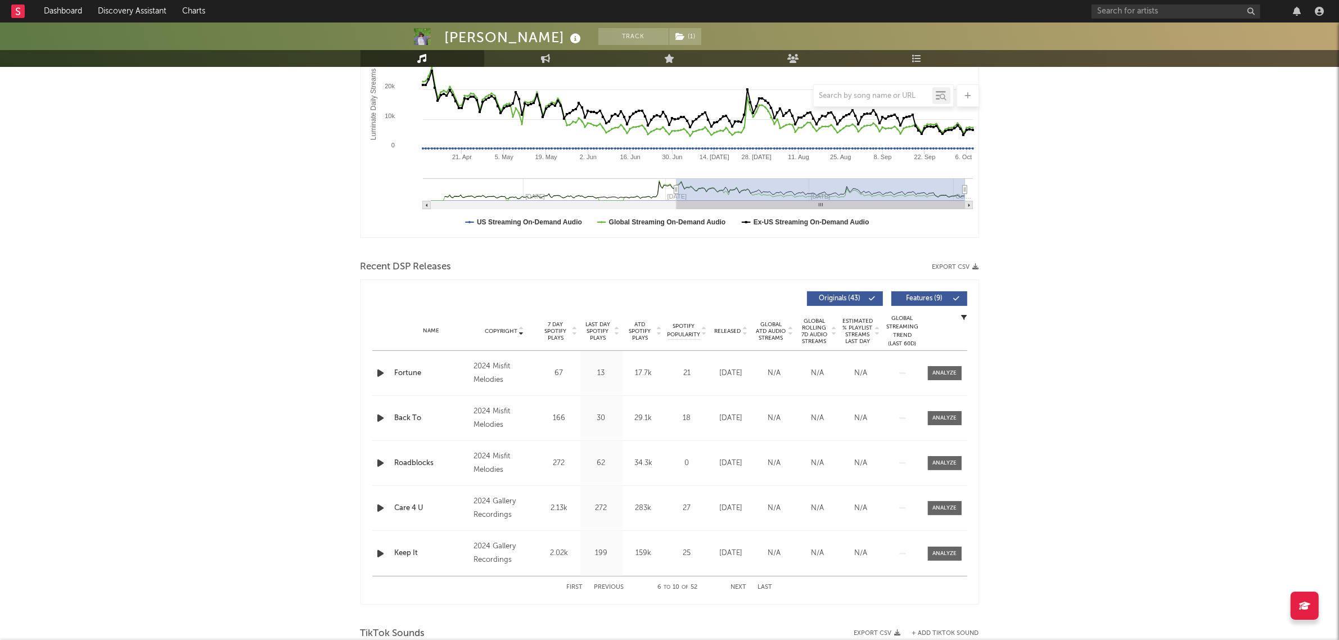
click at [740, 588] on button "Next" at bounding box center [739, 587] width 16 height 6
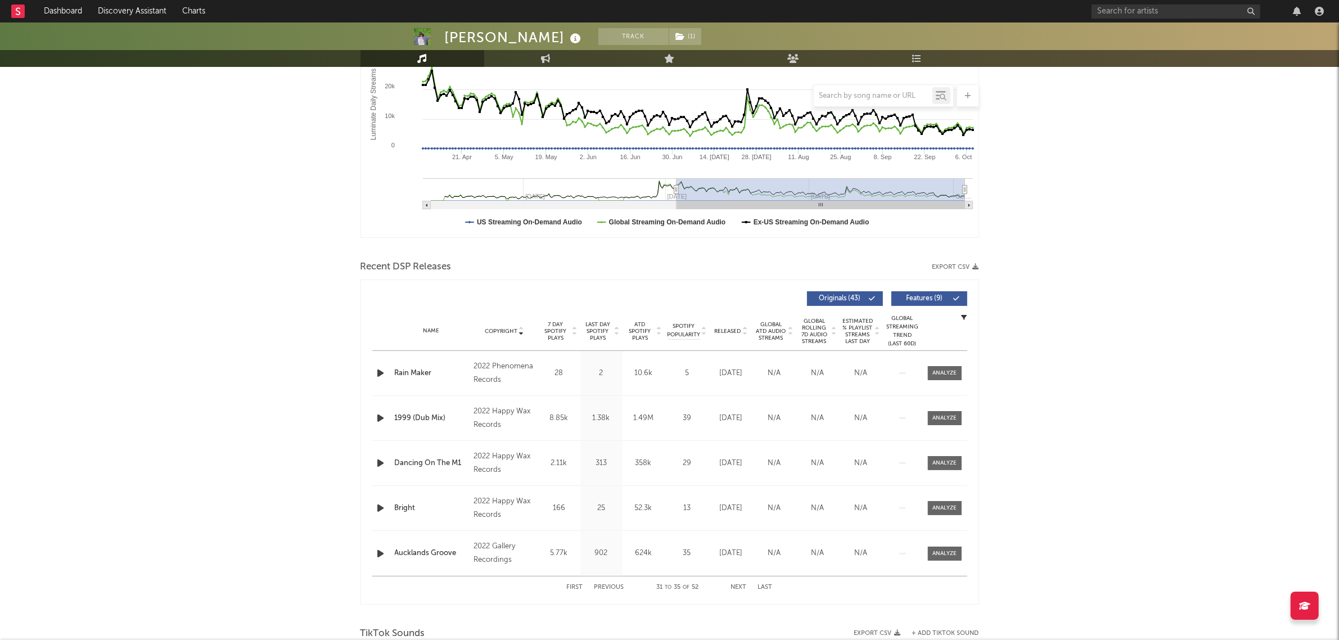
click at [641, 507] on div "52.3k" at bounding box center [643, 508] width 37 height 11
copy div "52.3k"
click at [641, 460] on div "358k" at bounding box center [643, 463] width 37 height 11
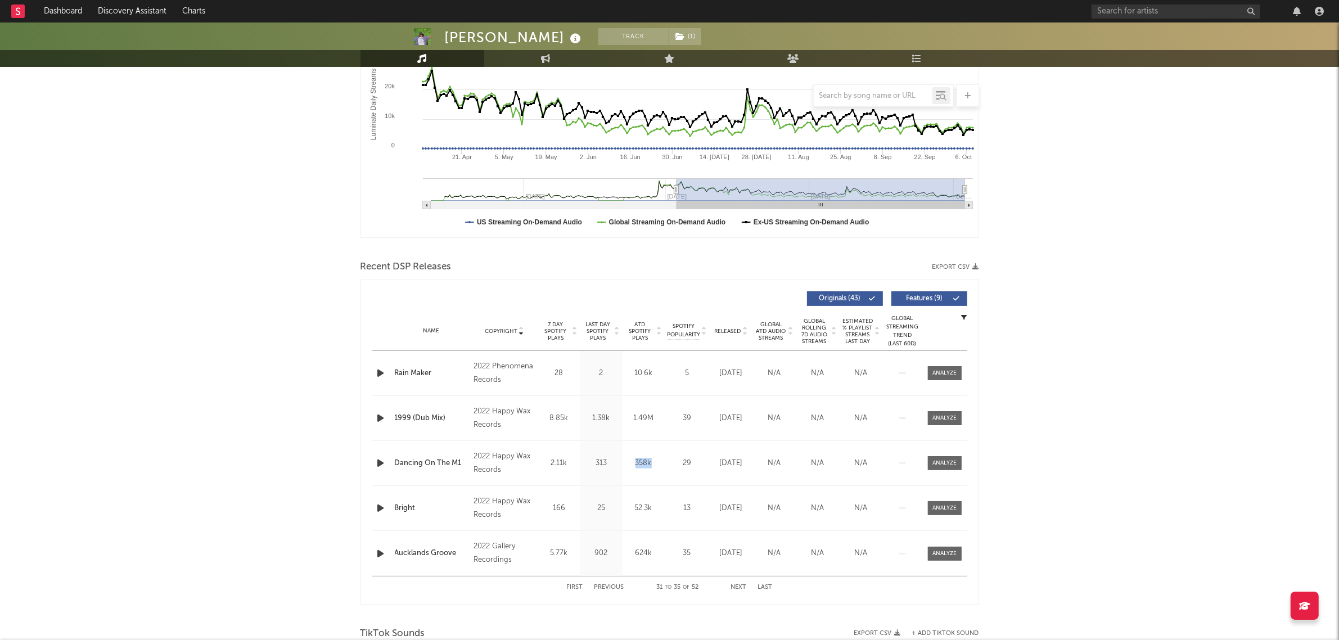
copy div "358k"
click at [415, 418] on div "1999 (Dub Mix)" at bounding box center [432, 418] width 74 height 11
click at [643, 417] on div "1.49M" at bounding box center [643, 418] width 37 height 11
copy div "1.49M"
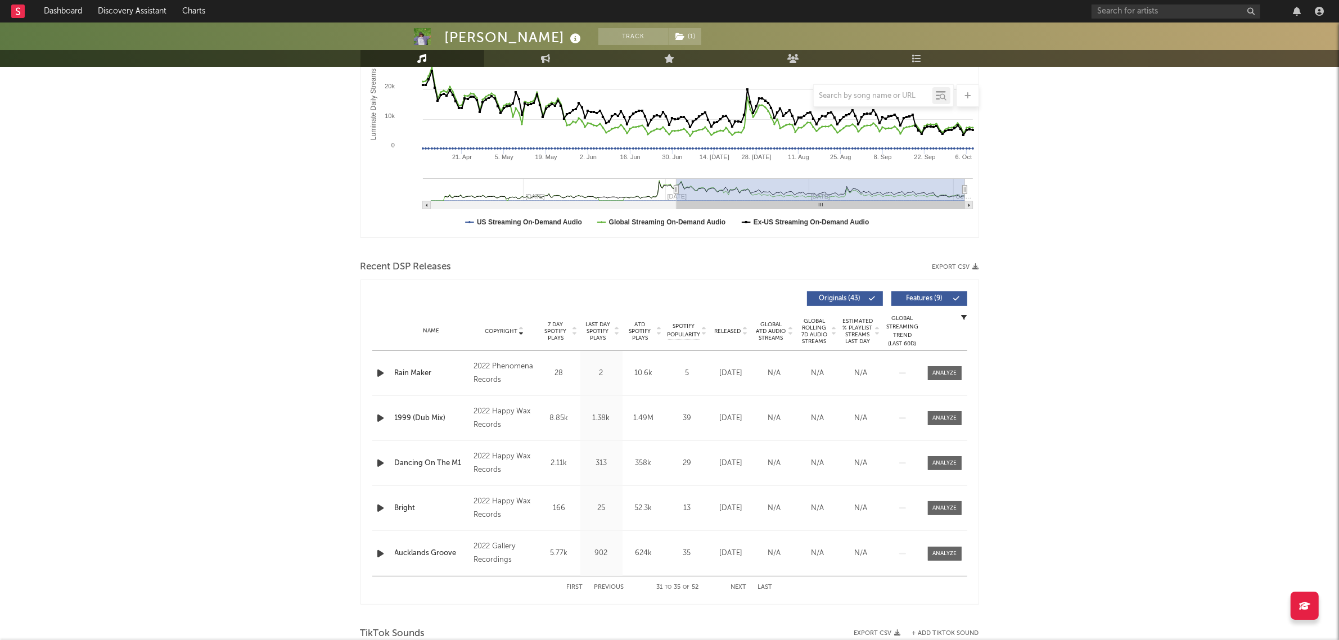
click at [417, 426] on div "Name 1999 (Dub Mix) Copyright 2022 Happy Wax Records Label Happy Wax Records Al…" at bounding box center [669, 418] width 595 height 44
click at [417, 418] on div "1999 (Dub Mix)" at bounding box center [432, 418] width 74 height 11
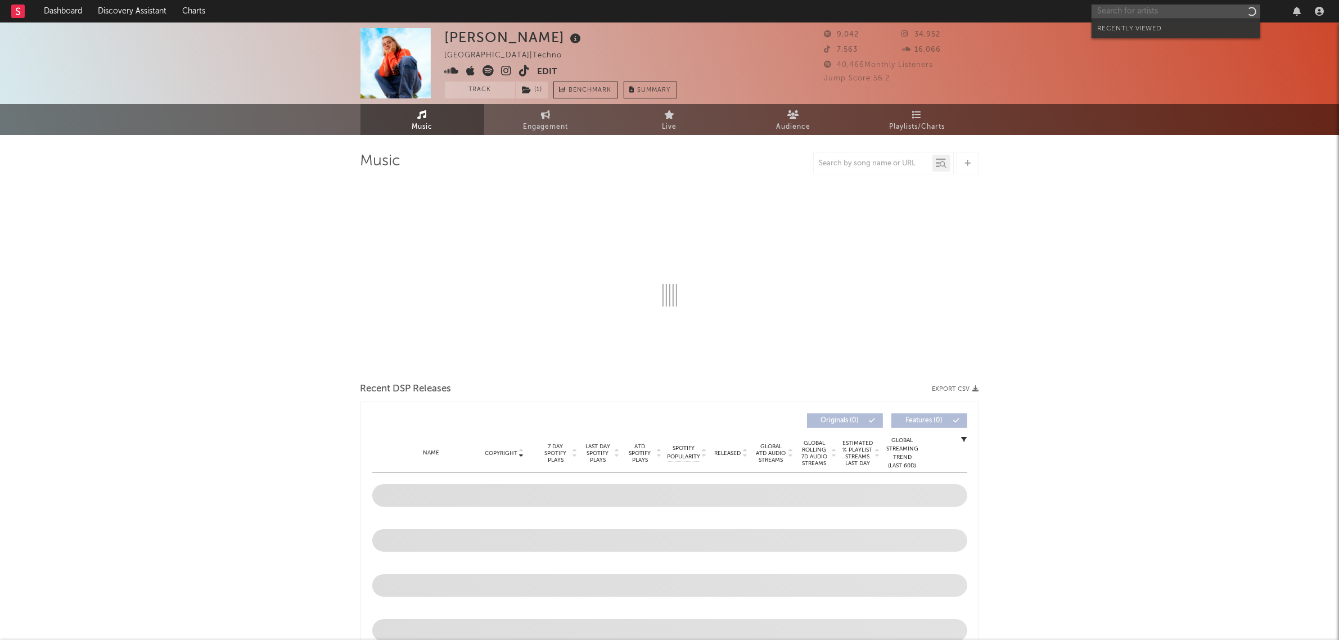
click at [1234, 9] on input "text" at bounding box center [1175, 11] width 169 height 14
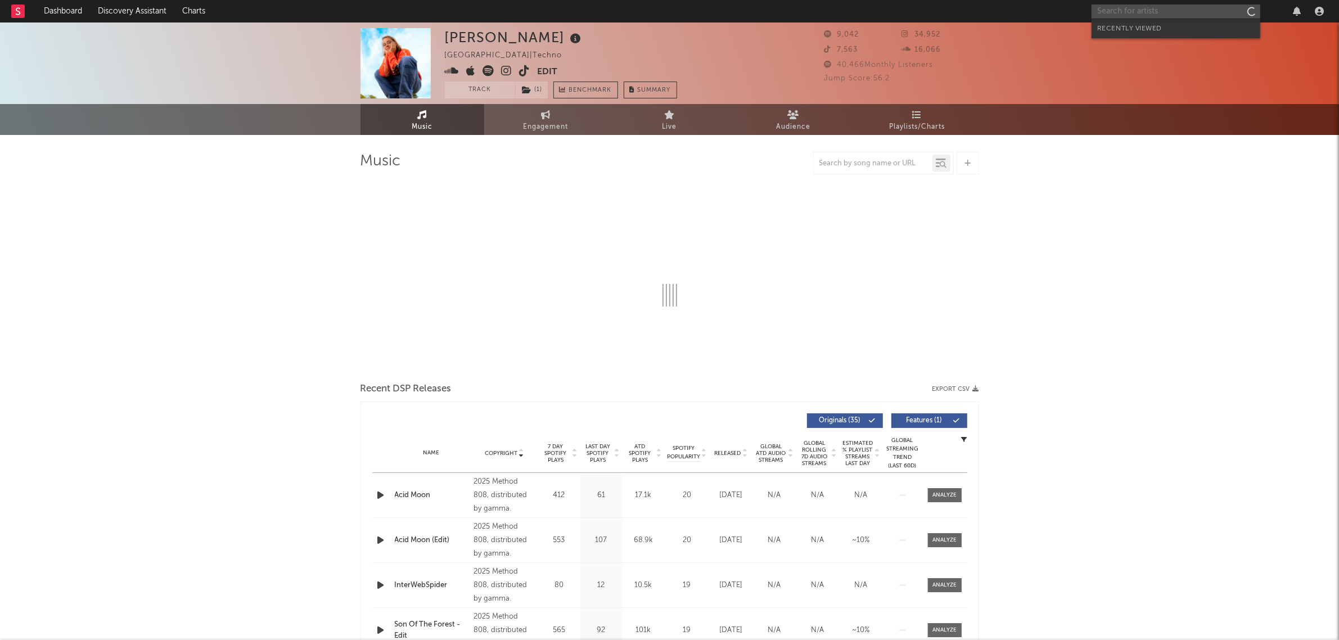
select select "1w"
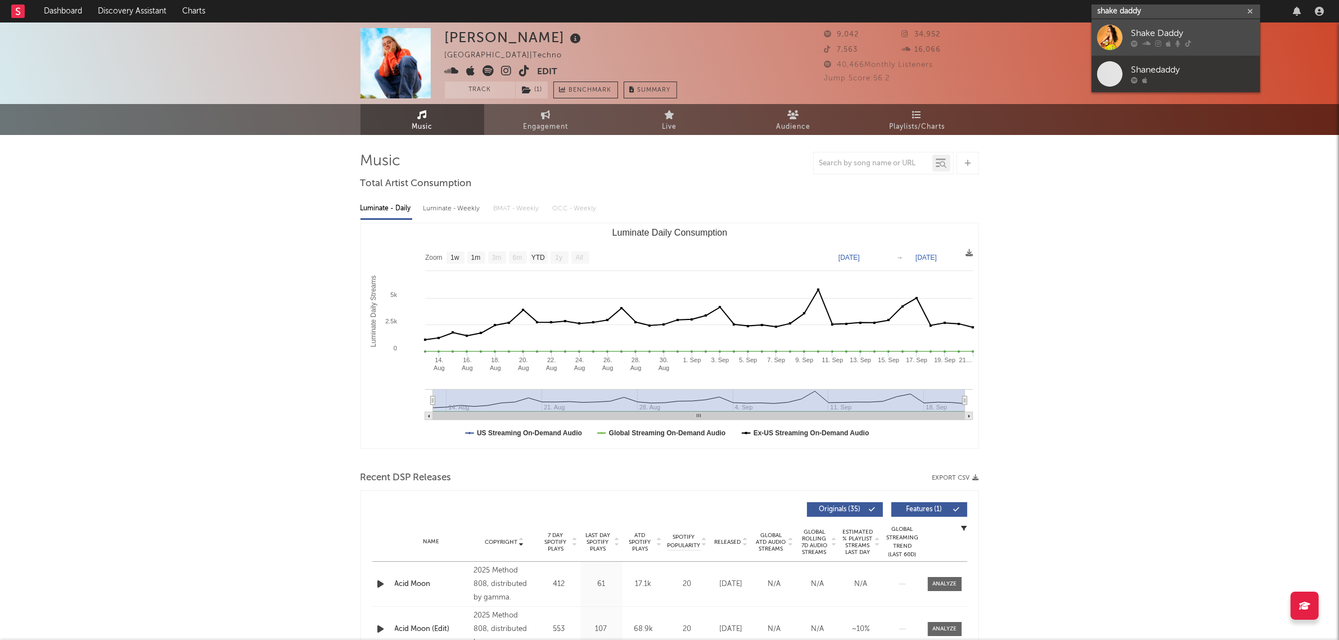
type input "shake daddy"
click at [1212, 37] on div "Shake Daddy" at bounding box center [1193, 33] width 124 height 13
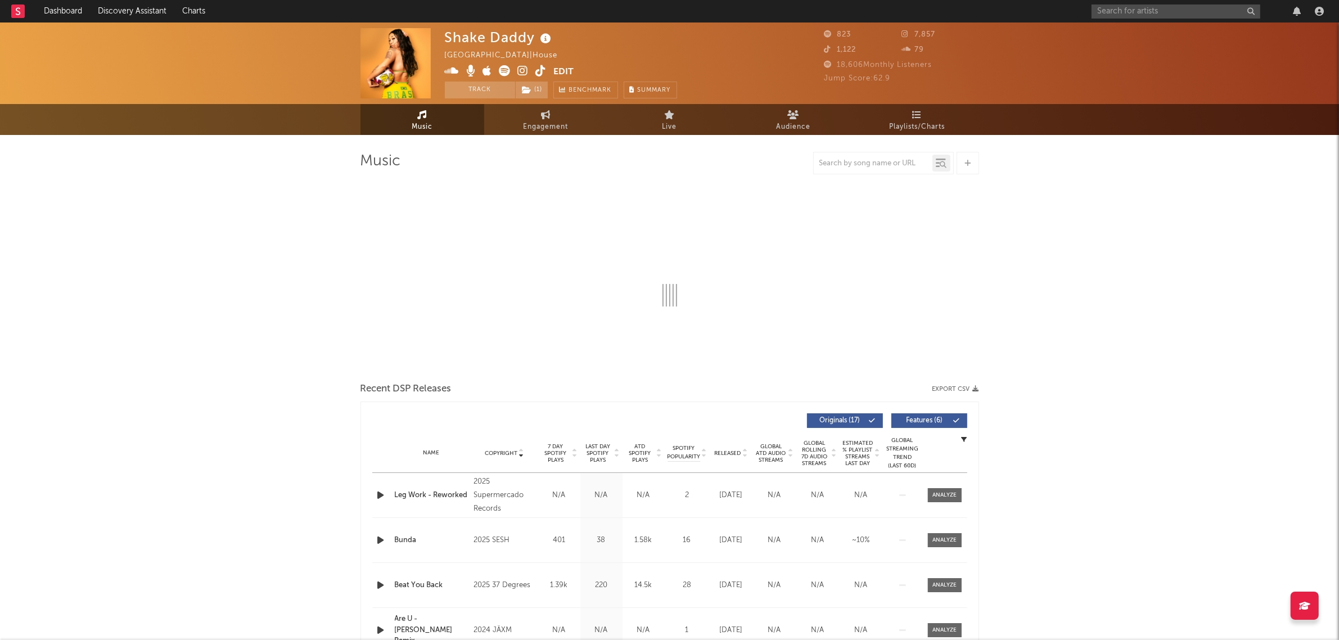
select select "6m"
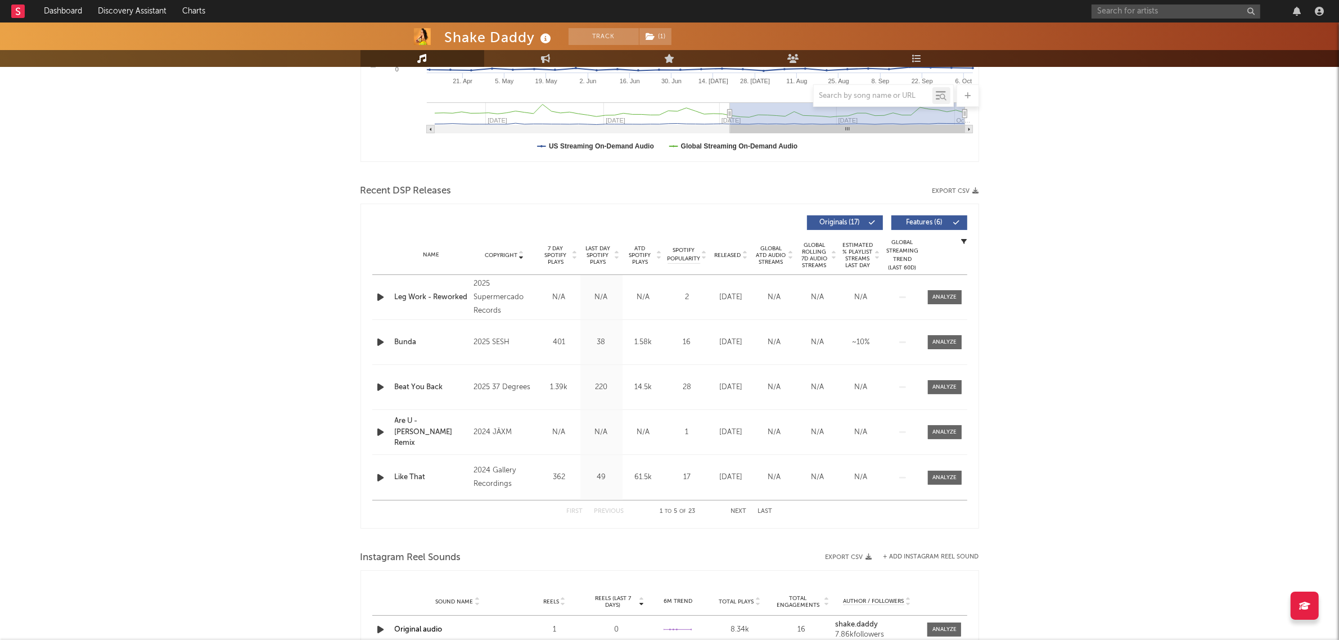
scroll to position [351, 0]
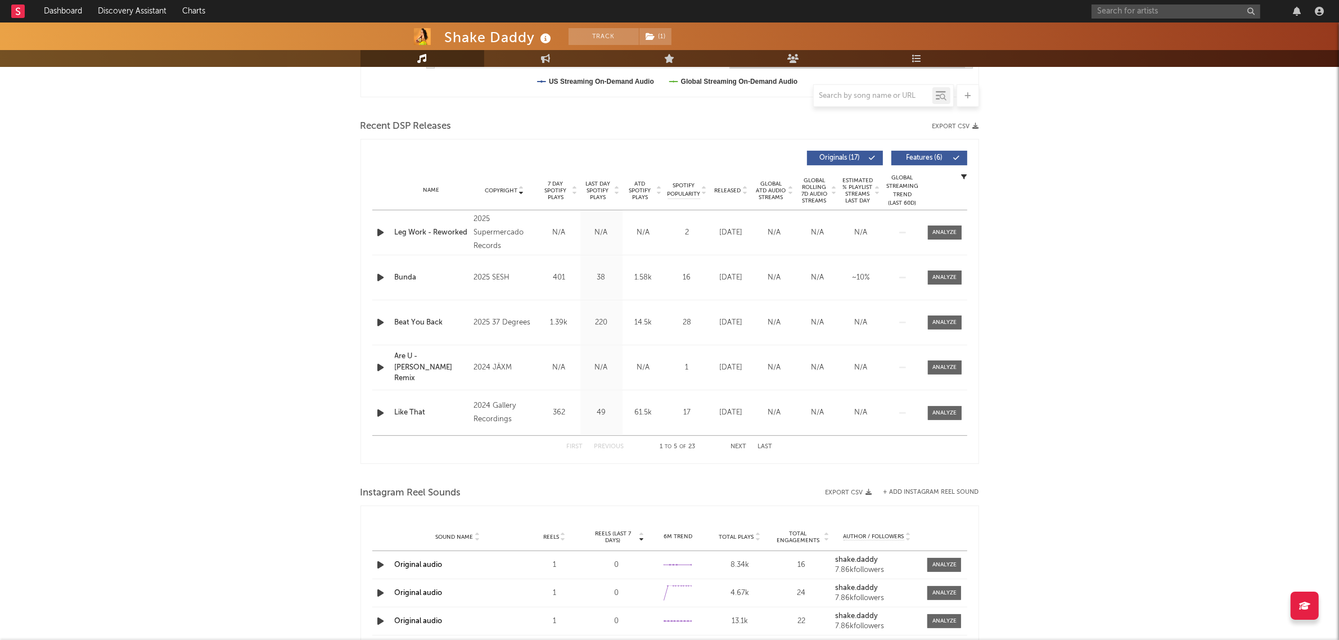
click at [738, 445] on button "Next" at bounding box center [739, 447] width 16 height 6
click at [647, 320] on div "N/A" at bounding box center [643, 322] width 37 height 11
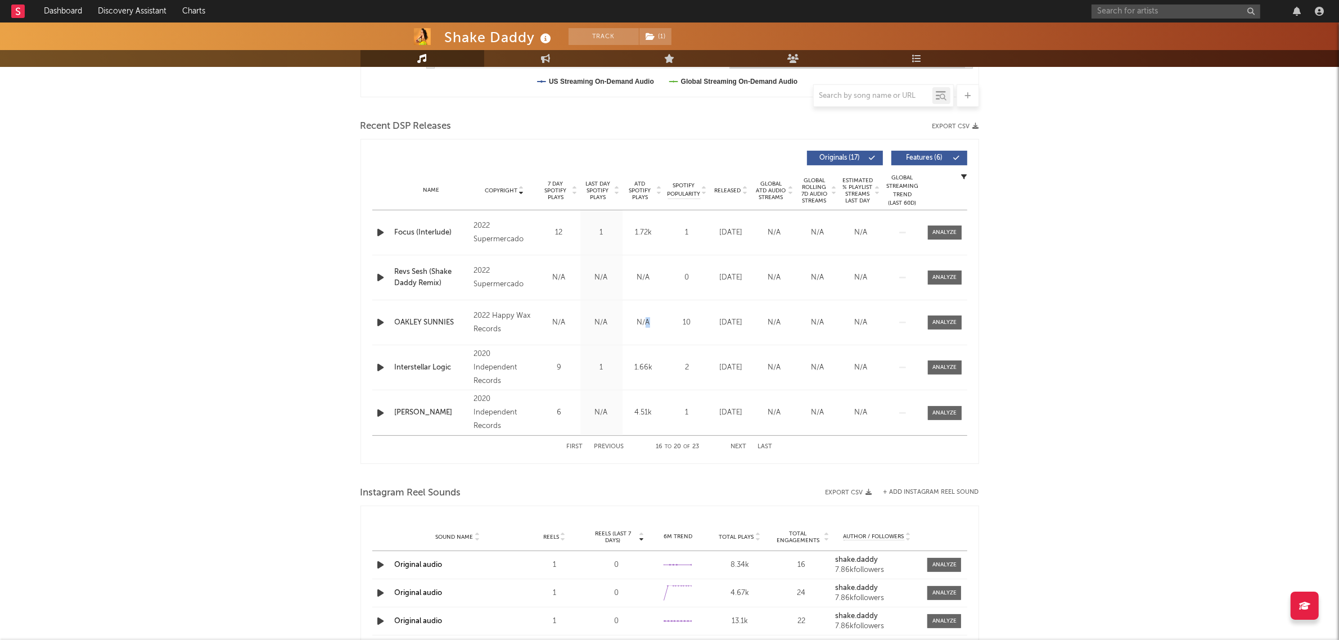
click at [647, 320] on div "N/A" at bounding box center [643, 322] width 37 height 11
click at [473, 37] on div "Shake Daddy" at bounding box center [500, 37] width 110 height 19
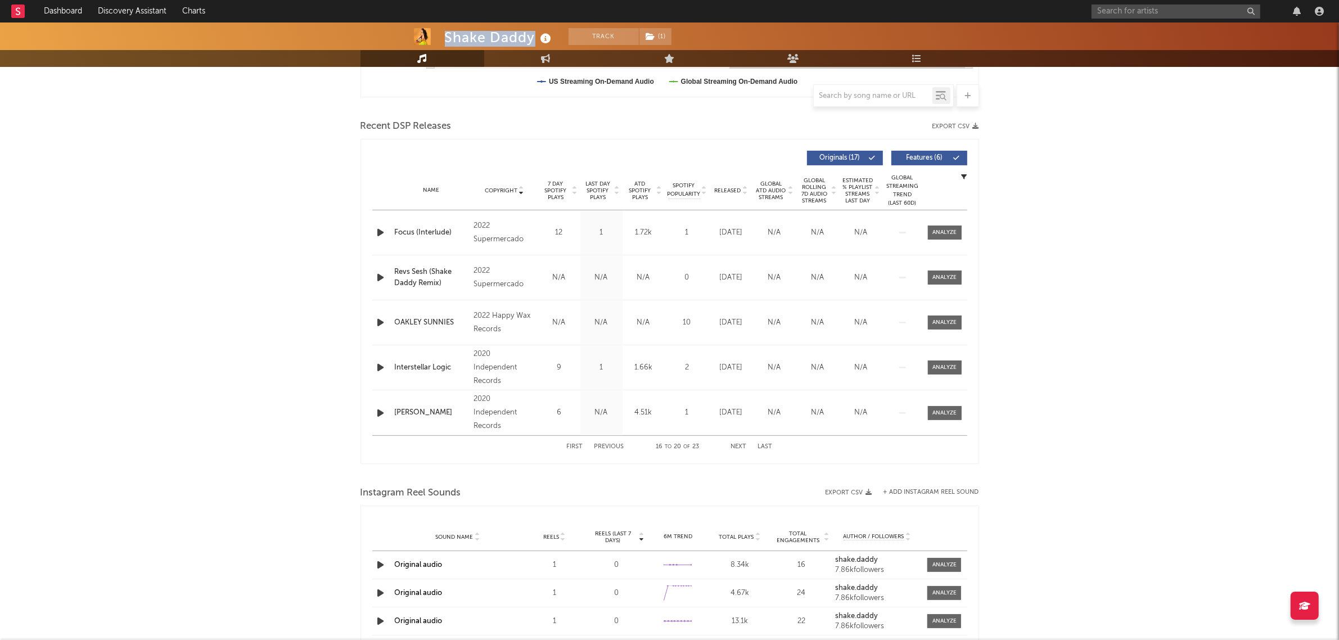
click at [473, 37] on div "Shake Daddy" at bounding box center [500, 37] width 110 height 19
copy div "Shake Daddy"
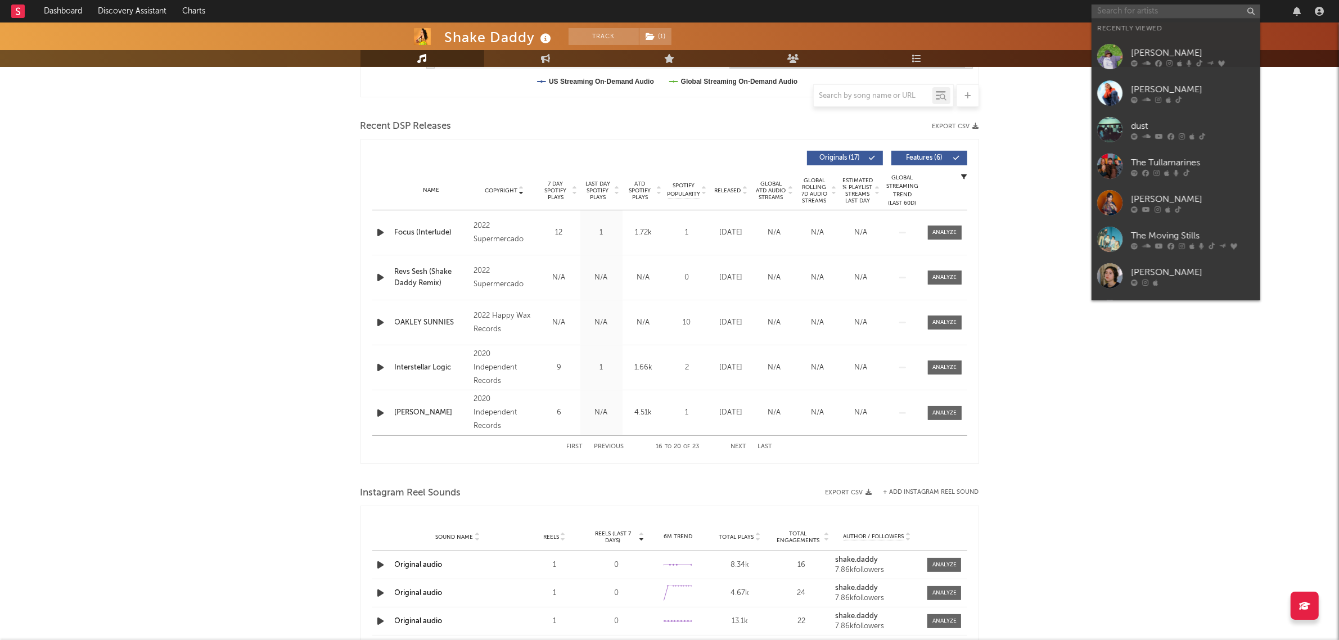
click at [1136, 7] on input "text" at bounding box center [1175, 11] width 169 height 14
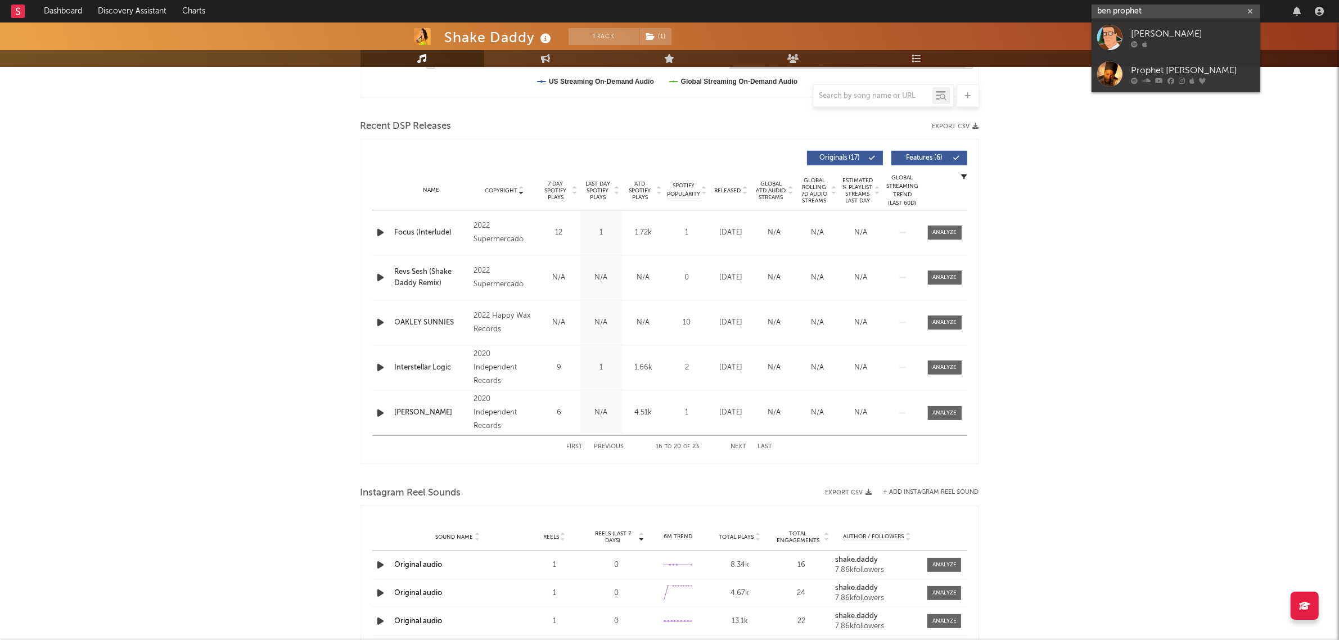
type input "ben prophet"
click at [1154, 27] on div "Ben Prophet" at bounding box center [1193, 33] width 124 height 13
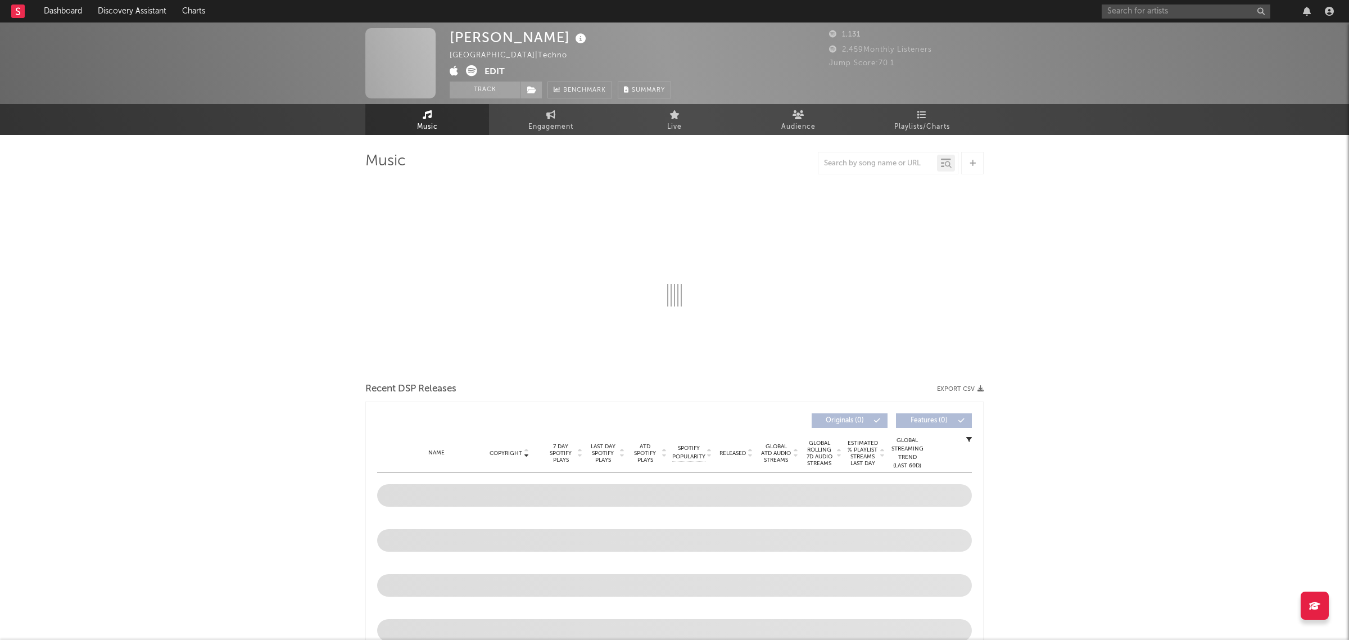
select select "1w"
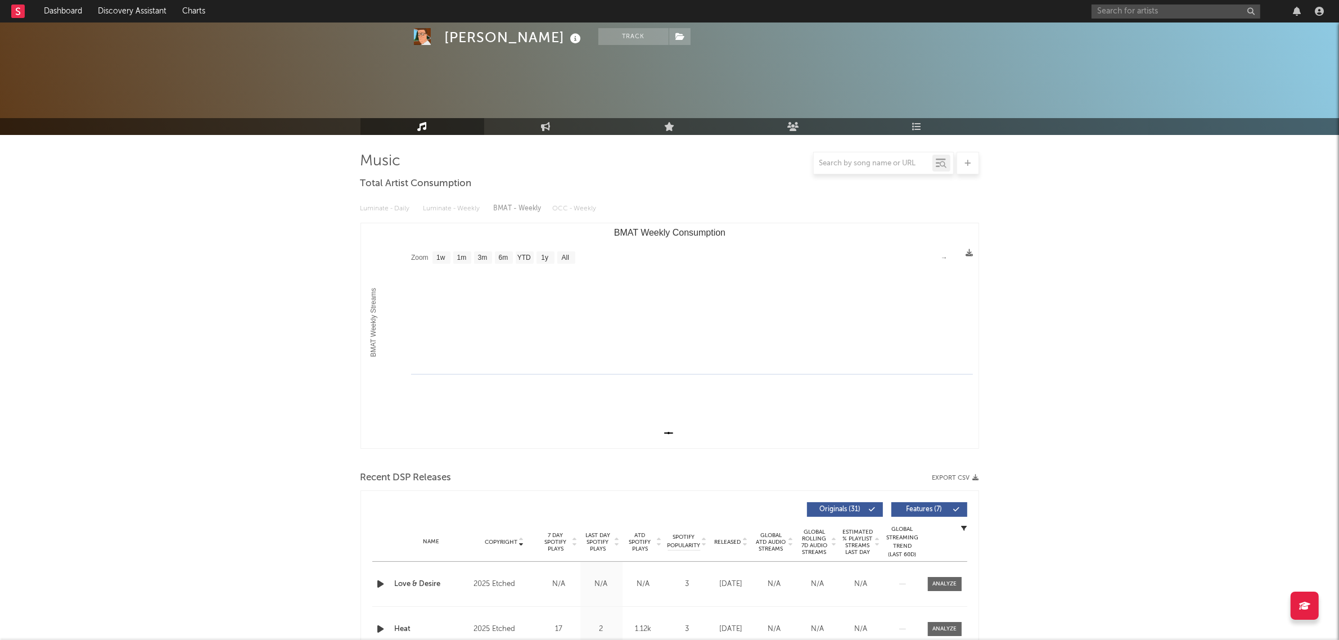
scroll to position [281, 0]
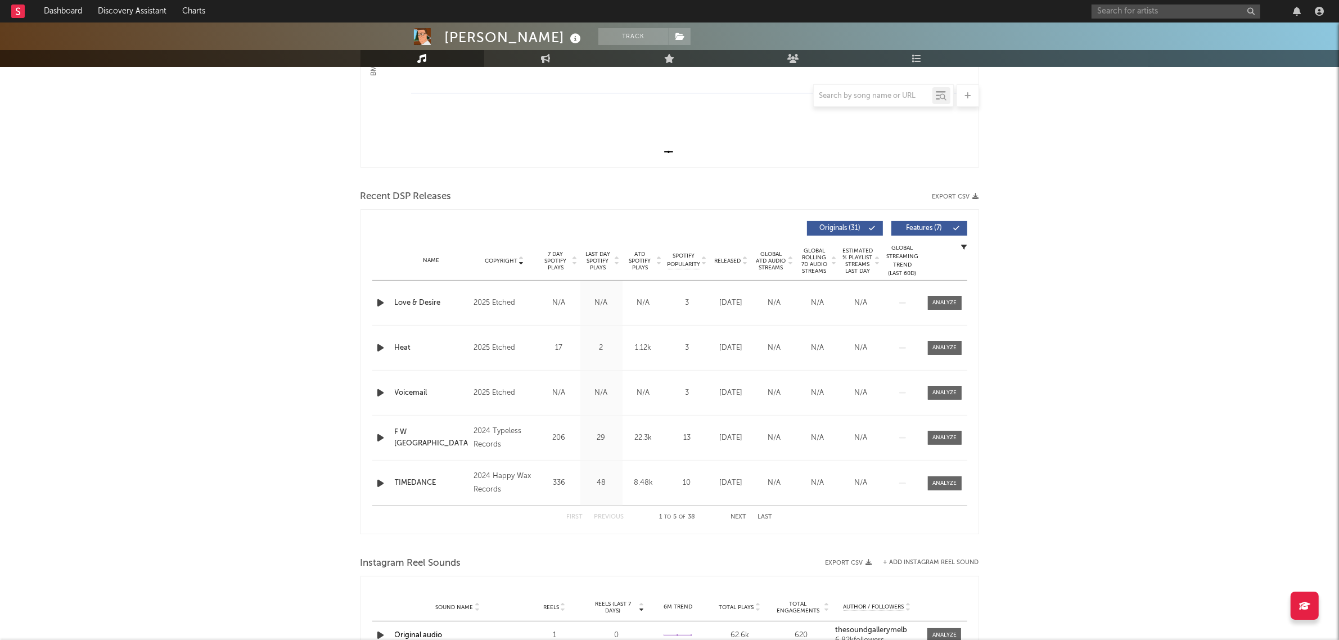
click at [743, 517] on button "Next" at bounding box center [739, 517] width 16 height 6
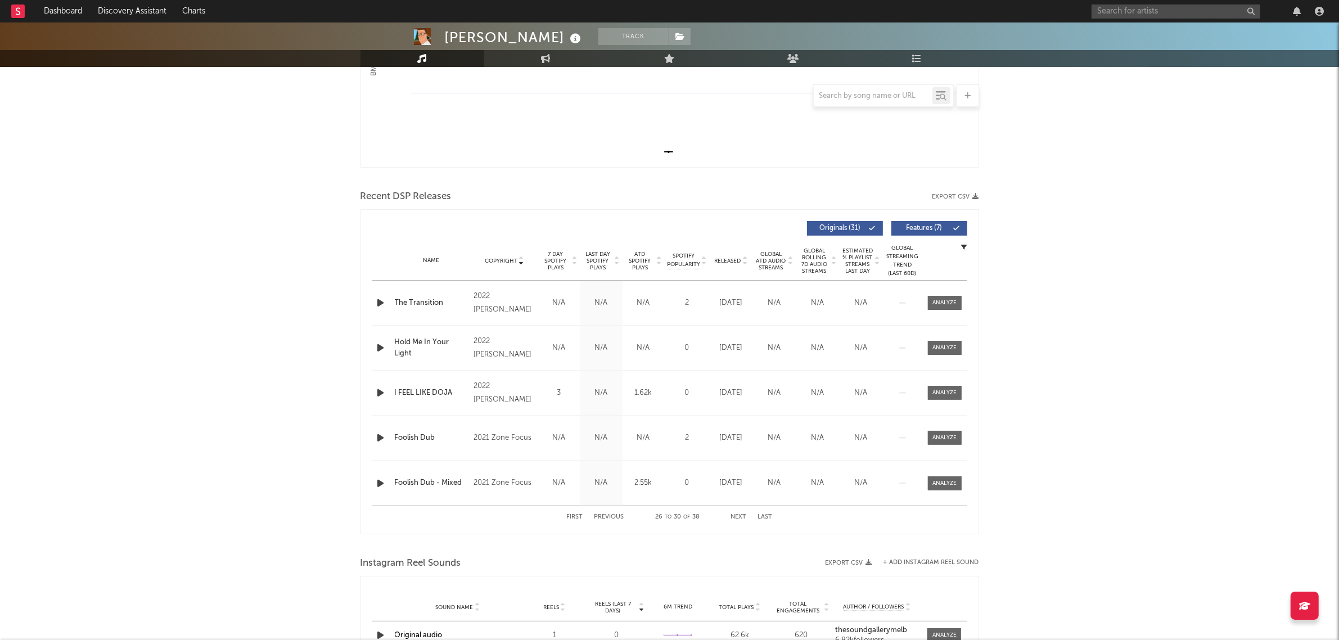
click at [743, 517] on button "Next" at bounding box center [739, 517] width 16 height 6
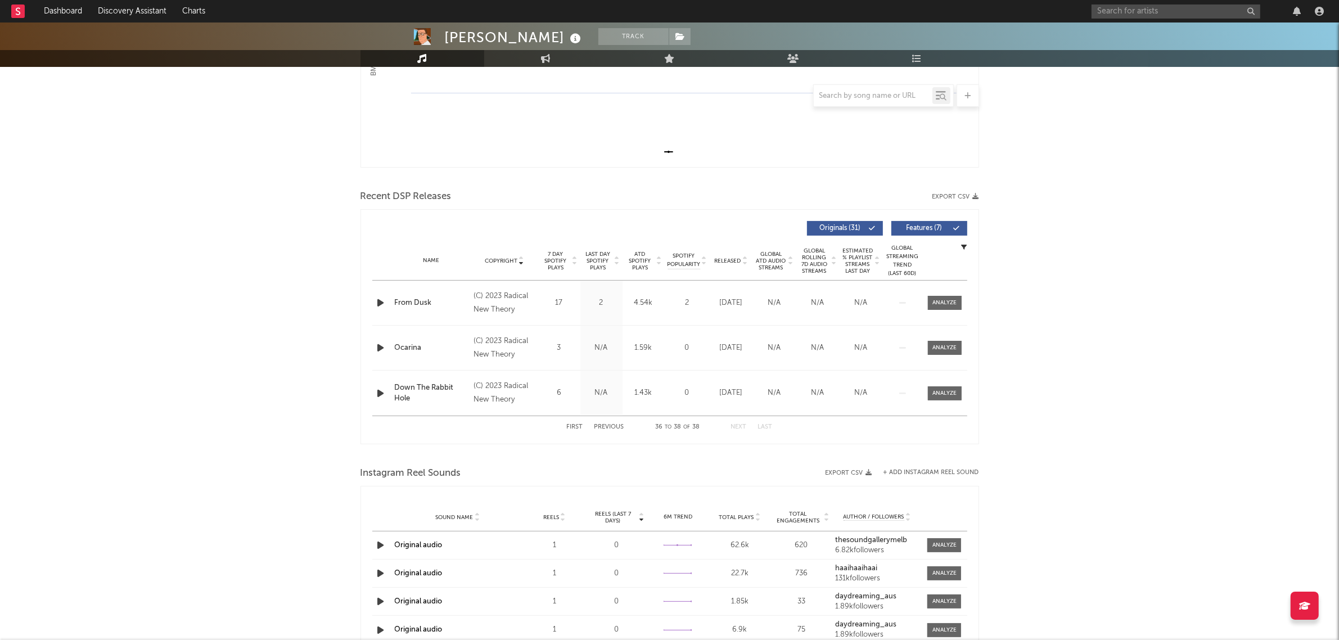
click at [607, 427] on button "Previous" at bounding box center [609, 427] width 30 height 6
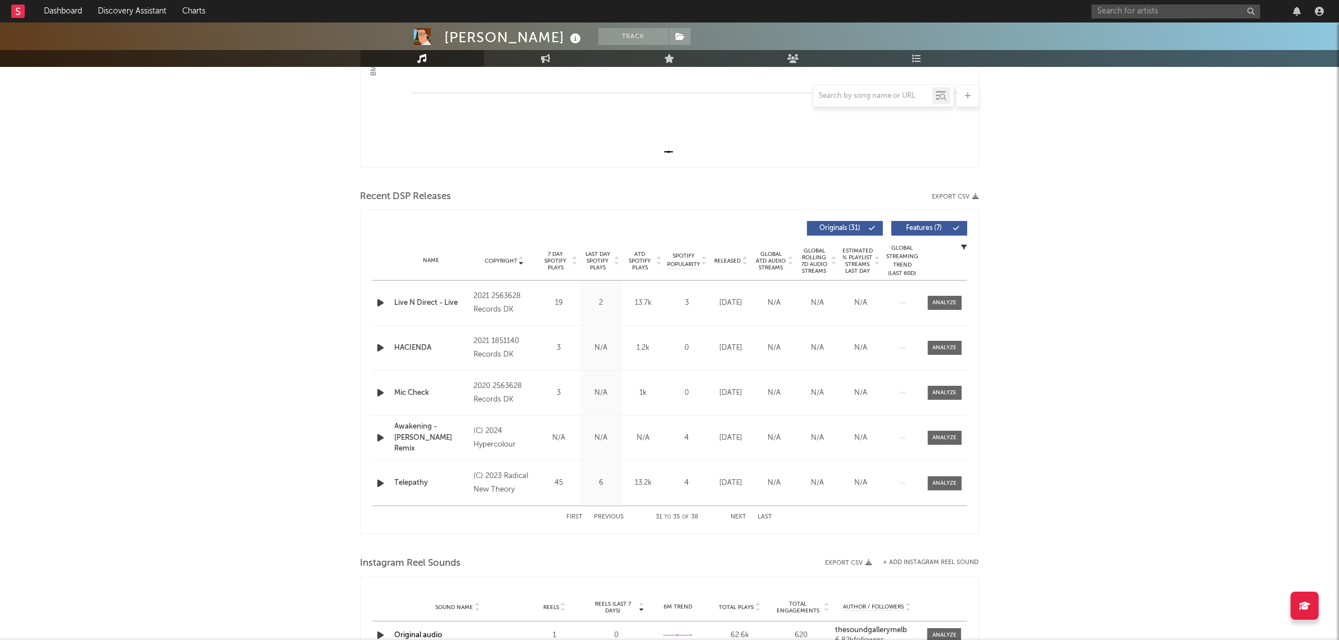
click at [606, 517] on button "Previous" at bounding box center [609, 517] width 30 height 6
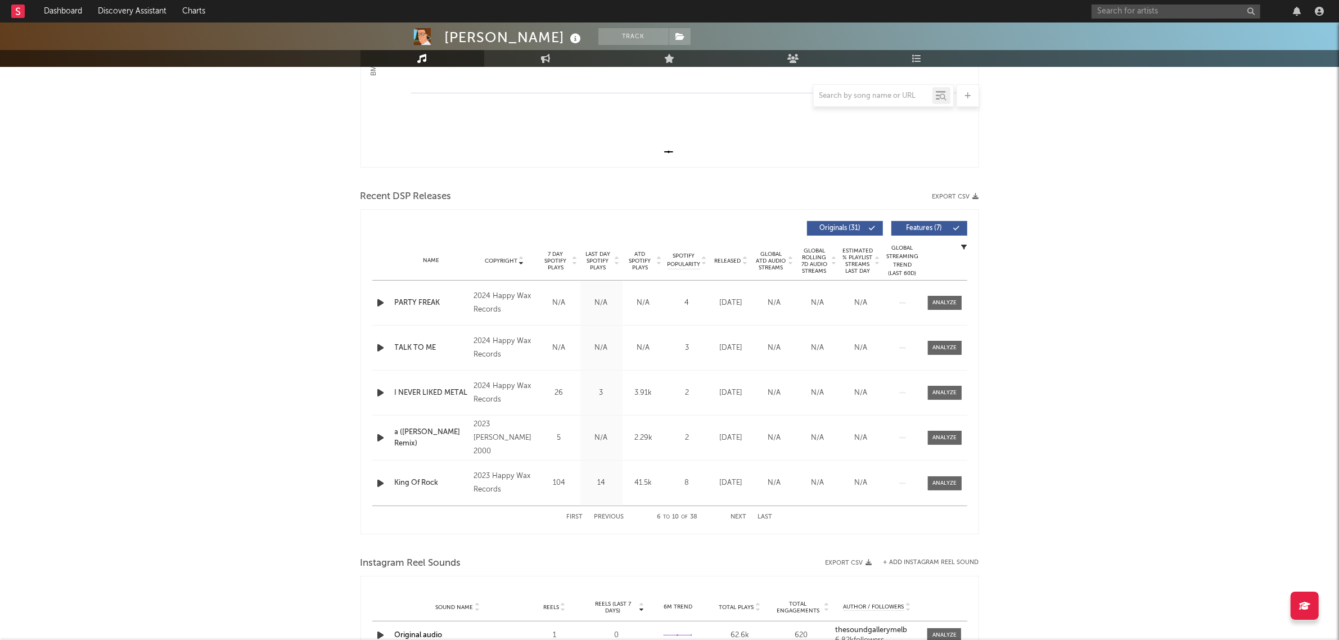
click at [606, 517] on button "Previous" at bounding box center [609, 517] width 30 height 6
click at [735, 516] on button "Next" at bounding box center [739, 517] width 16 height 6
click at [645, 484] on div "41.5k" at bounding box center [643, 482] width 37 height 11
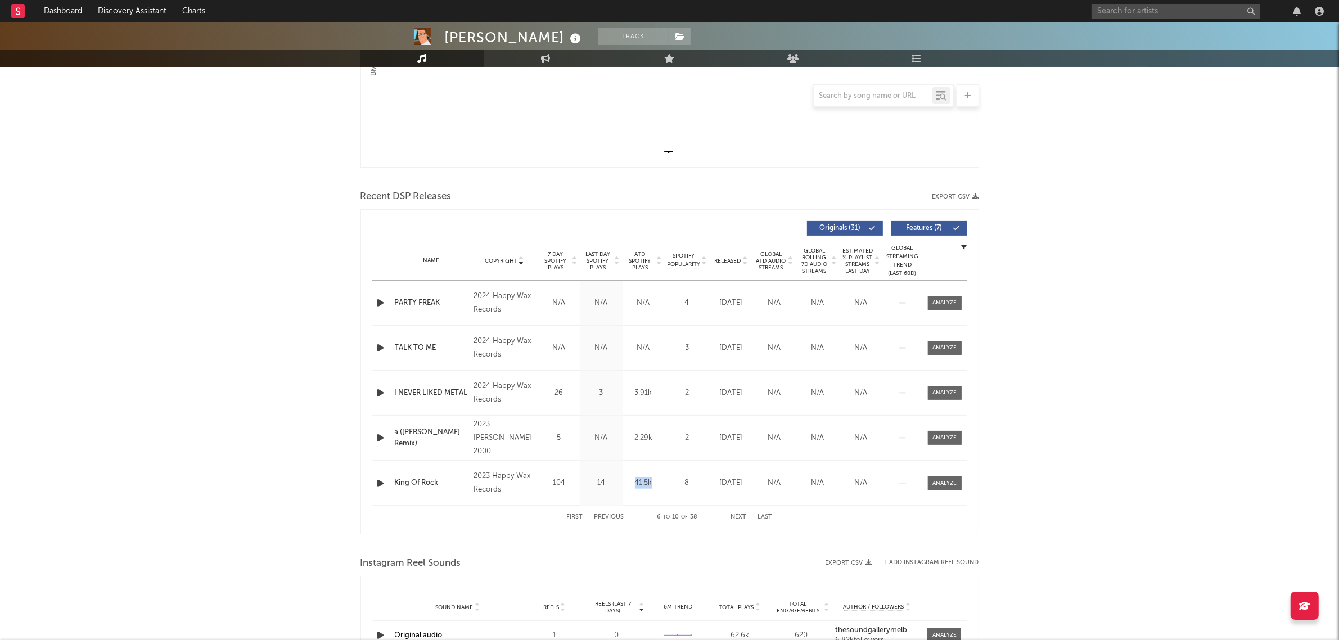
copy div "41.5k"
click at [459, 32] on div "Ben Prophet" at bounding box center [514, 37] width 139 height 19
copy div "Ben Prophet"
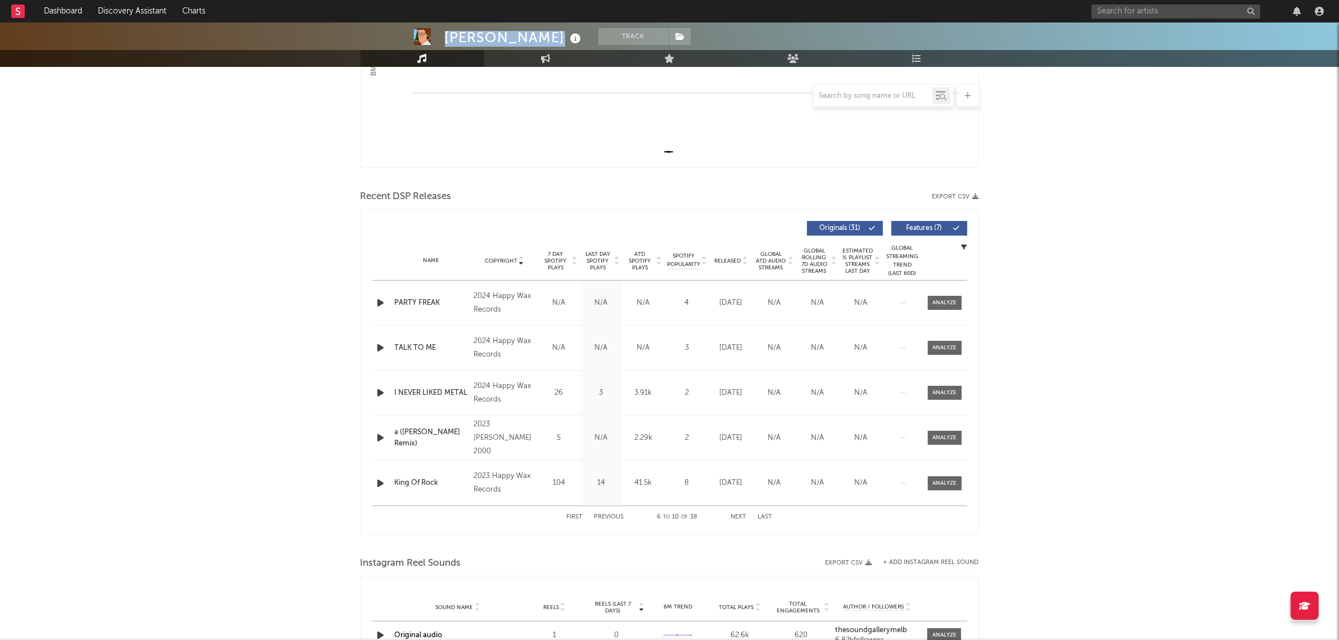
click at [736, 517] on button "Next" at bounding box center [739, 517] width 16 height 6
click at [736, 516] on button "Next" at bounding box center [739, 517] width 16 height 6
click at [606, 523] on div "First Previous 26 to 30 of 38 Next Last" at bounding box center [670, 517] width 206 height 22
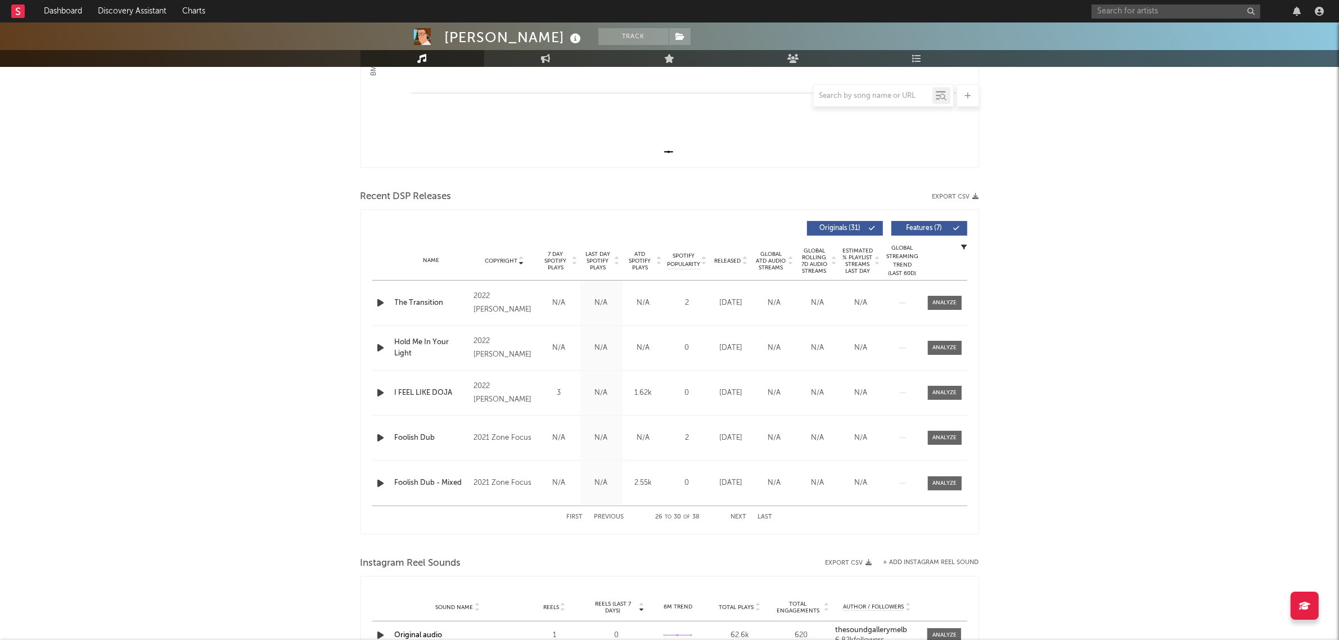
click at [621, 516] on button "Previous" at bounding box center [609, 517] width 30 height 6
click at [738, 516] on button "Next" at bounding box center [739, 517] width 16 height 6
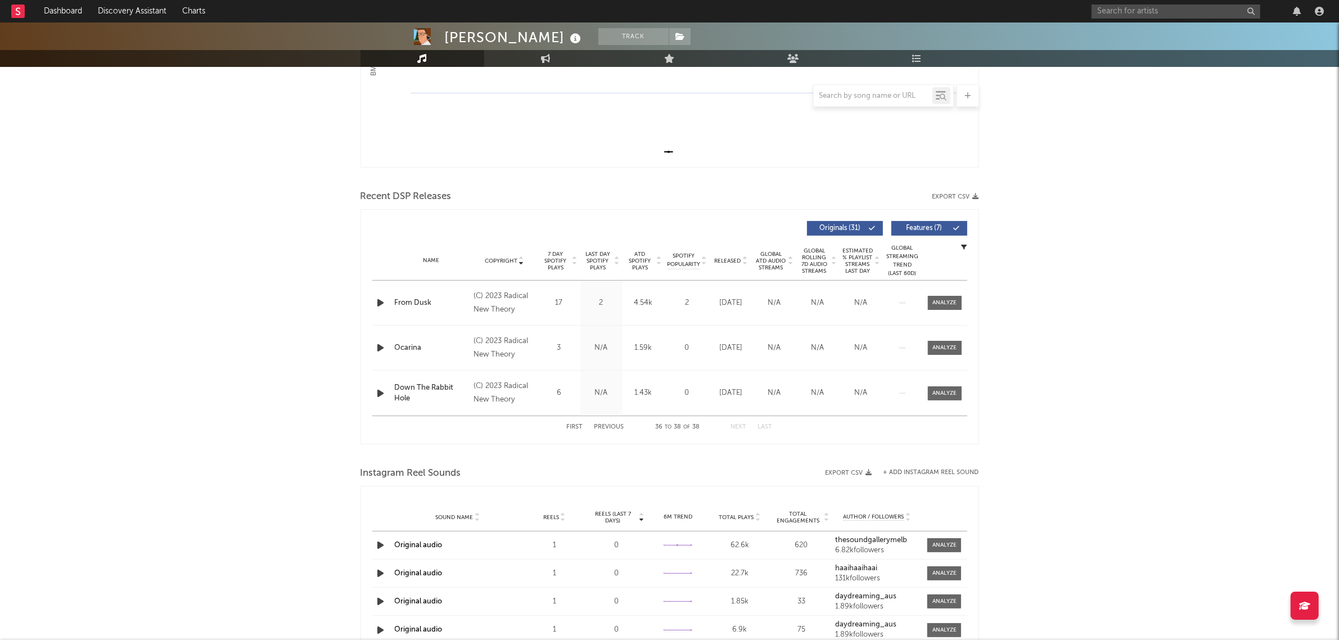
click at [620, 429] on button "Previous" at bounding box center [609, 427] width 30 height 6
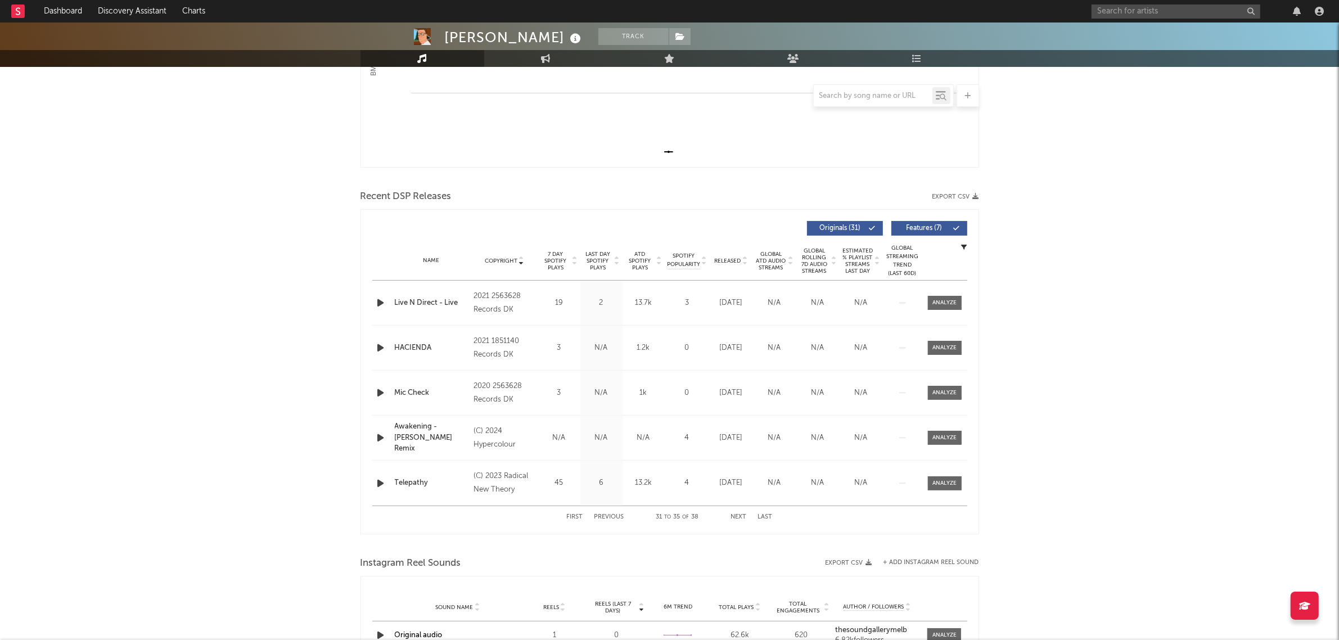
click at [608, 513] on div "First Previous 31 to 35 of 38 Next Last" at bounding box center [670, 517] width 206 height 22
click at [611, 515] on button "Previous" at bounding box center [609, 517] width 30 height 6
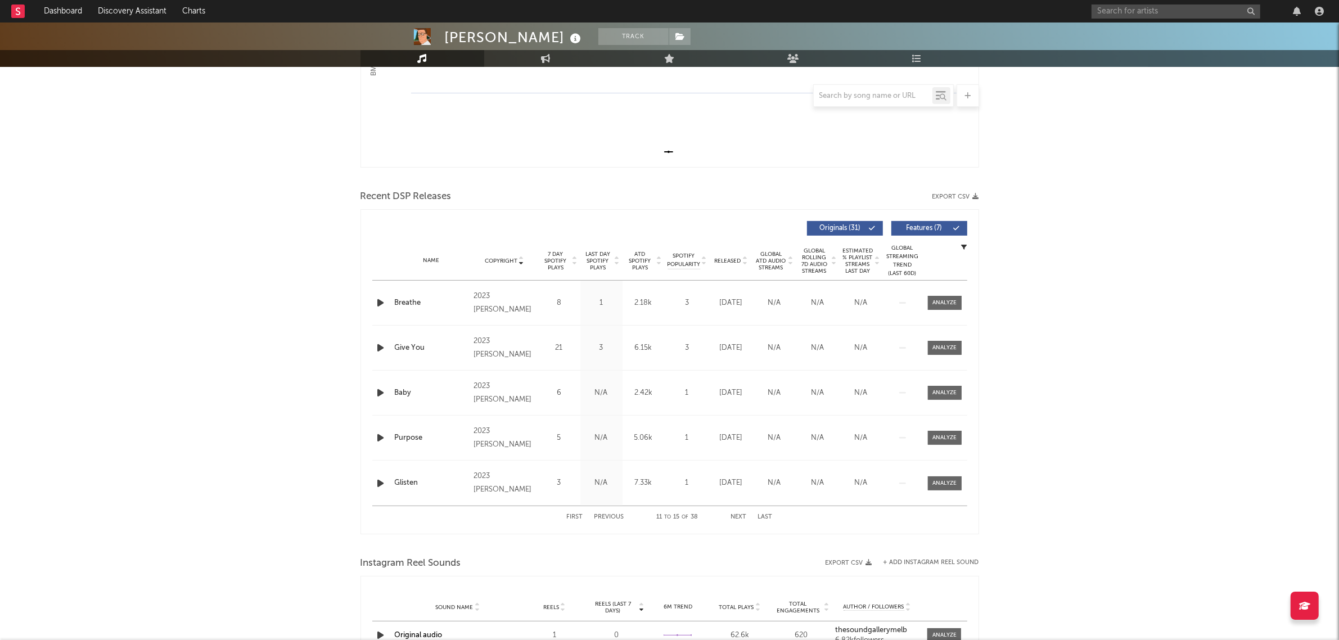
click at [611, 515] on button "Previous" at bounding box center [609, 517] width 30 height 6
click at [739, 518] on button "Next" at bounding box center [739, 517] width 16 height 6
click at [637, 394] on div "3.91k" at bounding box center [643, 392] width 37 height 11
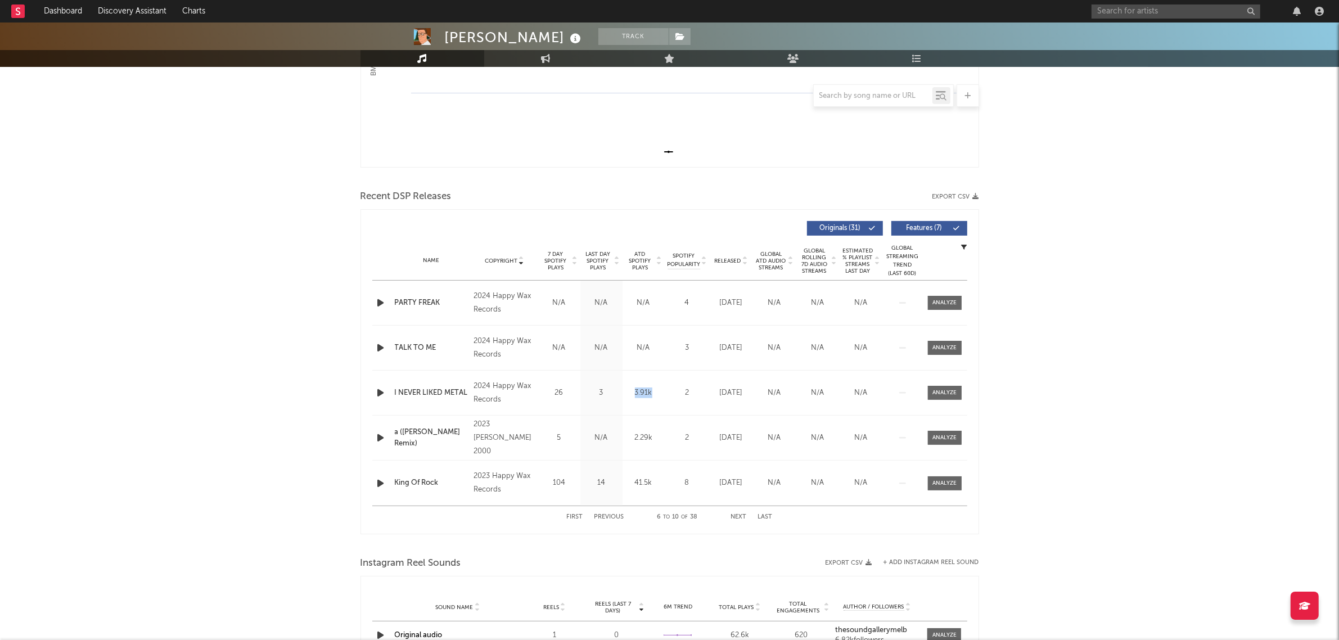
copy div "3.91k"
click at [495, 40] on div "Ben Prophet" at bounding box center [514, 37] width 139 height 19
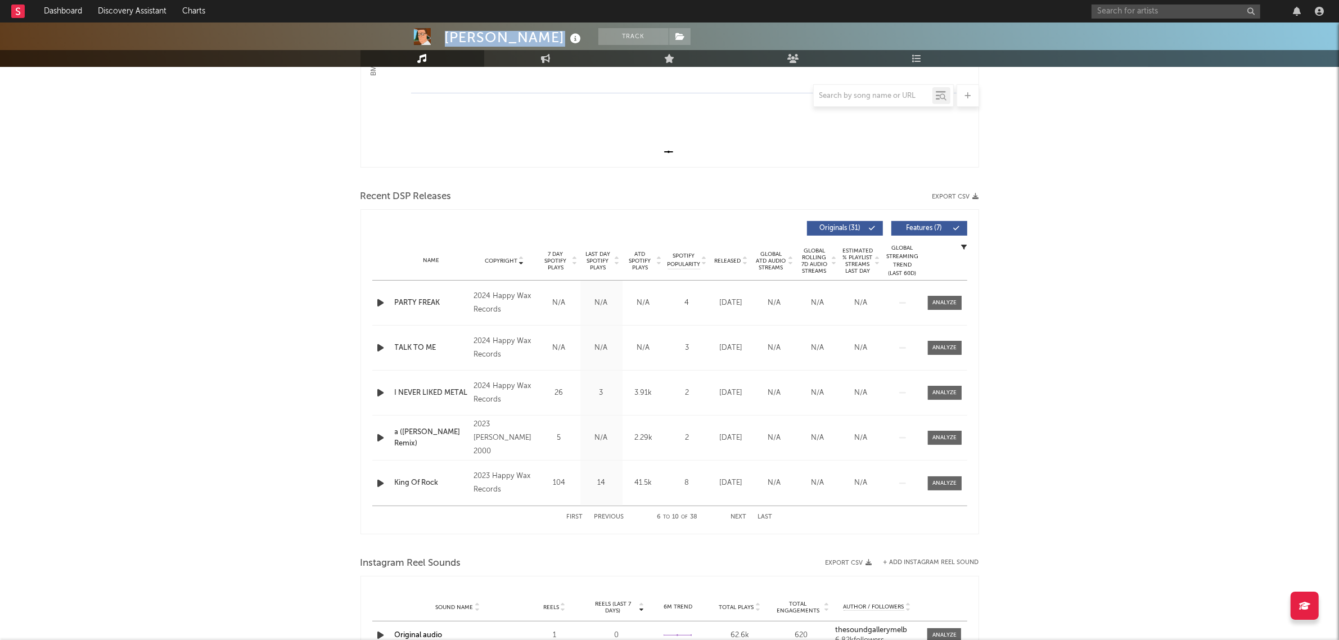
copy div "Ben Prophet"
click at [740, 518] on button "Next" at bounding box center [739, 517] width 16 height 6
click at [621, 514] on button "Previous" at bounding box center [609, 517] width 30 height 6
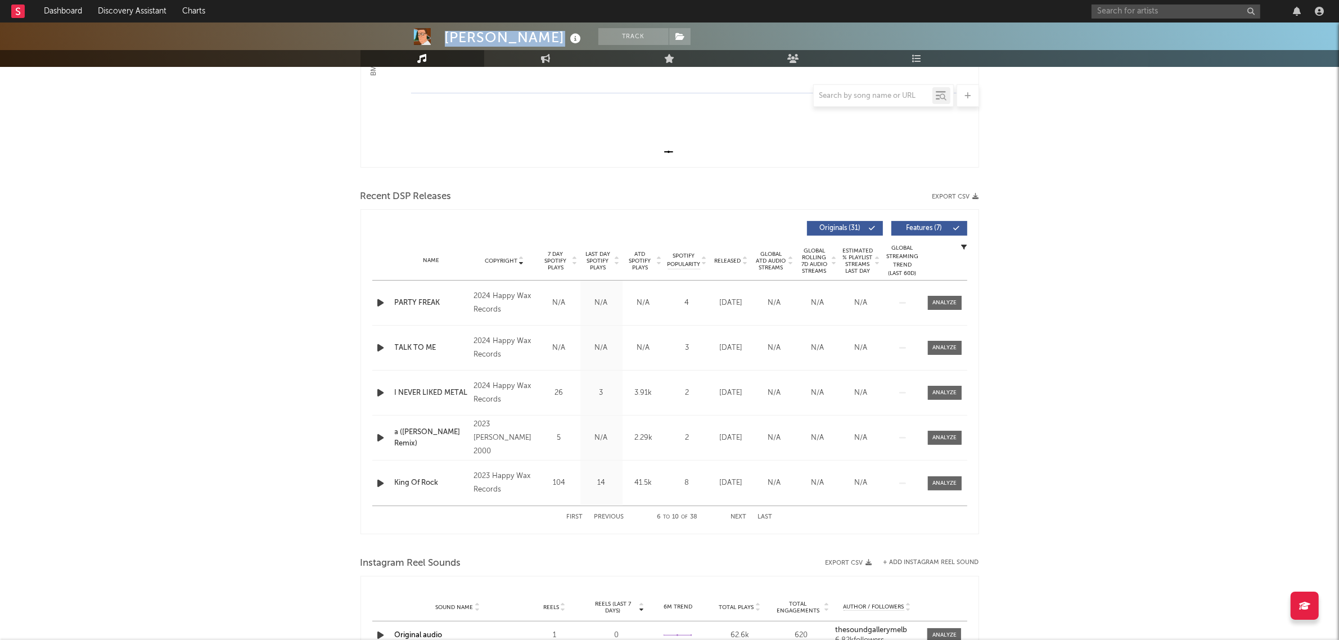
click at [621, 514] on button "Previous" at bounding box center [609, 517] width 30 height 6
click at [641, 486] on div "8.48k" at bounding box center [643, 482] width 37 height 11
copy div "8.48k"
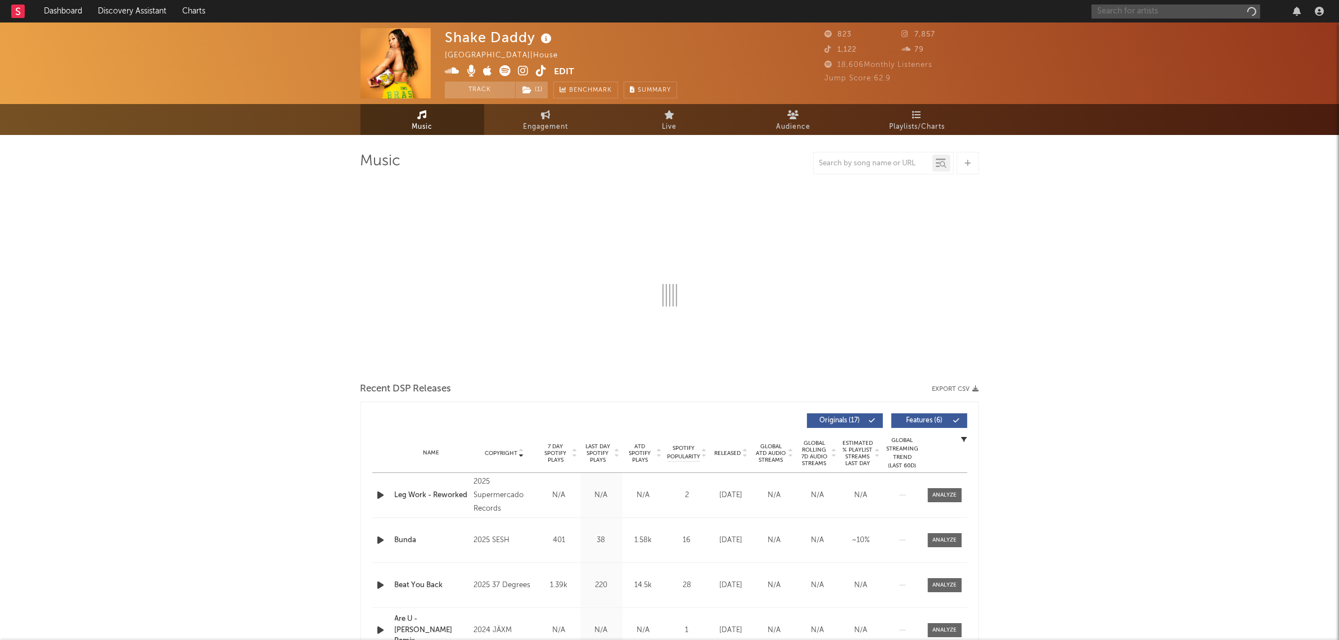
click at [1218, 15] on input "text" at bounding box center [1175, 11] width 169 height 14
type input "NICKNAME"
select select "6m"
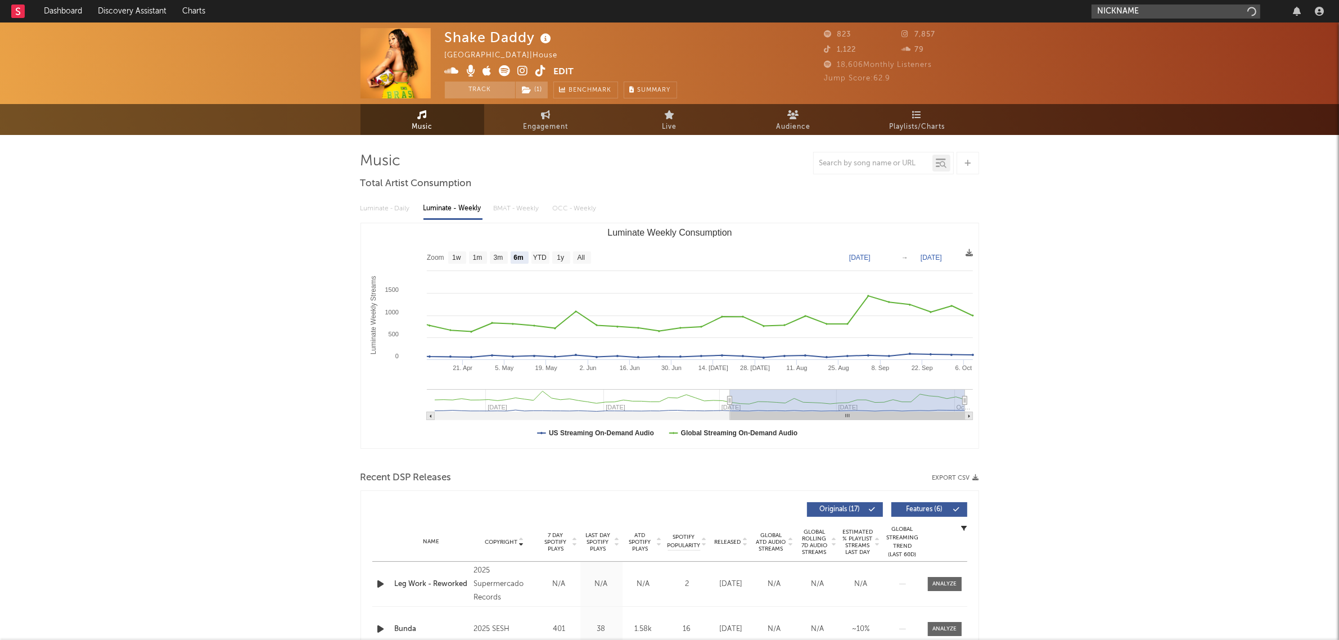
click at [1175, 11] on input "NICKNAME" at bounding box center [1175, 11] width 169 height 14
type input "NICKNAME"
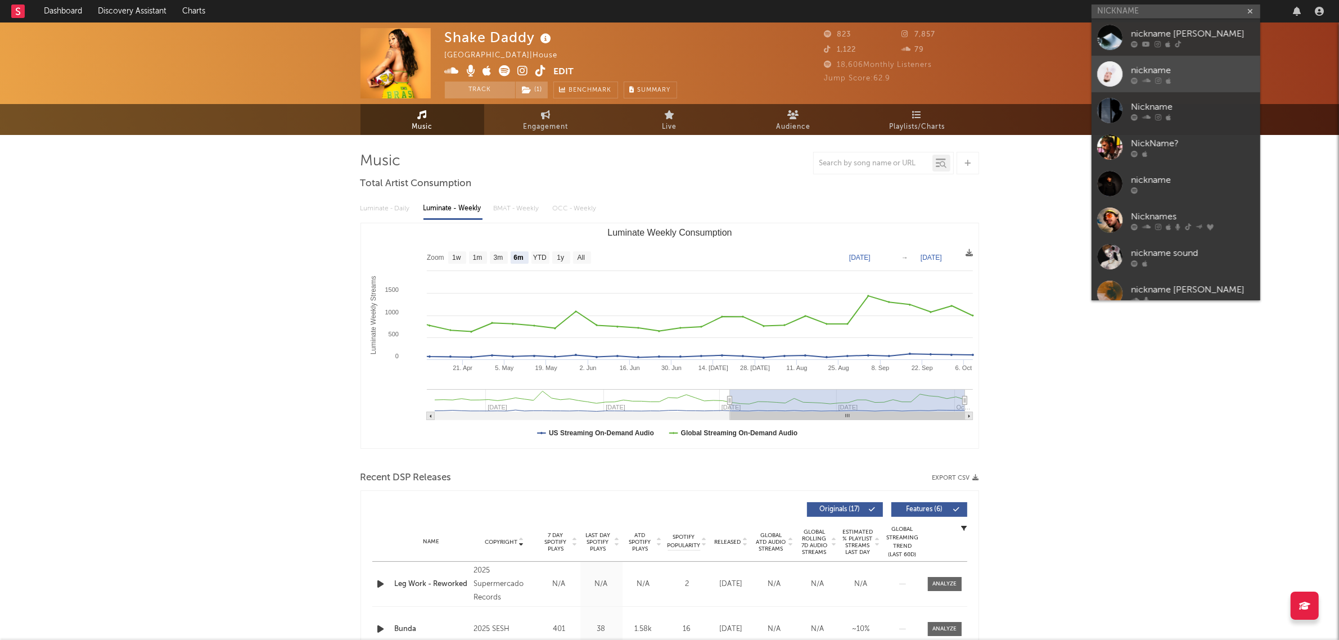
click at [1149, 74] on div "nickname" at bounding box center [1193, 70] width 124 height 13
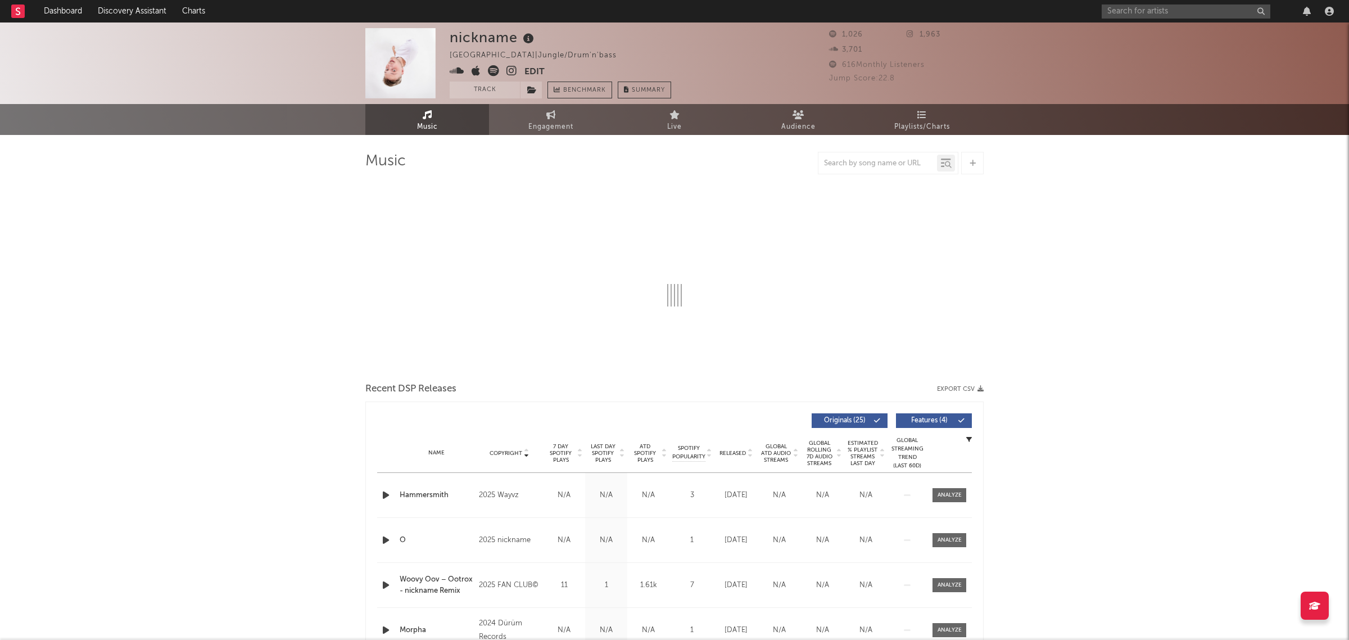
select select "1w"
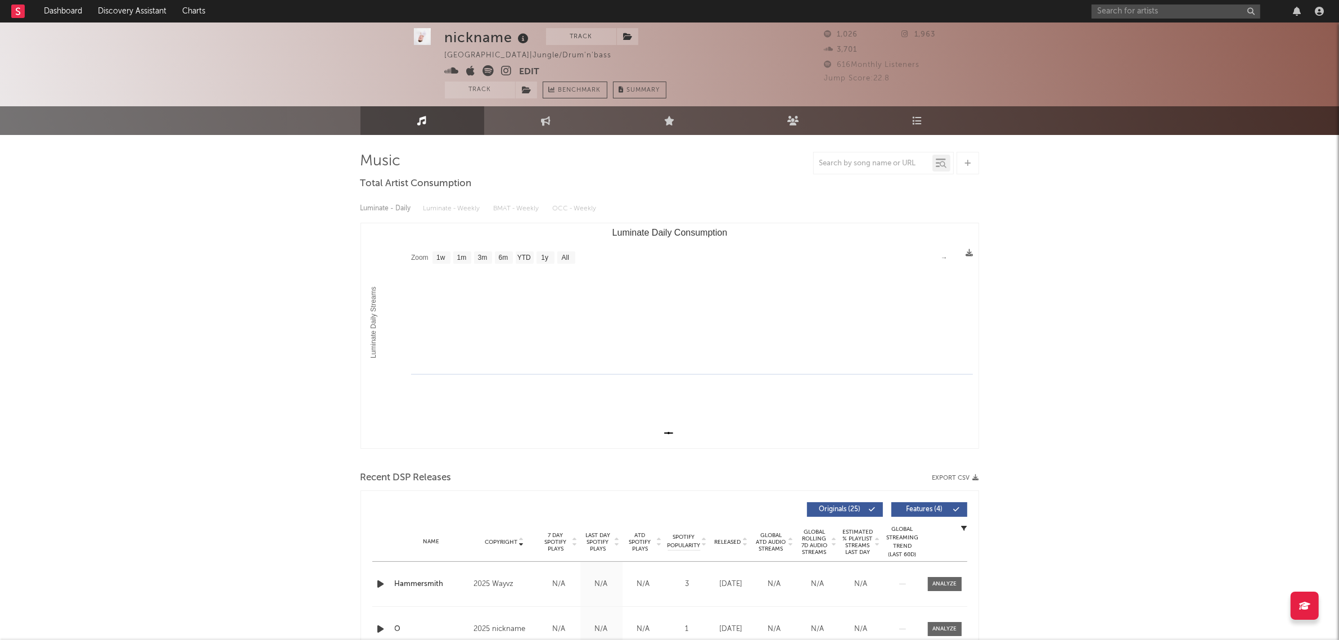
scroll to position [281, 0]
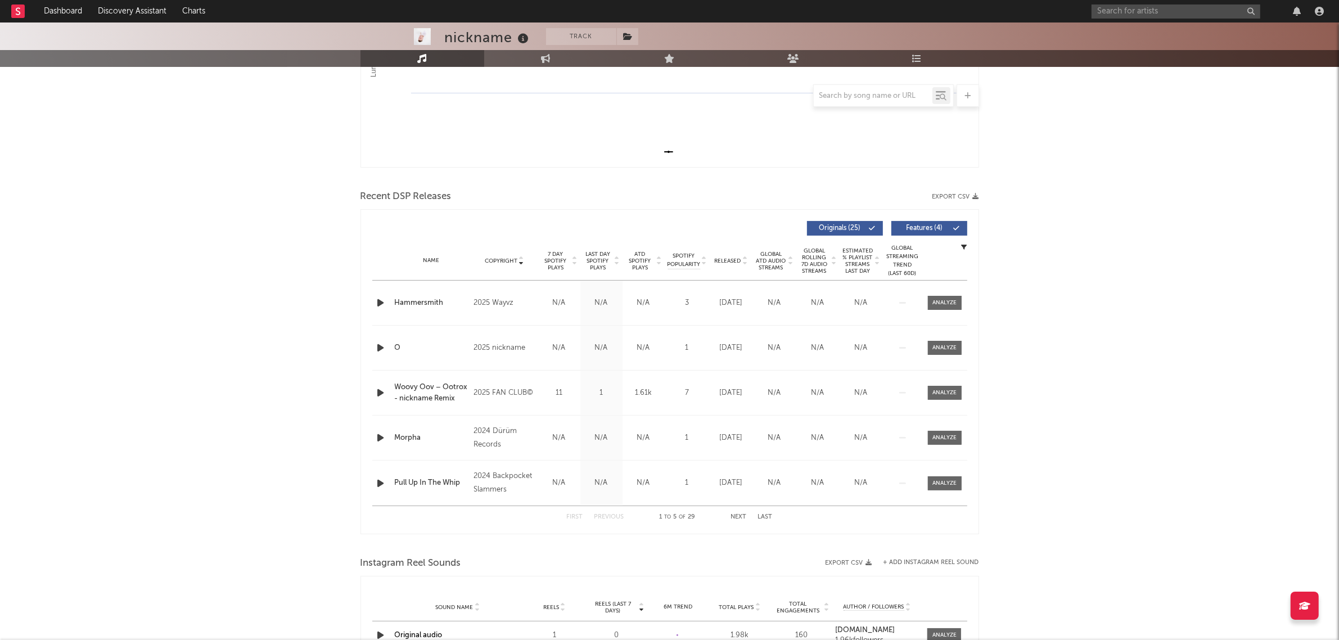
click at [743, 519] on button "Next" at bounding box center [739, 517] width 16 height 6
click at [737, 521] on div "First Previous 6 to 10 of 29 Next Last" at bounding box center [670, 517] width 206 height 22
click at [740, 517] on button "Next" at bounding box center [739, 517] width 16 height 6
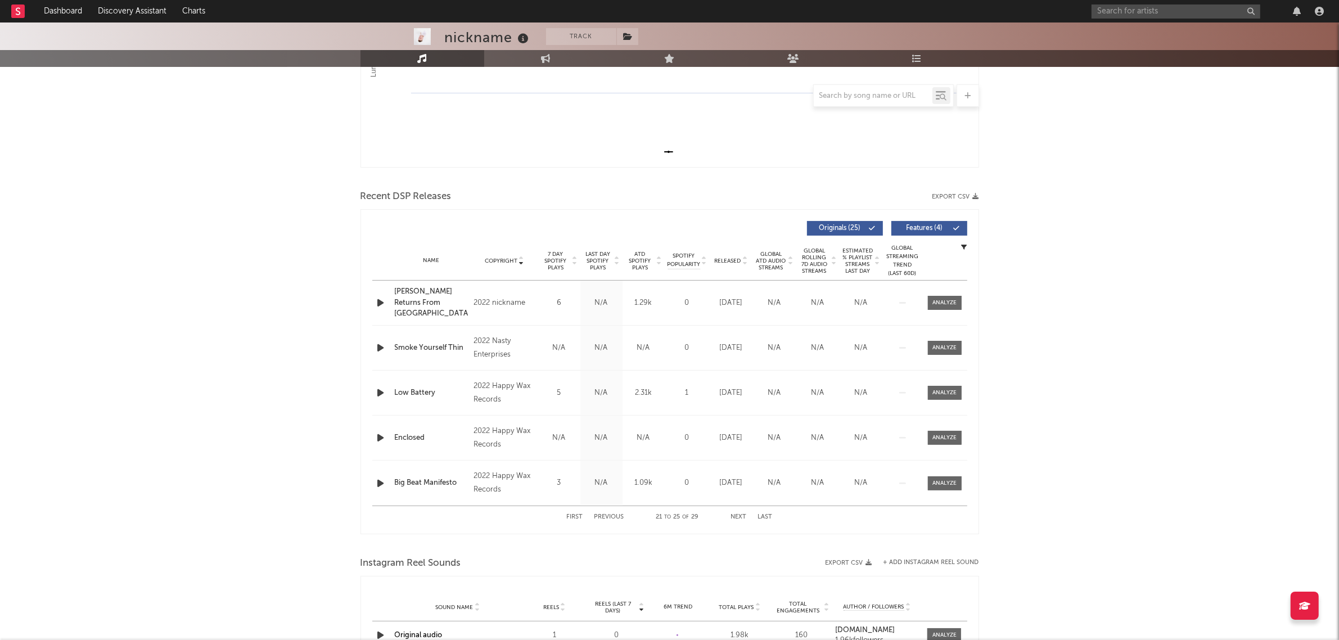
click at [740, 517] on button "Next" at bounding box center [739, 517] width 16 height 6
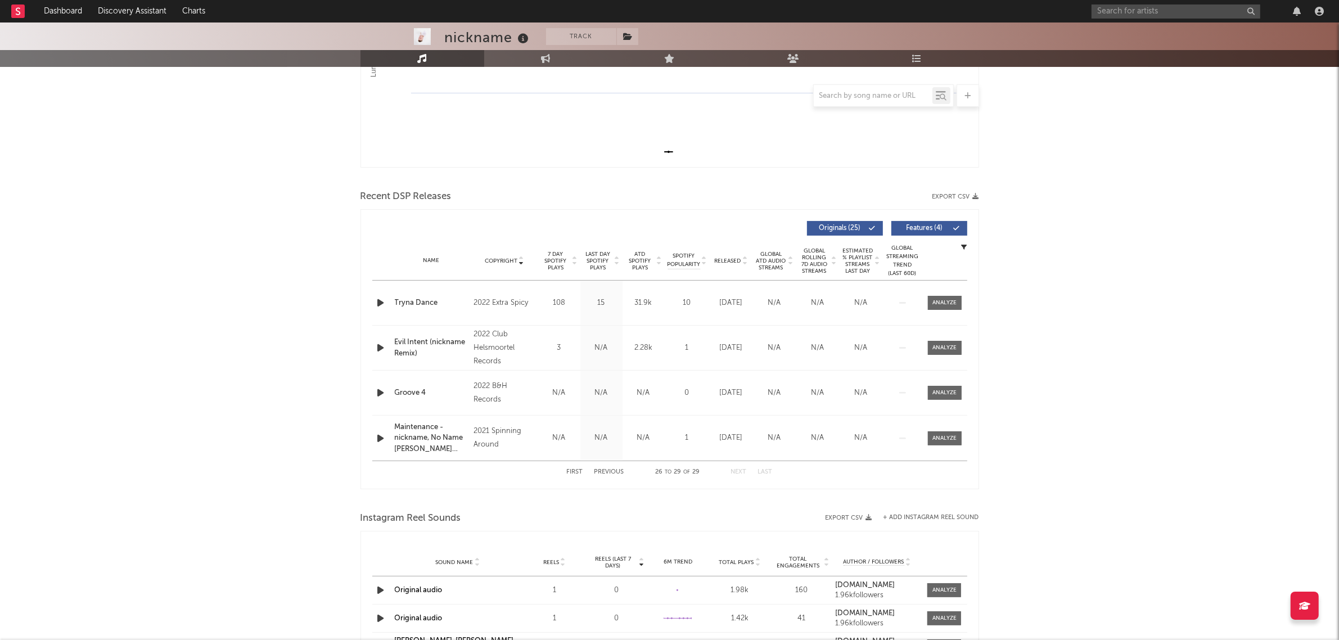
click at [612, 475] on button "Previous" at bounding box center [609, 472] width 30 height 6
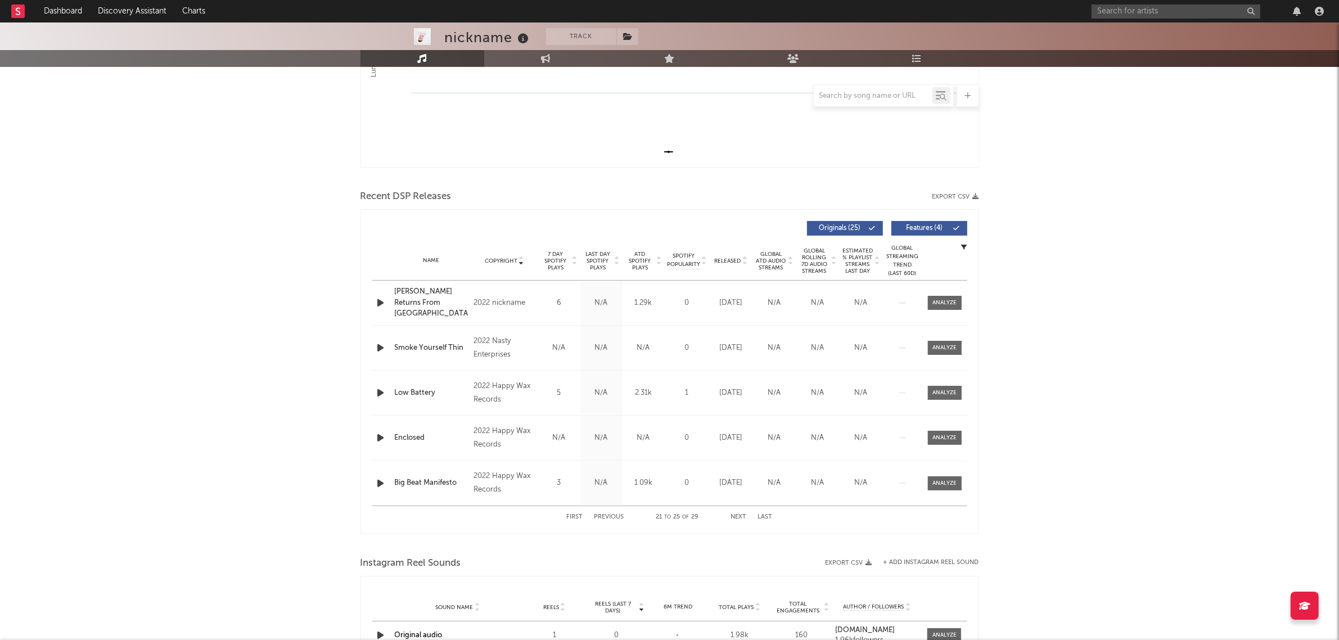
click at [639, 482] on div "1.09k" at bounding box center [643, 482] width 37 height 11
copy div "1.09k"
click at [743, 510] on div "First Previous 21 to 25 of 29 Next Last" at bounding box center [670, 517] width 206 height 22
click at [743, 518] on button "Next" at bounding box center [739, 517] width 16 height 6
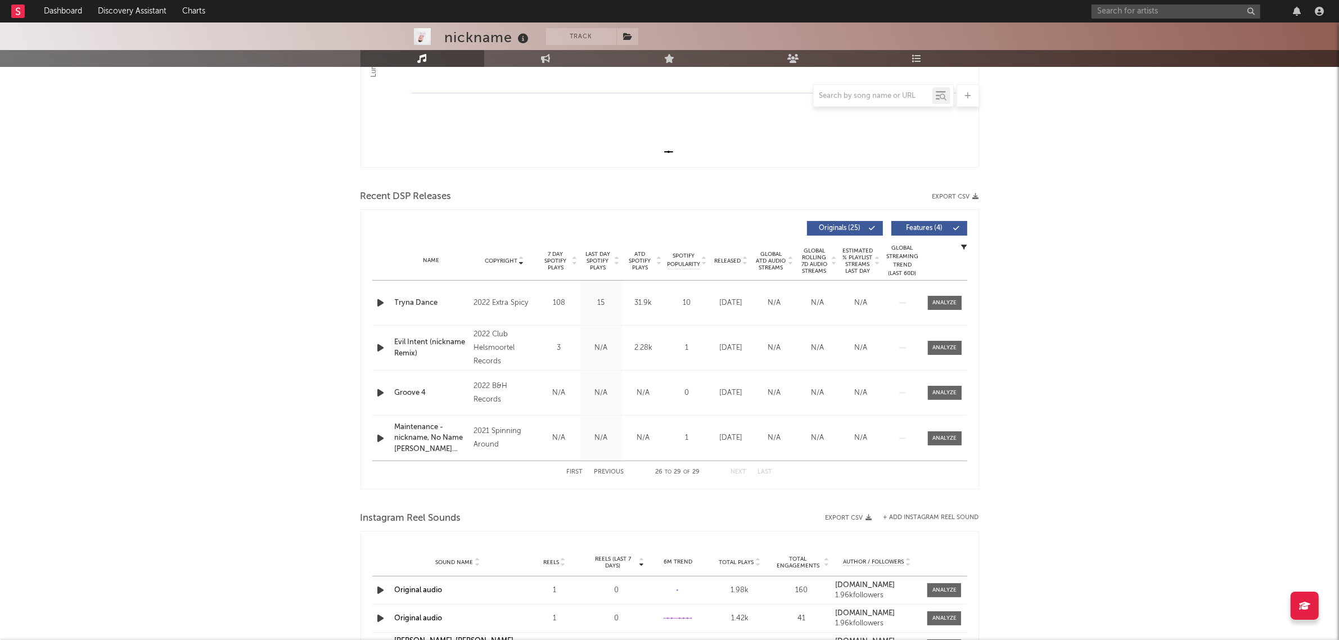
click at [619, 470] on button "Previous" at bounding box center [609, 472] width 30 height 6
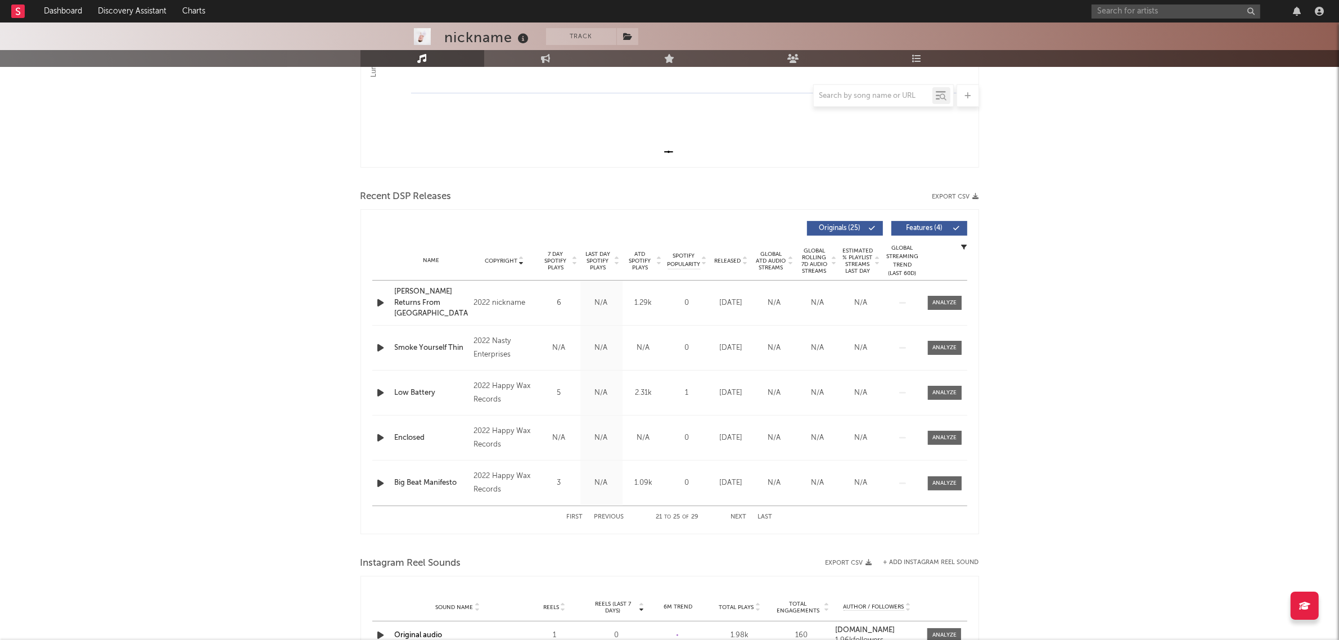
click at [609, 514] on button "Previous" at bounding box center [609, 517] width 30 height 6
click at [609, 518] on button "Previous" at bounding box center [609, 517] width 30 height 6
click at [605, 543] on div at bounding box center [669, 545] width 618 height 17
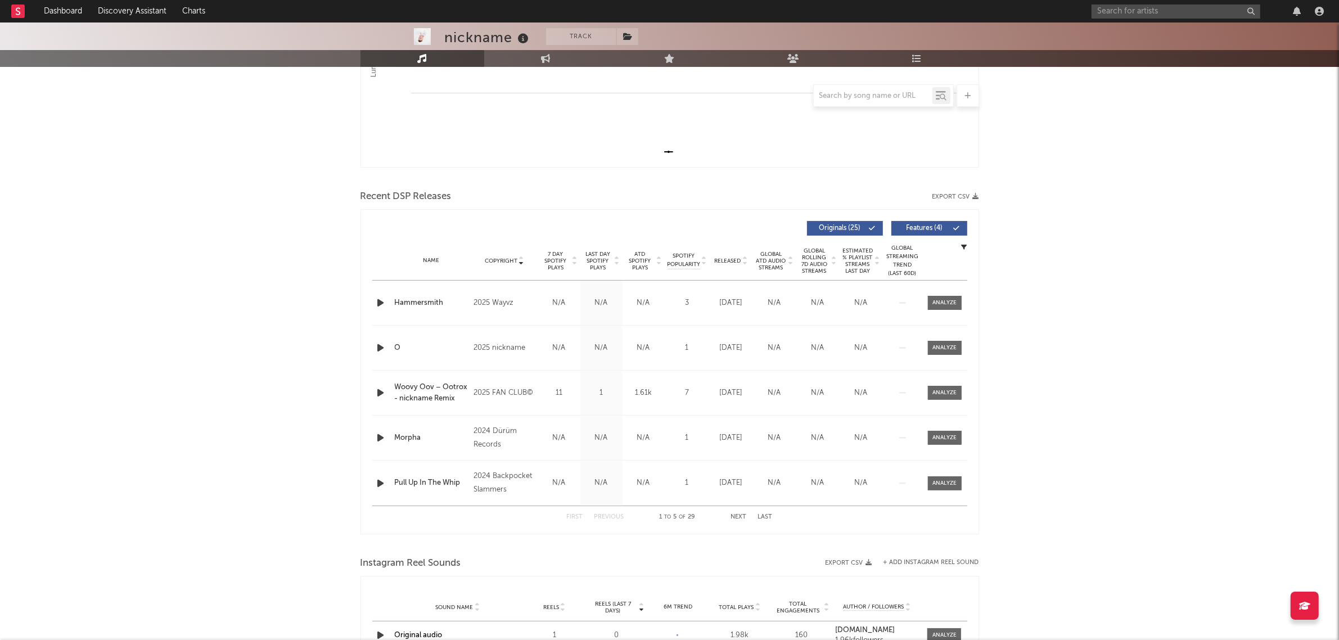
click at [734, 516] on button "Next" at bounding box center [739, 517] width 16 height 6
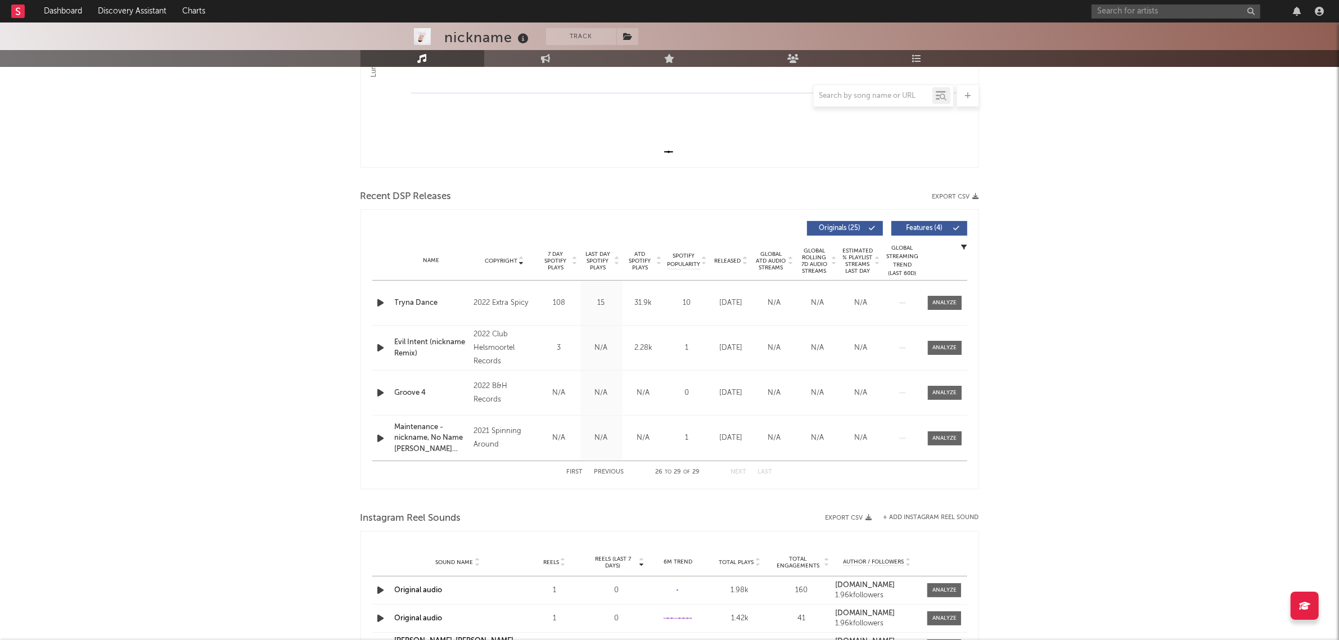
click at [604, 471] on button "Previous" at bounding box center [609, 472] width 30 height 6
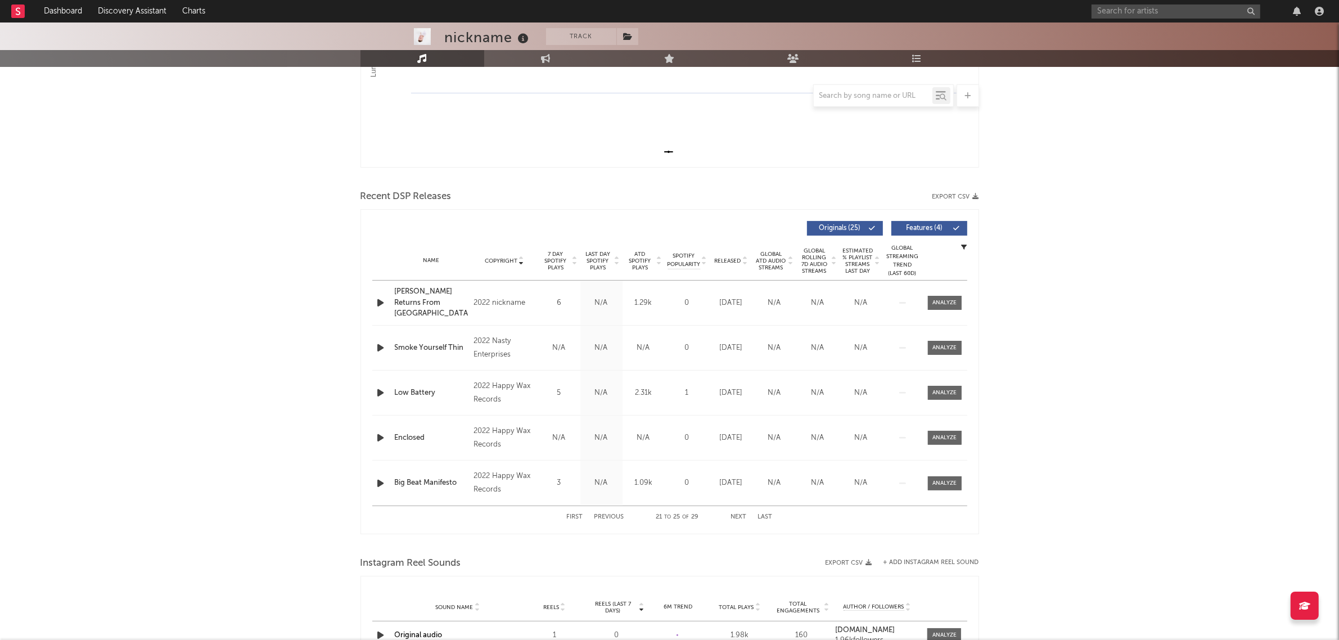
click at [471, 29] on div "nickname" at bounding box center [488, 37] width 87 height 19
copy div "nickname"
click at [509, 257] on span "Copyright" at bounding box center [501, 260] width 33 height 7
click at [736, 518] on button "Next" at bounding box center [739, 517] width 16 height 6
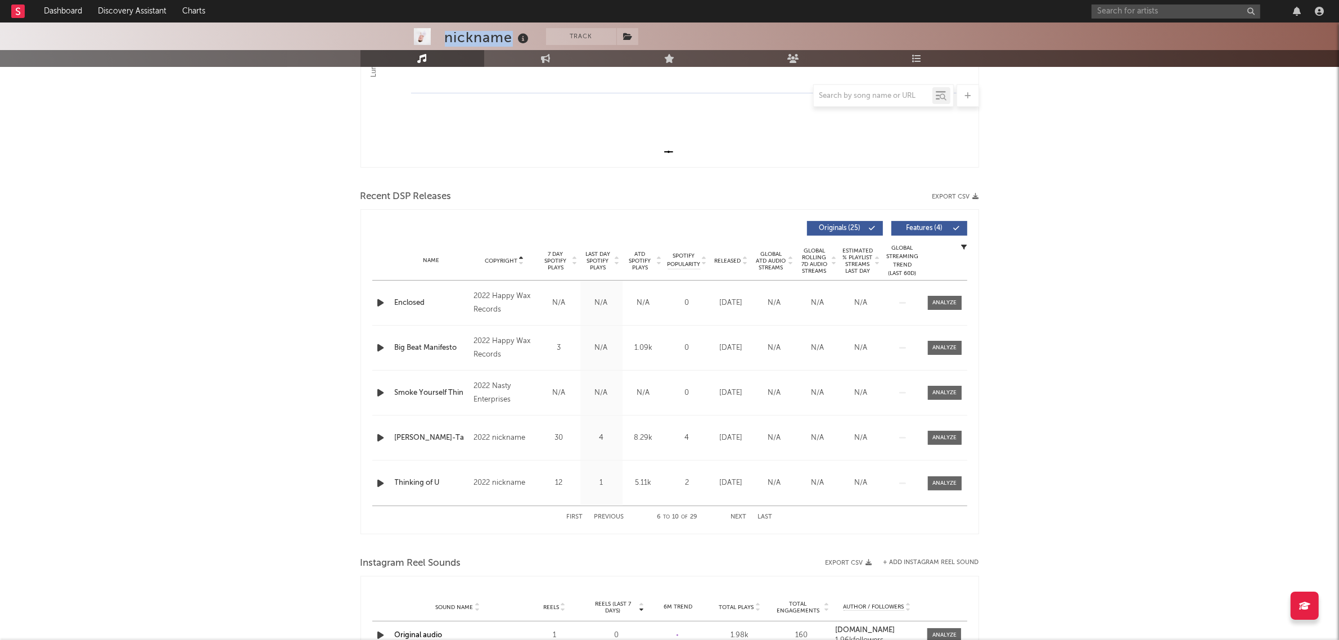
click at [618, 518] on button "Previous" at bounding box center [609, 517] width 30 height 6
click at [639, 481] on div "2.31k" at bounding box center [643, 482] width 37 height 11
click at [485, 38] on div "nickname" at bounding box center [488, 37] width 87 height 19
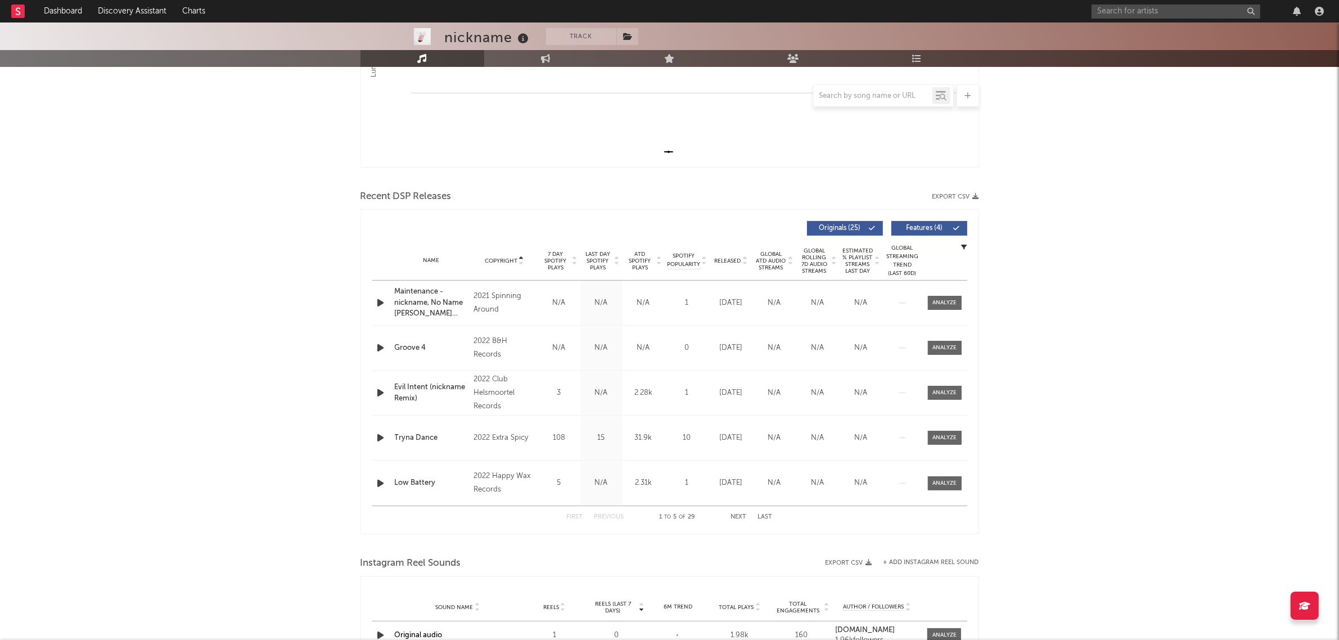
click at [636, 482] on div "2.31k" at bounding box center [643, 482] width 37 height 11
copy div "2.31k"
drag, startPoint x: 451, startPoint y: 502, endPoint x: 396, endPoint y: 486, distance: 57.3
click at [396, 486] on div "Name Low Battery Copyright 2022 Happy Wax Records Label Happy Wax Records Album…" at bounding box center [669, 482] width 595 height 45
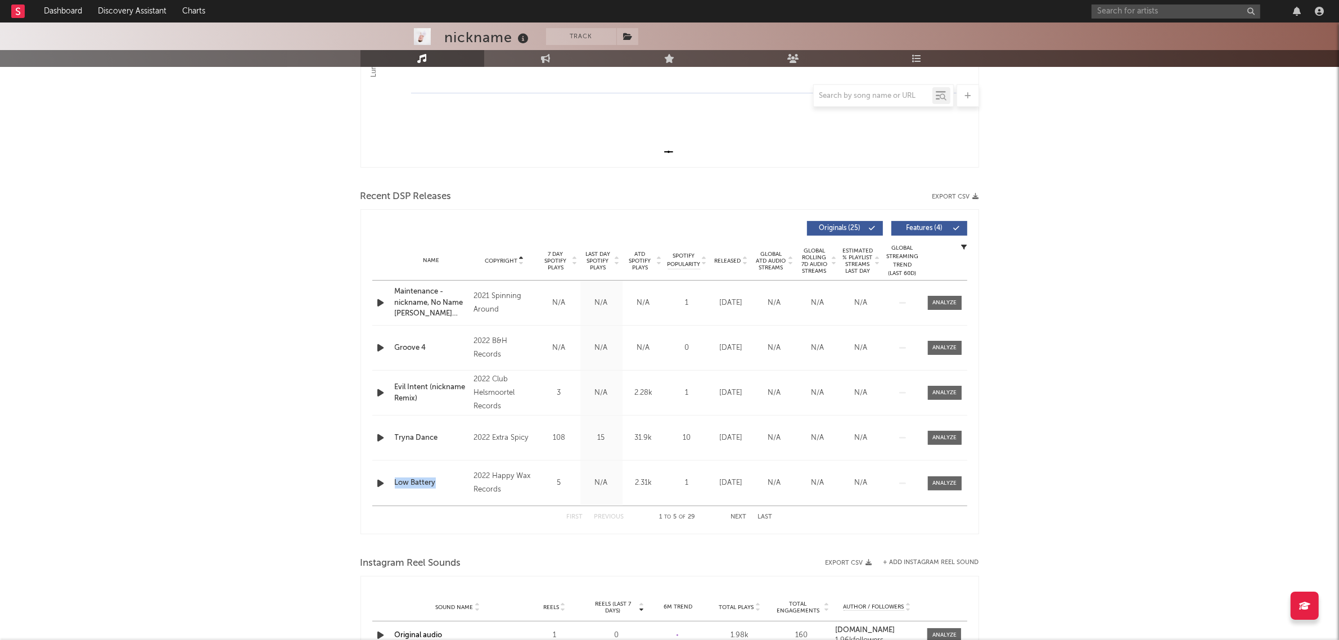
copy div "Low Battery"
click at [552, 538] on div at bounding box center [669, 545] width 618 height 17
click at [739, 516] on button "Next" at bounding box center [739, 517] width 16 height 6
drag, startPoint x: 440, startPoint y: 315, endPoint x: 395, endPoint y: 297, distance: 47.9
click at [395, 297] on div "Name Enclosed Copyright 2022 Happy Wax Records Label Happy Wax Records Album Na…" at bounding box center [669, 303] width 595 height 44
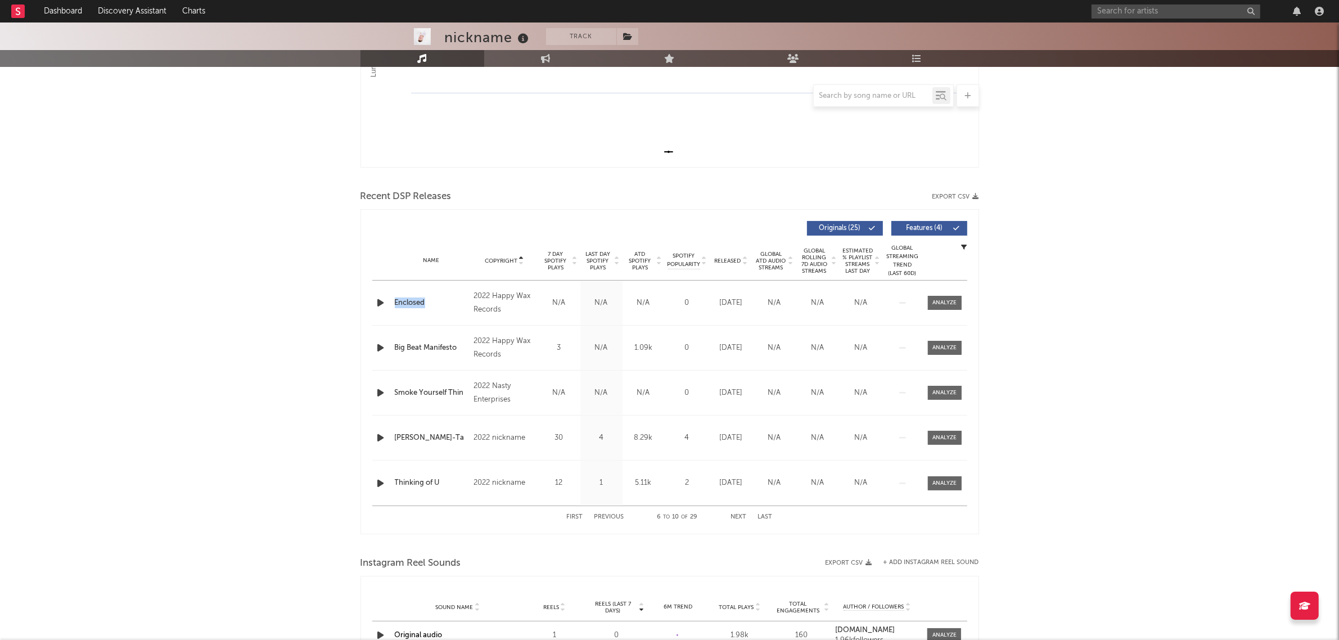
copy div "Enclosed"
